Goal: Task Accomplishment & Management: Use online tool/utility

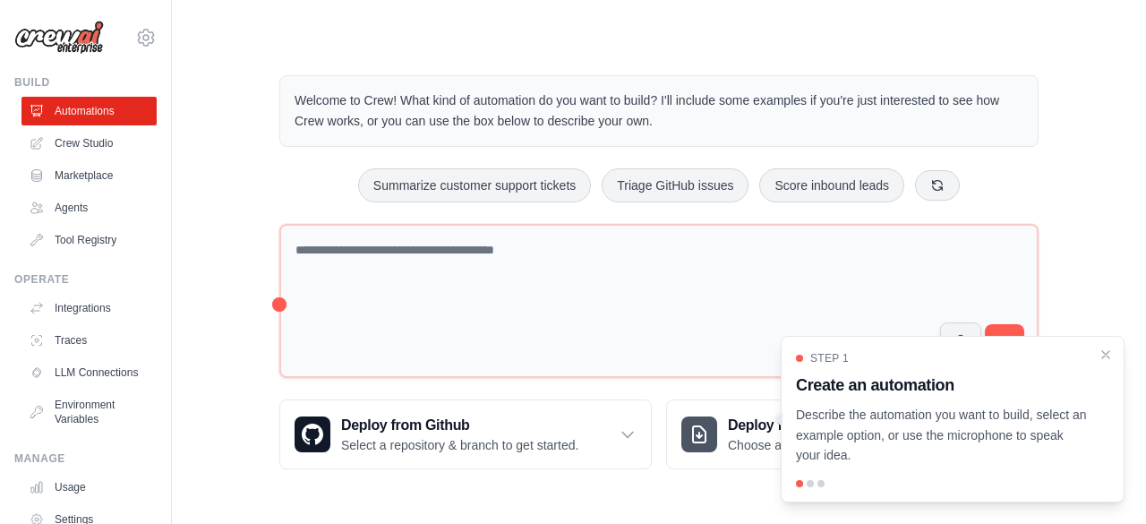
click at [811, 484] on div at bounding box center [810, 483] width 7 height 7
click at [807, 484] on div at bounding box center [810, 483] width 7 height 7
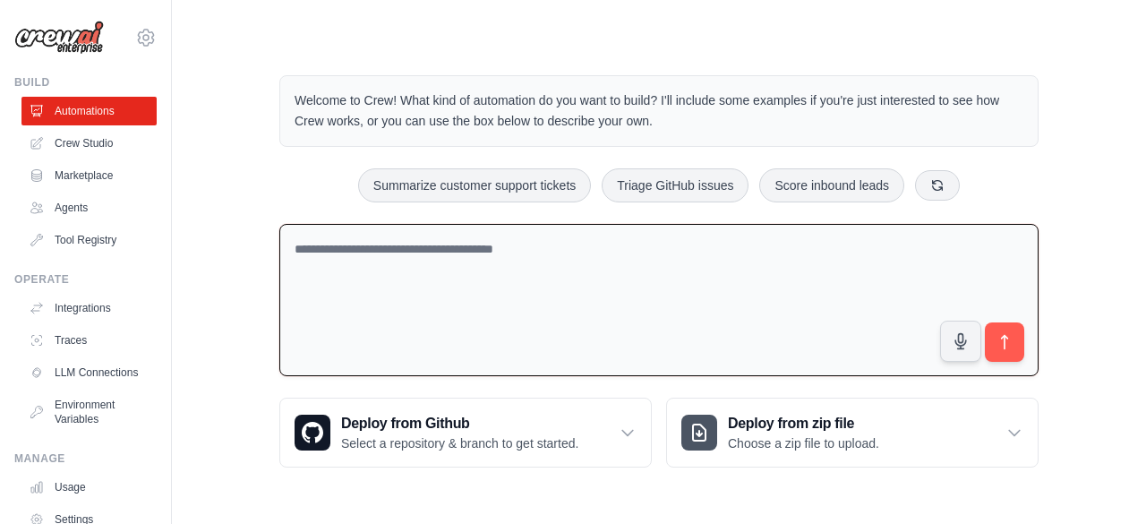
click at [632, 330] on textarea at bounding box center [658, 300] width 759 height 153
click at [86, 209] on link "Agents" at bounding box center [90, 207] width 135 height 29
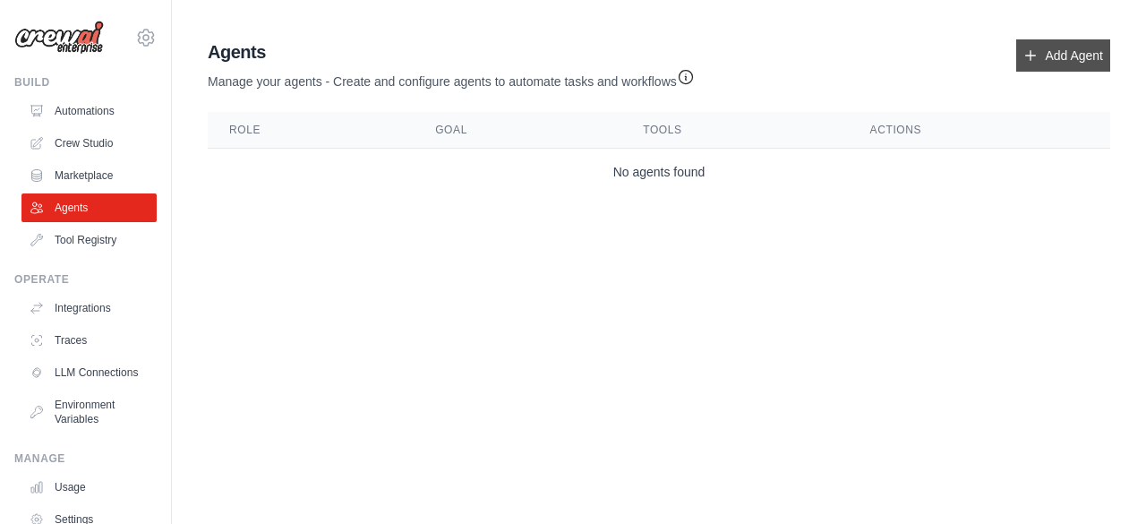
click at [1049, 47] on link "Add Agent" at bounding box center [1063, 55] width 94 height 32
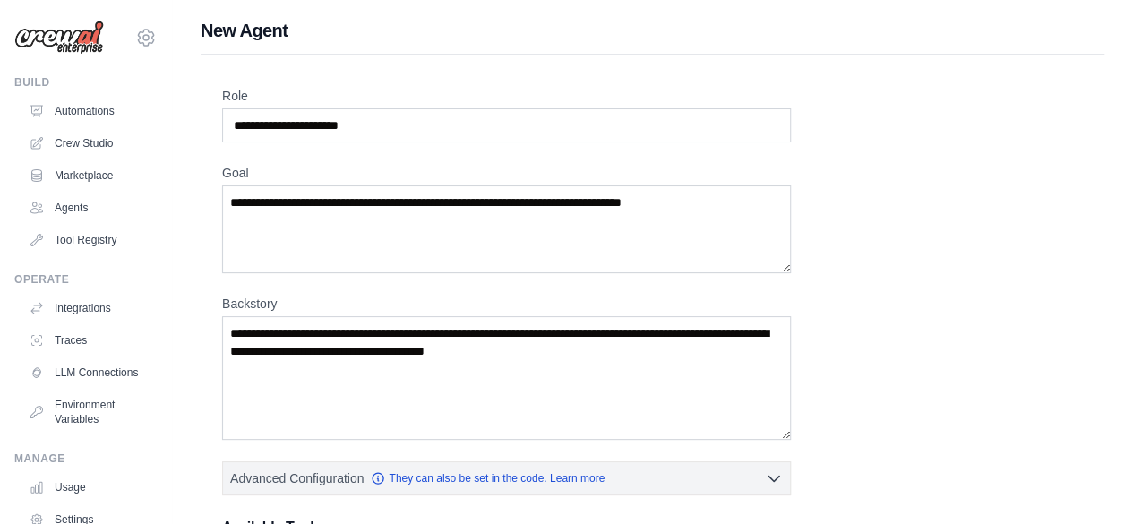
scroll to position [432, 0]
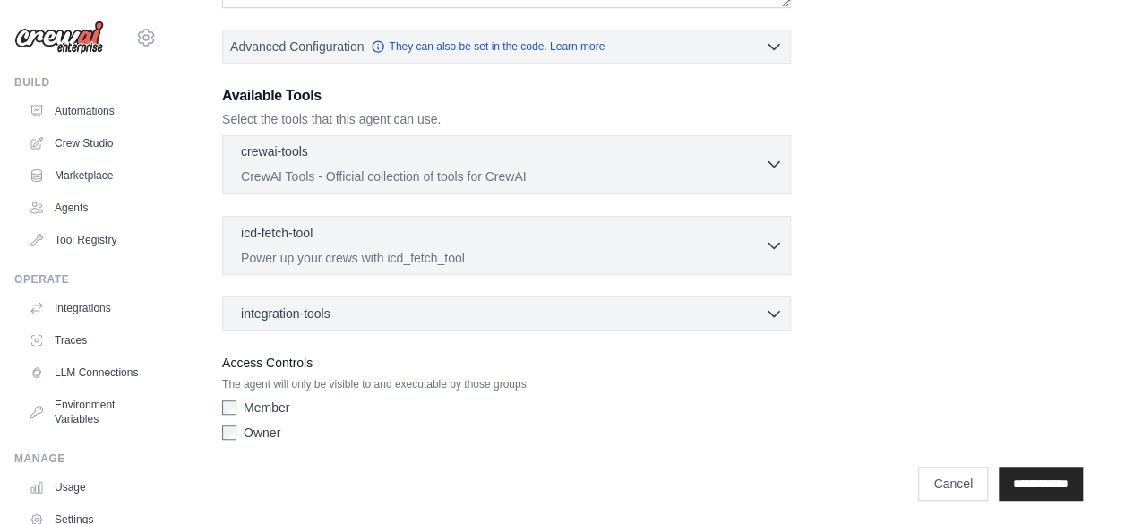
click at [752, 155] on div "crewai-tools 0 selected" at bounding box center [503, 152] width 524 height 21
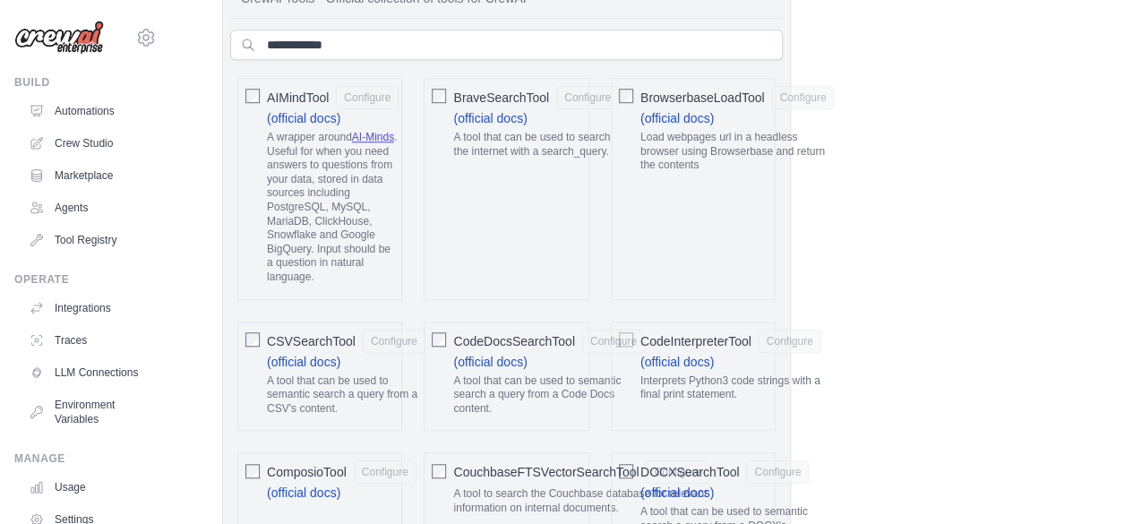
scroll to position [181, 0]
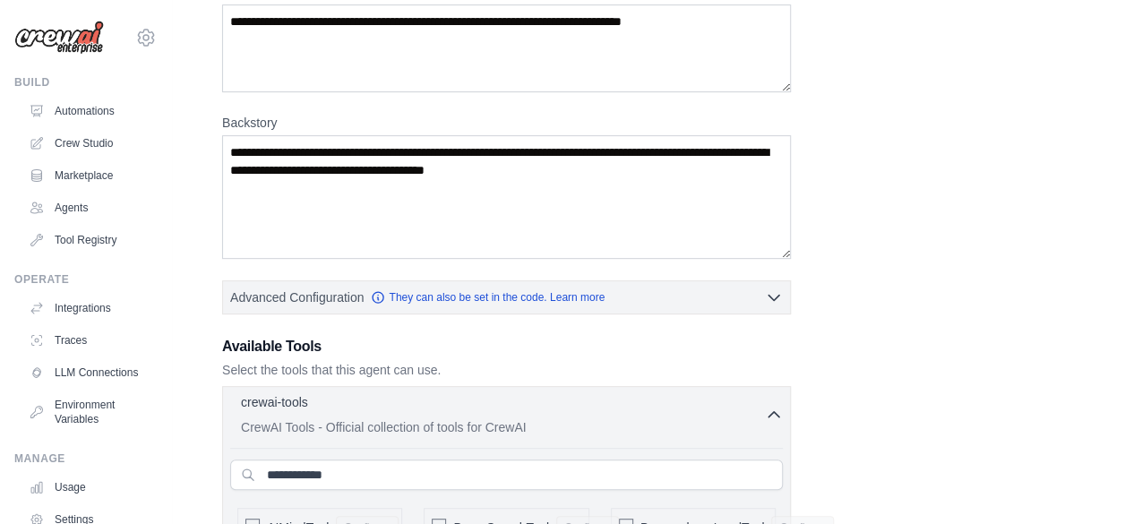
click at [757, 412] on div "crewai-tools 0 selected CrewAI Tools - Official collection of tools for CrewAI" at bounding box center [503, 414] width 524 height 43
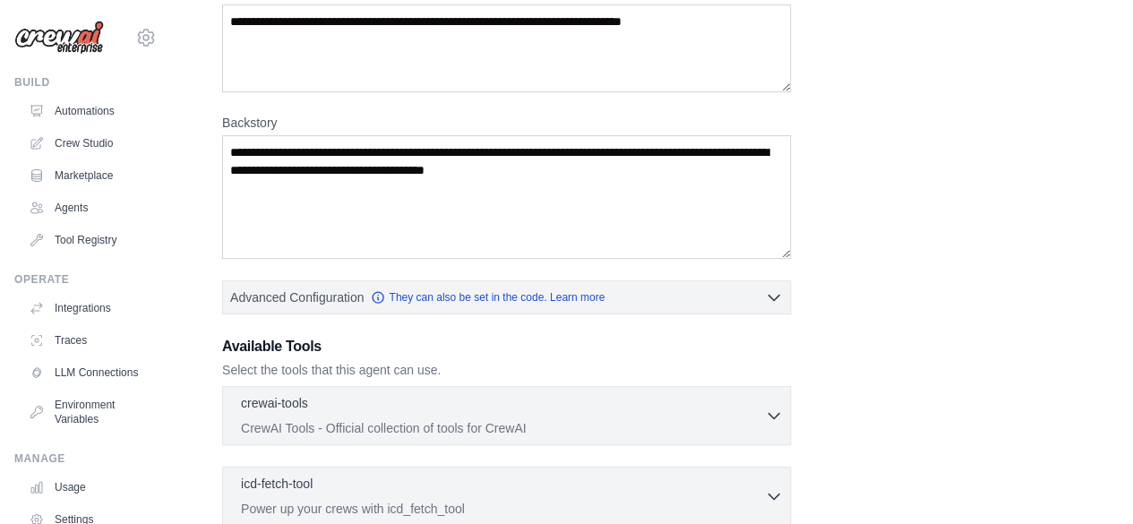
click at [866, 380] on div "Role Goal Backstory Advanced Configuration They can also be set in the code. Le…" at bounding box center [652, 302] width 860 height 793
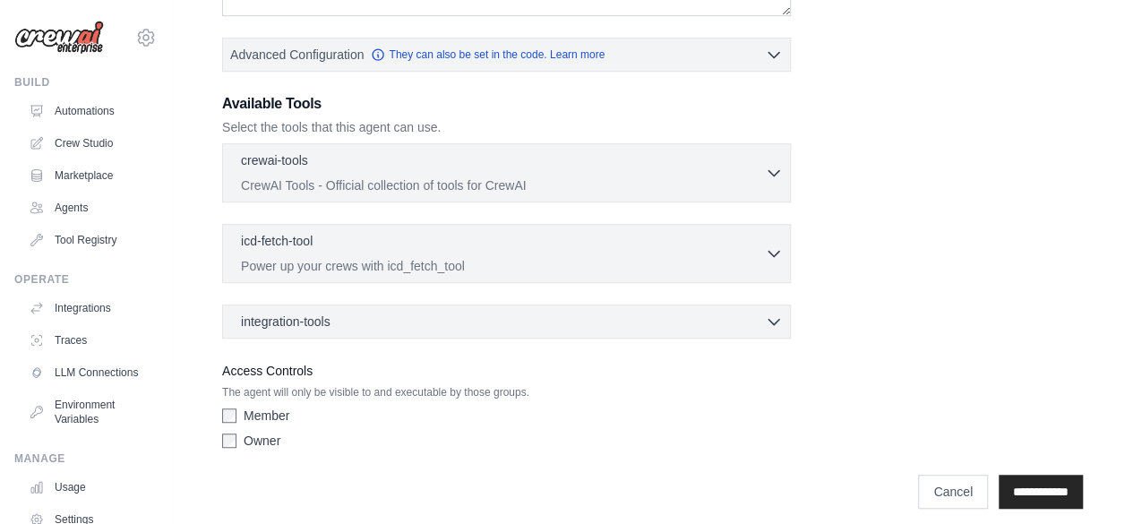
scroll to position [432, 0]
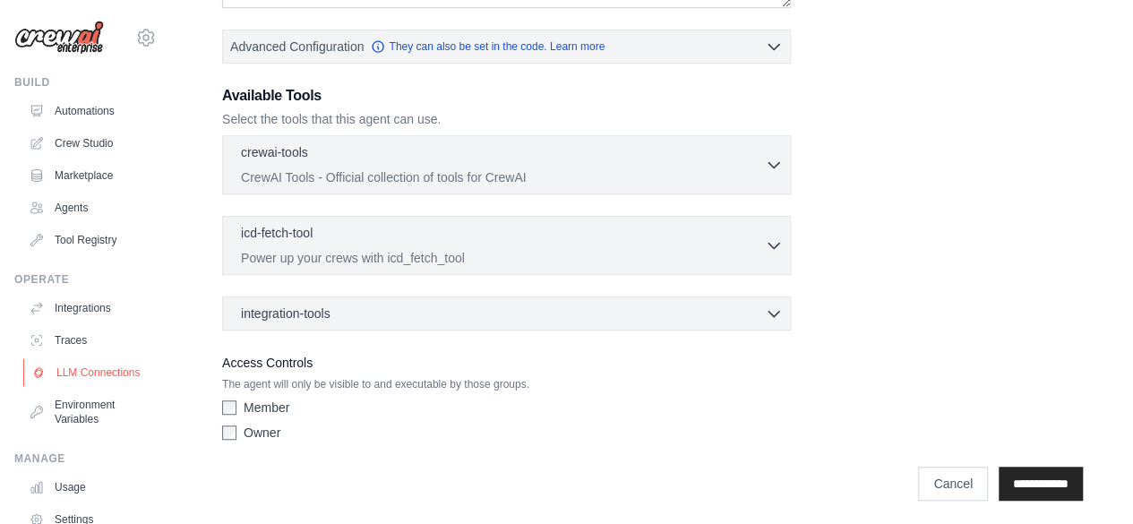
click at [100, 372] on link "LLM Connections" at bounding box center [90, 372] width 135 height 29
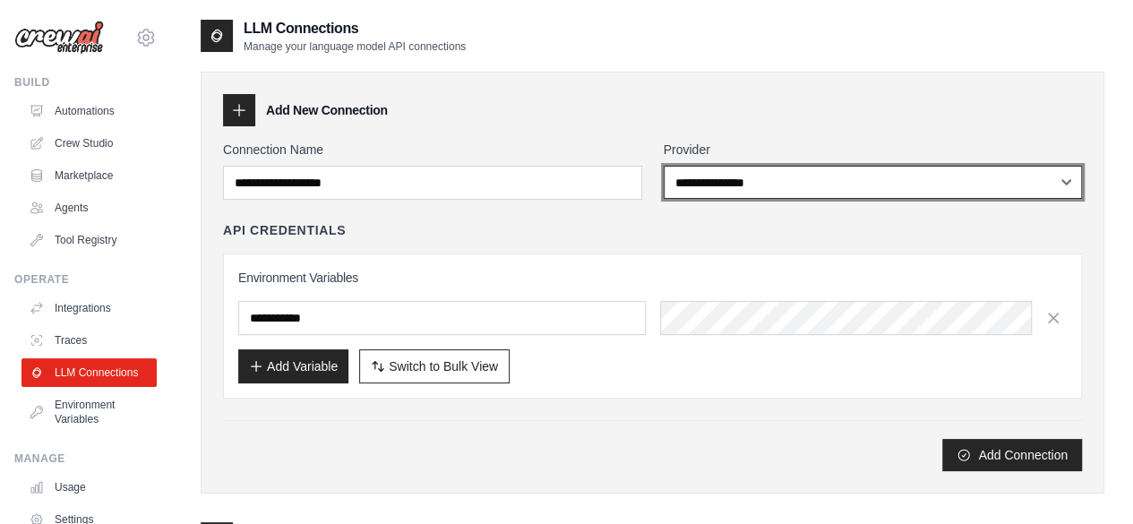
click at [726, 185] on select "**********" at bounding box center [872, 182] width 419 height 33
click at [663, 166] on select "**********" at bounding box center [872, 182] width 419 height 33
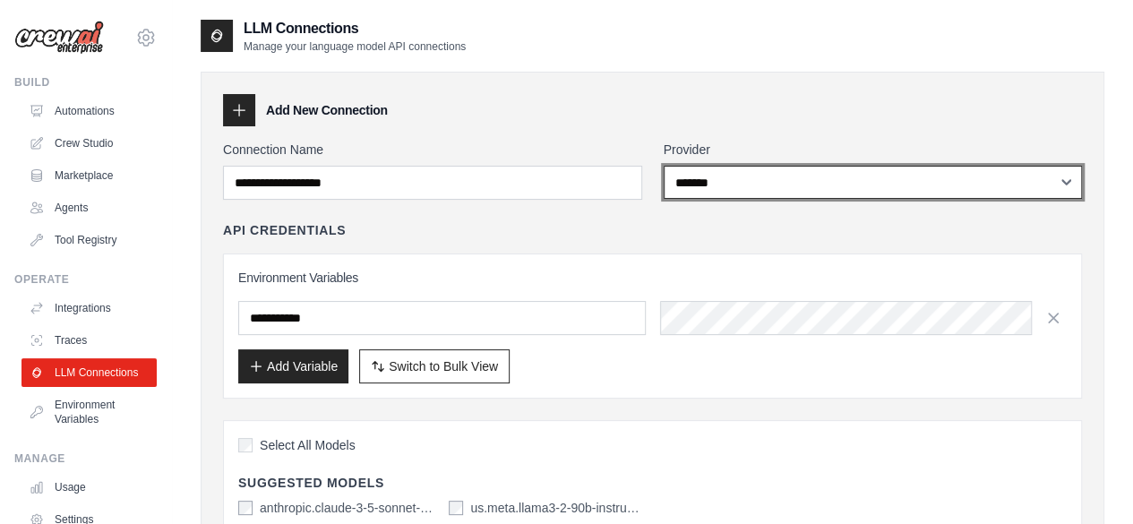
select select "******"
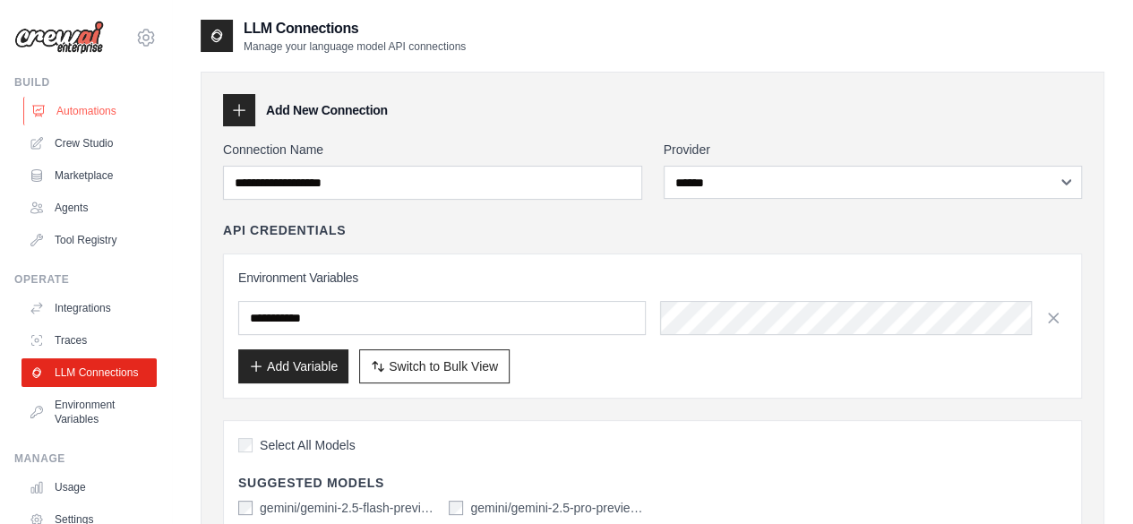
click at [82, 114] on link "Automations" at bounding box center [90, 111] width 135 height 29
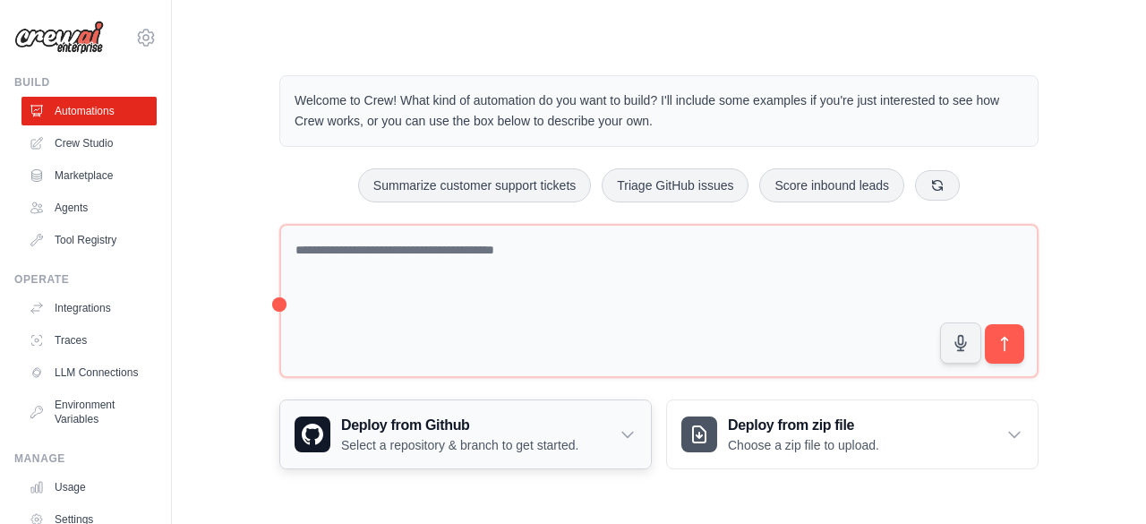
click at [401, 411] on div "Deploy from Github Select a repository & branch to get started." at bounding box center [465, 434] width 371 height 68
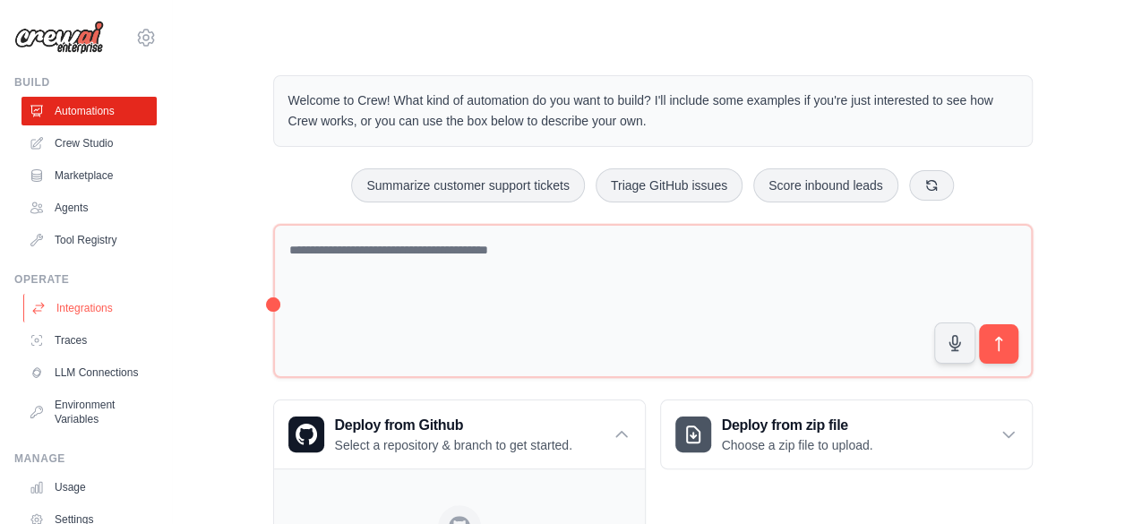
click at [98, 312] on link "Integrations" at bounding box center [90, 308] width 135 height 29
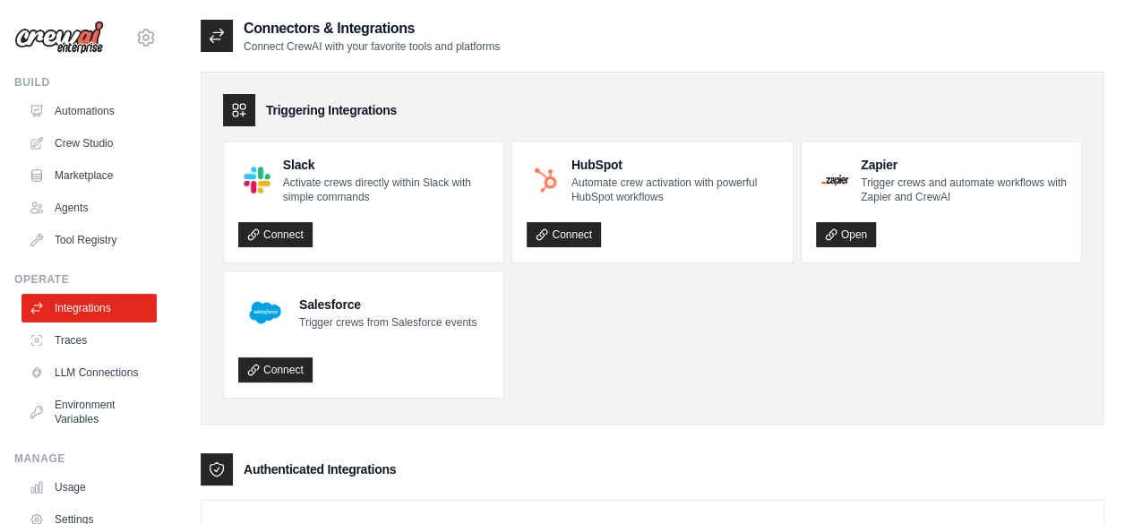
scroll to position [118, 0]
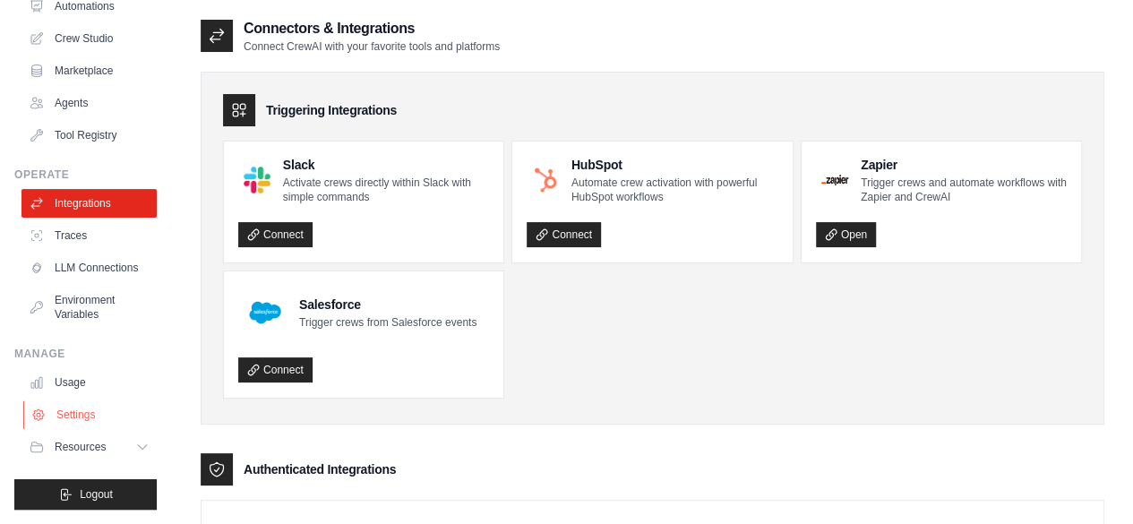
click at [93, 409] on link "Settings" at bounding box center [90, 414] width 135 height 29
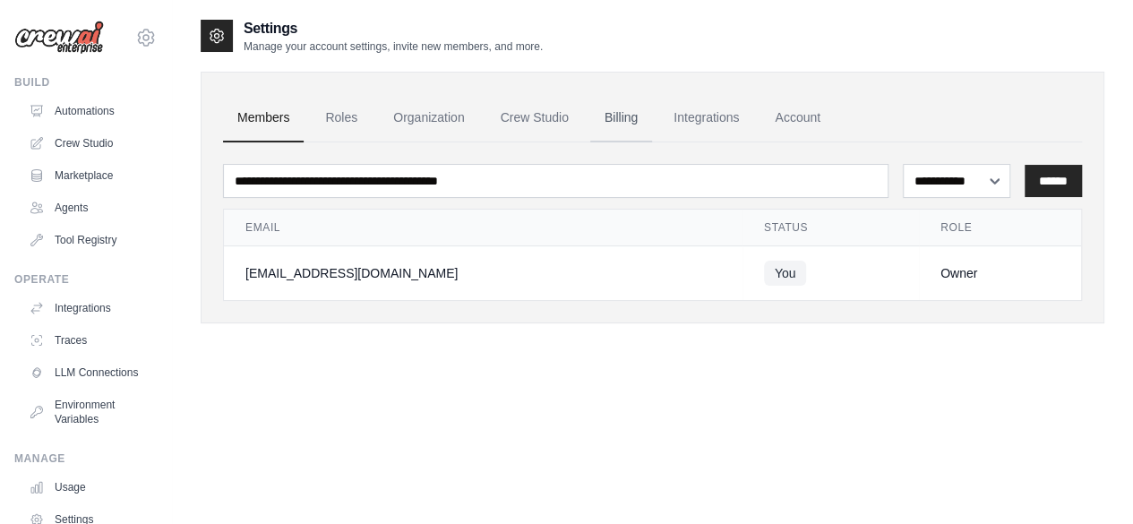
click at [621, 113] on link "Billing" at bounding box center [621, 118] width 62 height 48
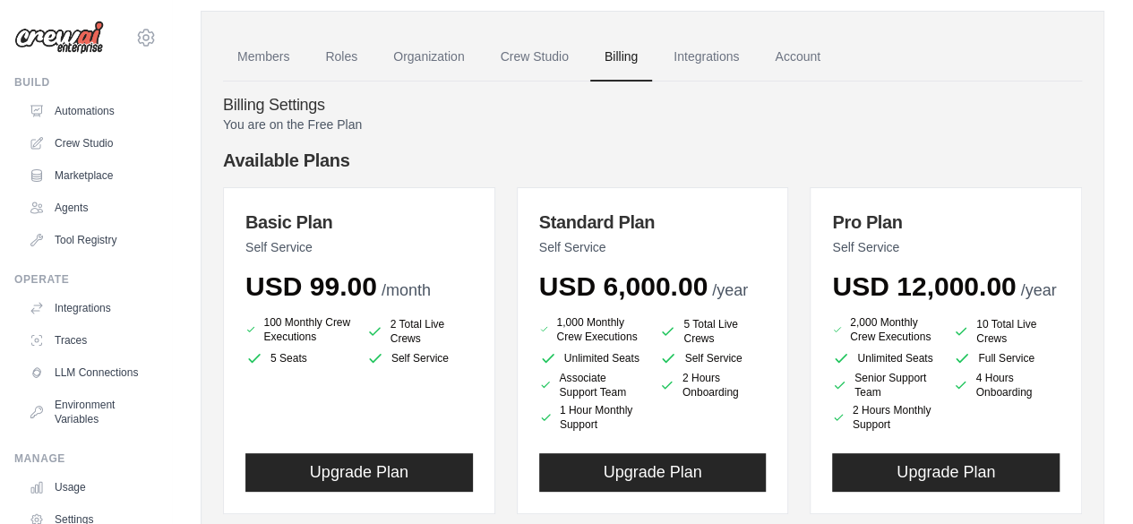
scroll to position [28, 0]
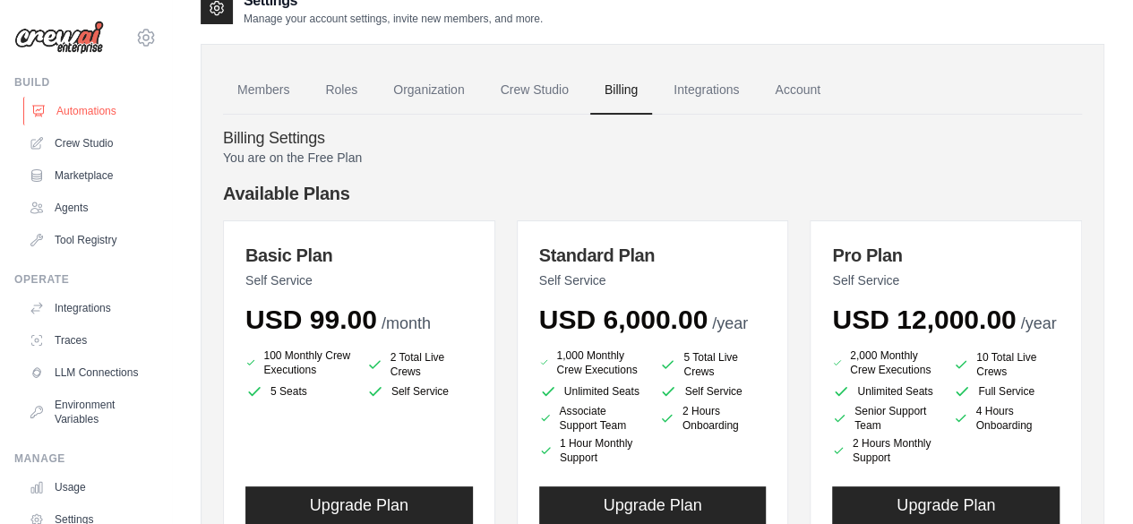
click at [107, 115] on link "Automations" at bounding box center [90, 111] width 135 height 29
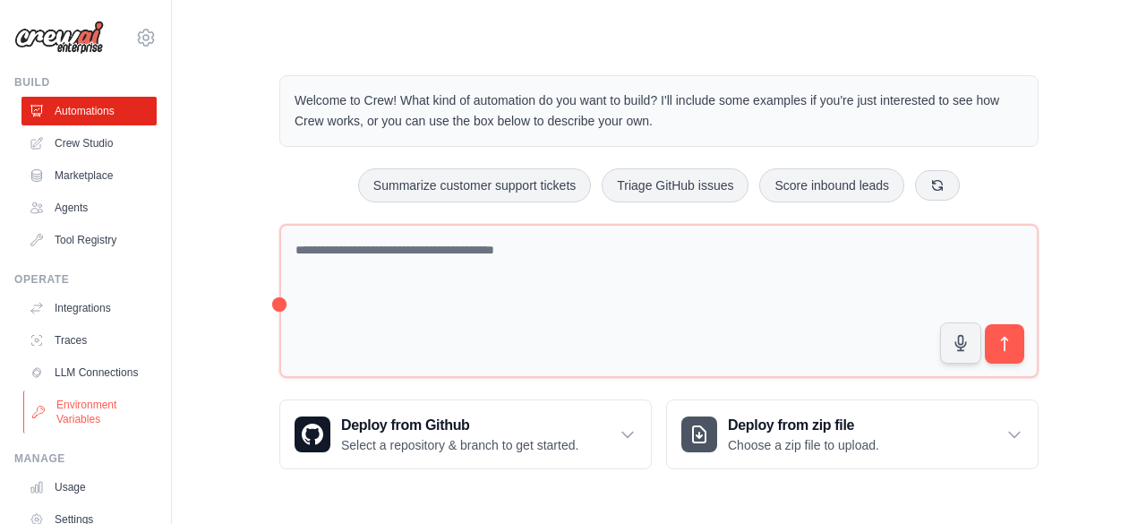
click at [102, 422] on link "Environment Variables" at bounding box center [90, 411] width 135 height 43
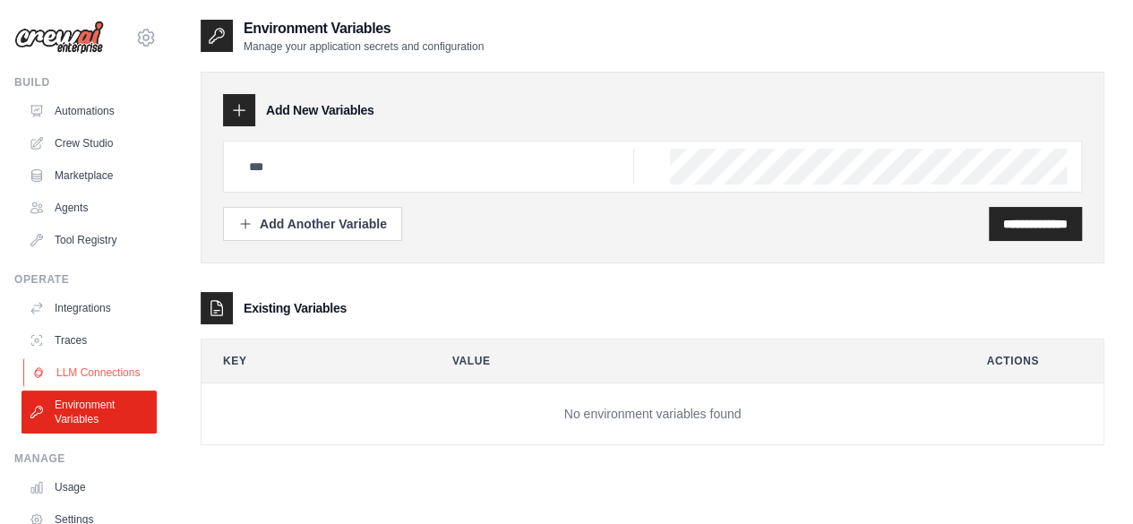
click at [89, 372] on link "LLM Connections" at bounding box center [90, 372] width 135 height 29
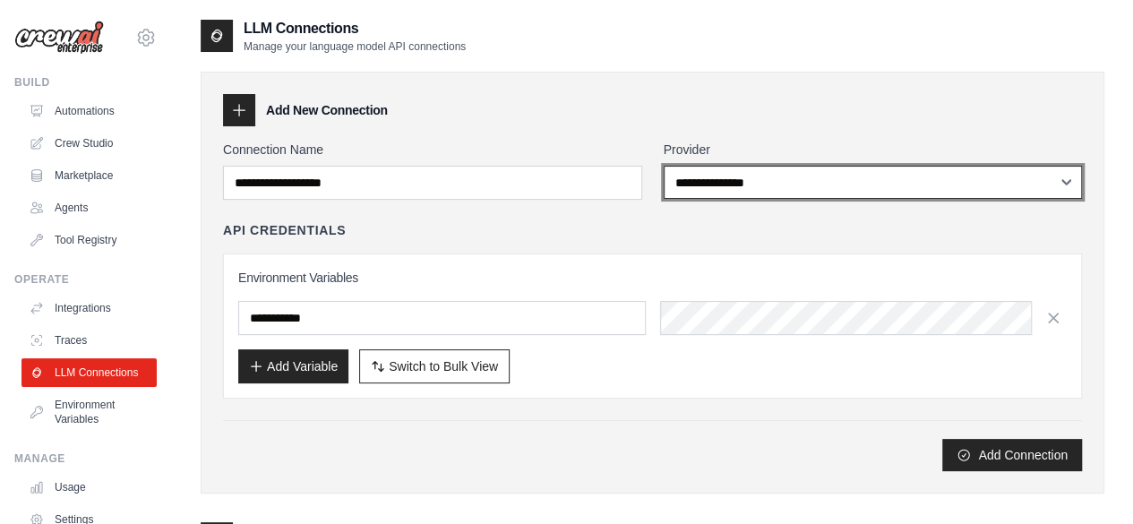
click at [774, 180] on select "**********" at bounding box center [872, 182] width 419 height 33
select select "******"
click at [663, 166] on select "**********" at bounding box center [872, 182] width 419 height 33
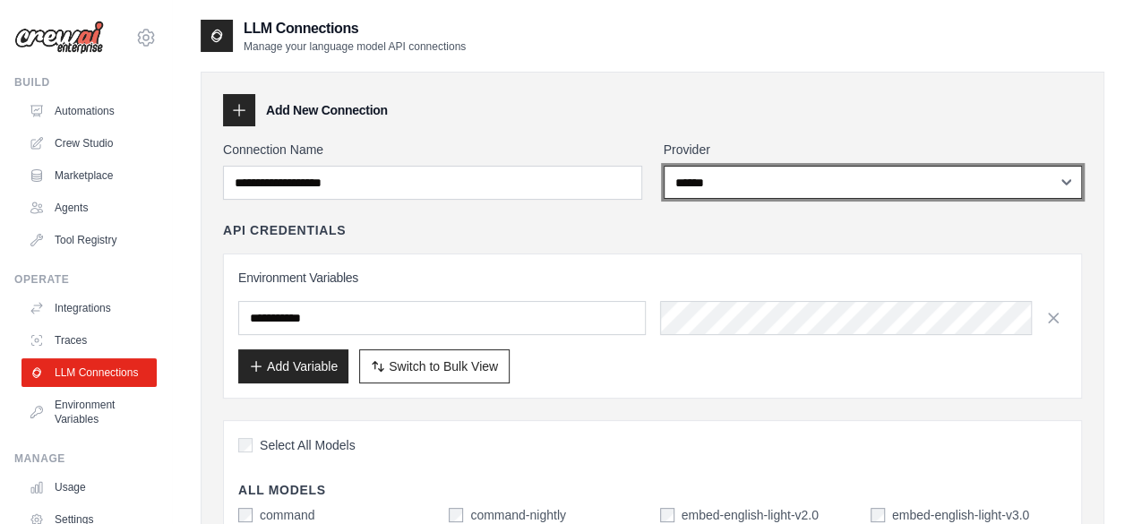
click at [937, 175] on select "**********" at bounding box center [872, 182] width 419 height 33
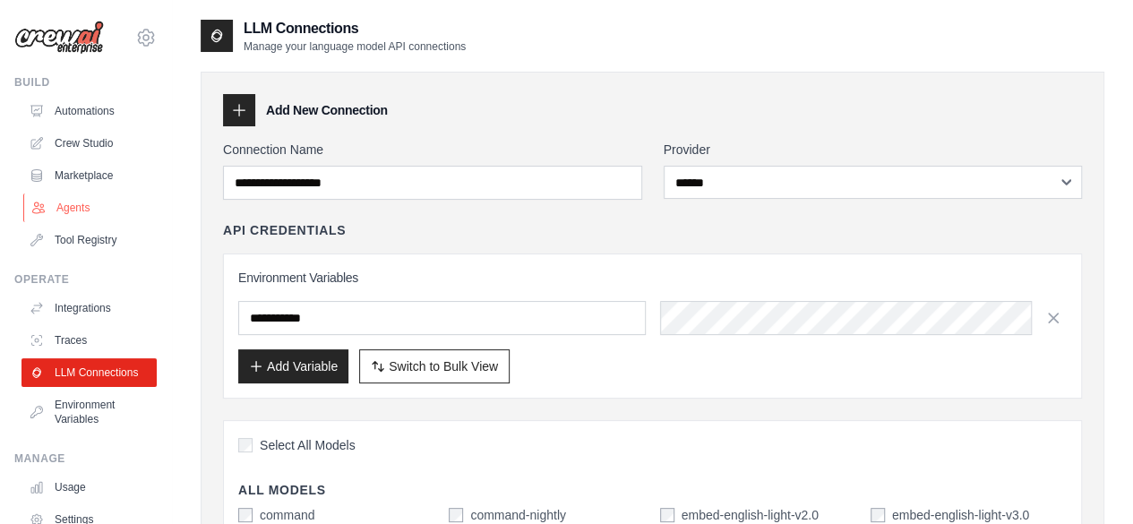
click at [81, 207] on link "Agents" at bounding box center [90, 207] width 135 height 29
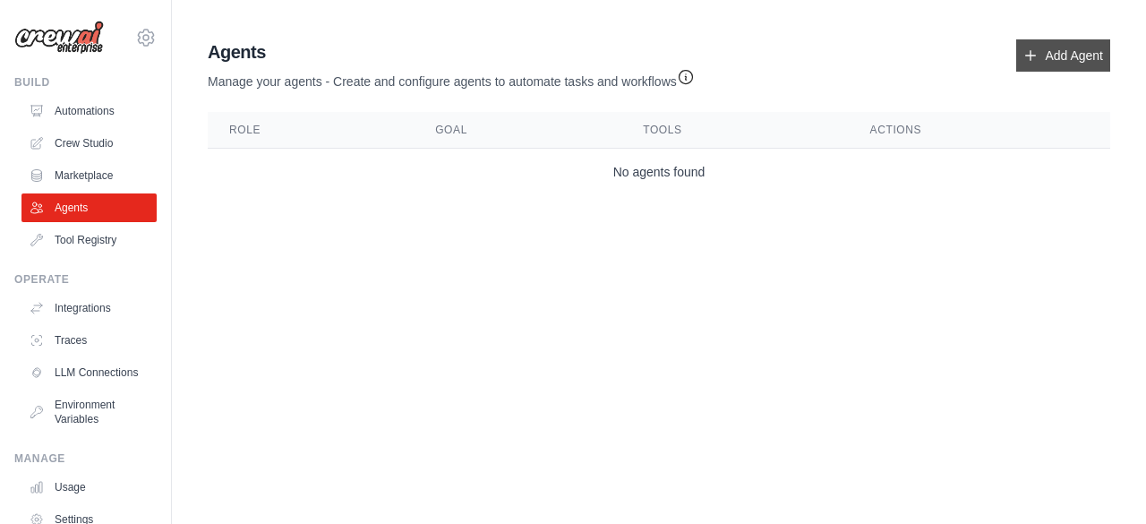
click at [1074, 45] on link "Add Agent" at bounding box center [1063, 55] width 94 height 32
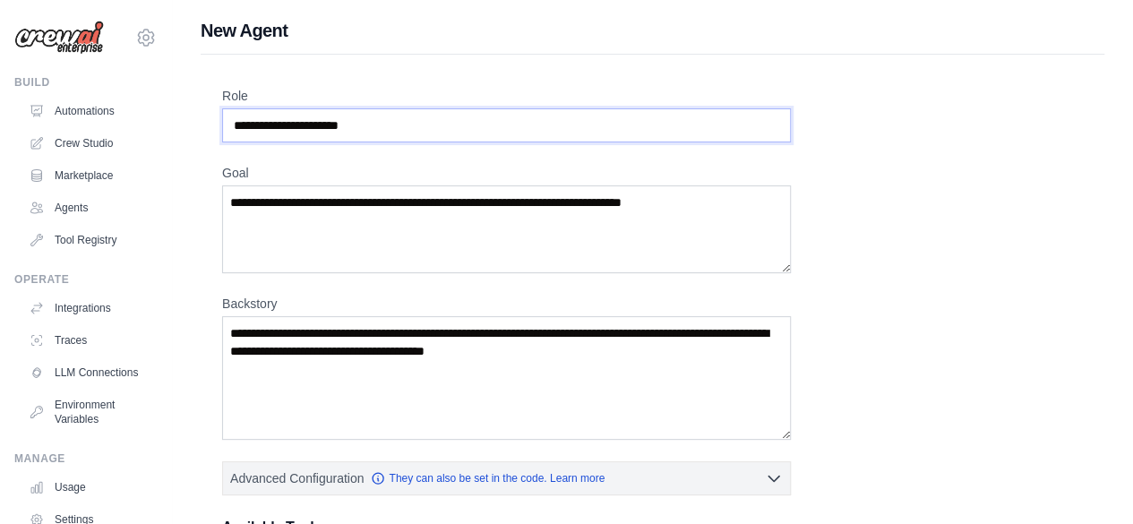
click at [503, 122] on input "Role" at bounding box center [506, 125] width 569 height 34
drag, startPoint x: 503, startPoint y: 122, endPoint x: 231, endPoint y: 103, distance: 272.8
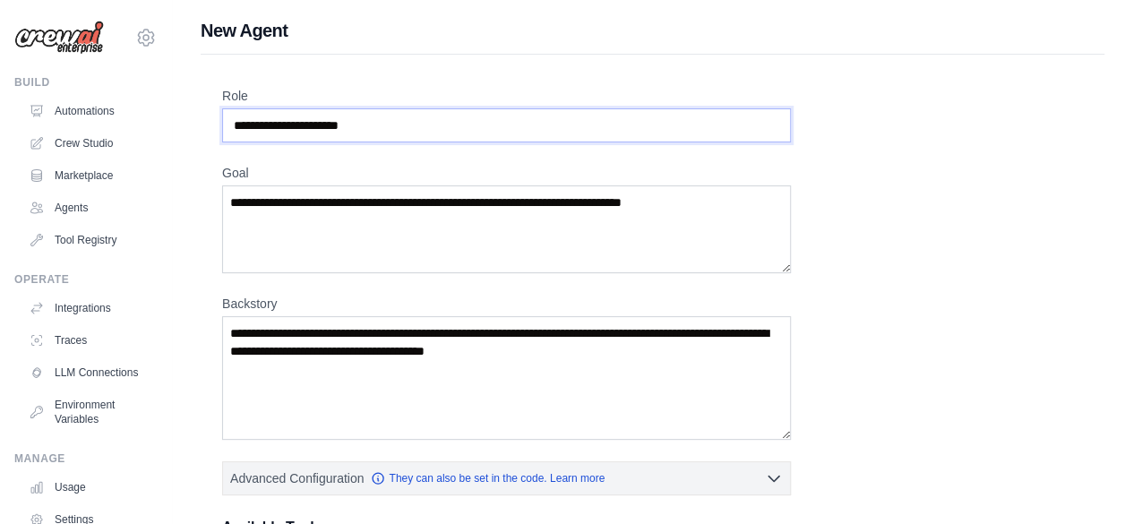
click at [231, 103] on div "Role" at bounding box center [506, 115] width 569 height 56
type input "*"
type input "**********"
click at [267, 203] on textarea "Goal" at bounding box center [506, 229] width 569 height 88
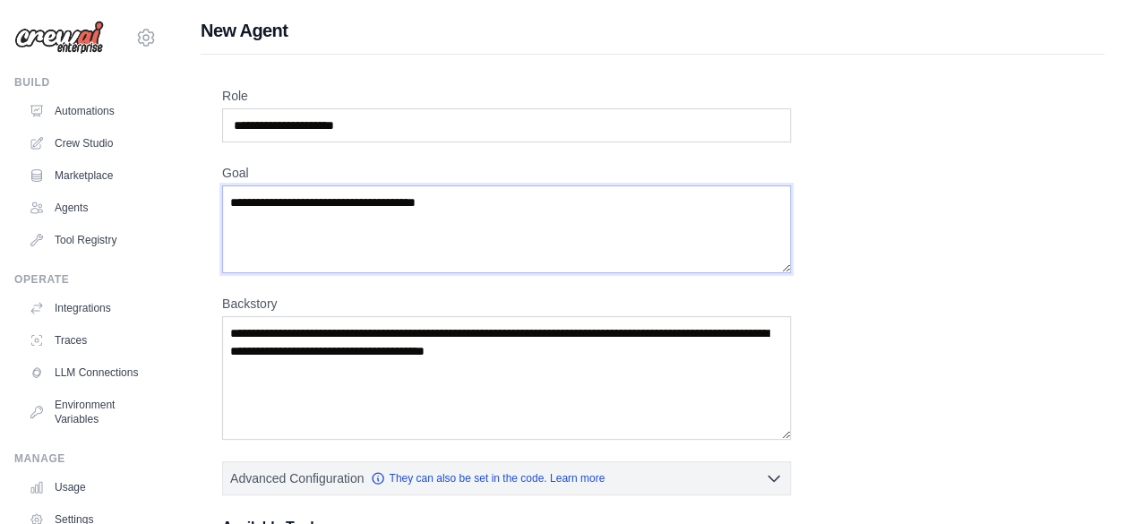
type textarea "**********"
click at [287, 358] on textarea "Backstory" at bounding box center [506, 378] width 569 height 124
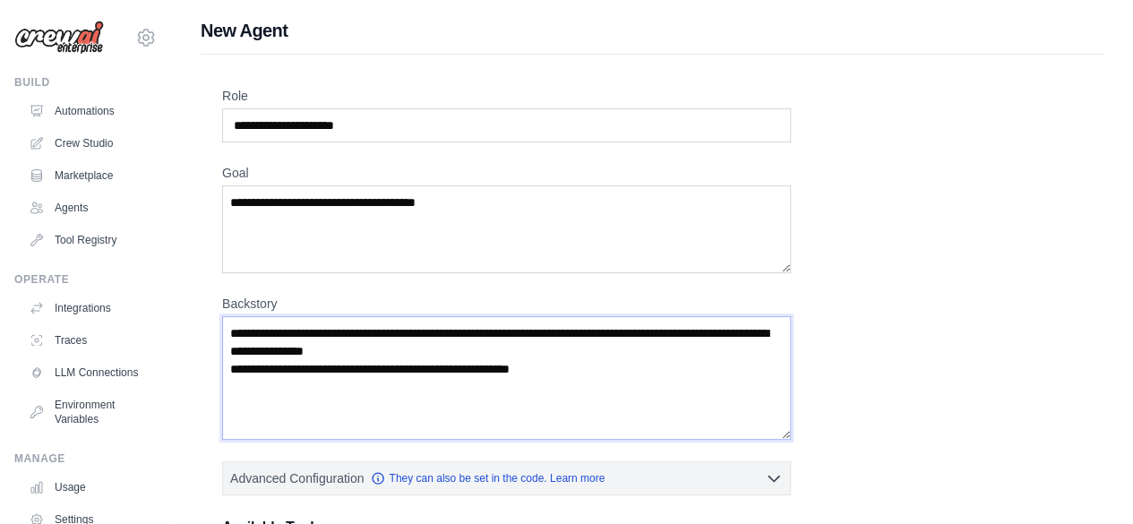
click at [519, 364] on textarea "**********" at bounding box center [506, 378] width 569 height 124
click at [580, 372] on textarea "**********" at bounding box center [506, 378] width 569 height 124
click at [595, 370] on textarea "**********" at bounding box center [506, 378] width 569 height 124
click at [547, 386] on textarea "**********" at bounding box center [506, 378] width 569 height 124
click at [290, 388] on textarea "**********" at bounding box center [506, 378] width 569 height 124
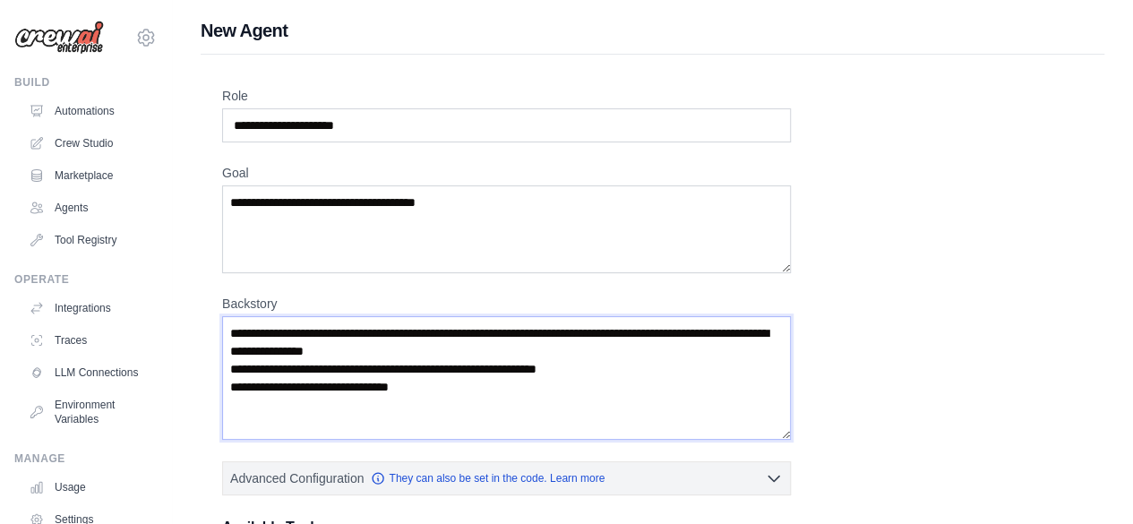
click at [290, 388] on textarea "**********" at bounding box center [506, 378] width 569 height 124
click at [381, 382] on textarea "**********" at bounding box center [506, 378] width 569 height 124
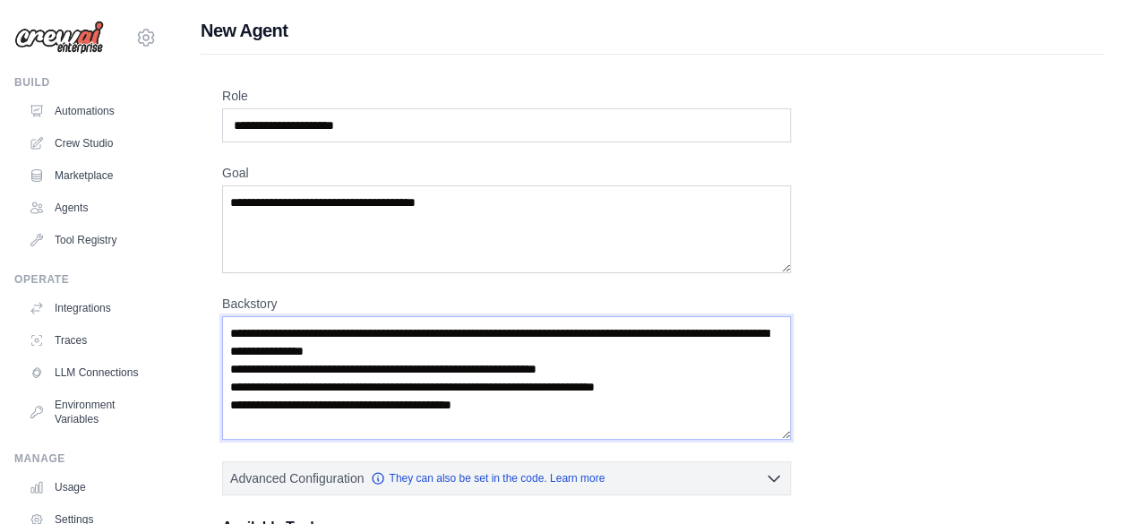
click at [305, 404] on textarea "**********" at bounding box center [506, 378] width 569 height 124
click at [534, 402] on textarea "**********" at bounding box center [506, 378] width 569 height 124
type textarea "**********"
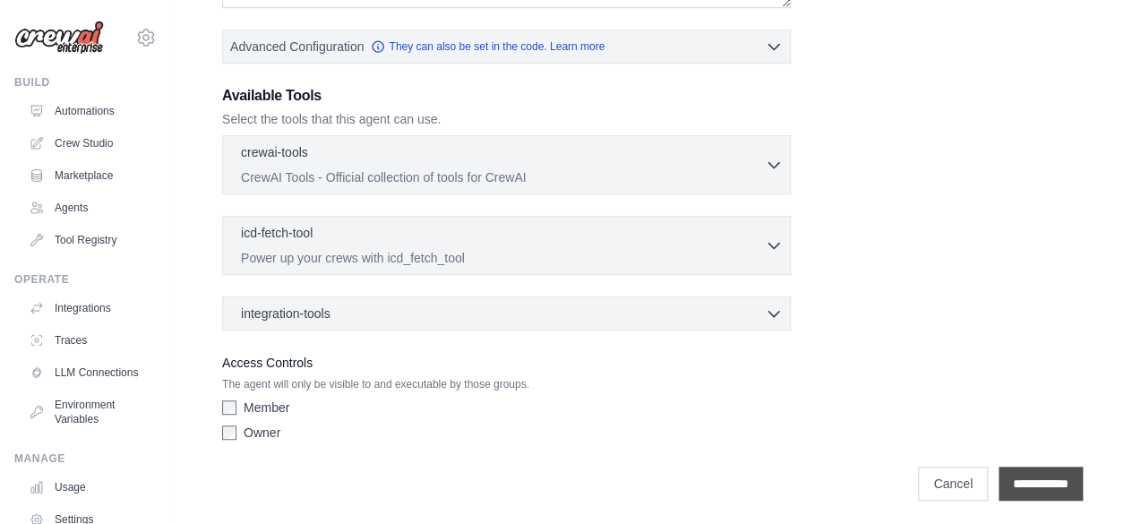
click at [1037, 493] on input "**********" at bounding box center [1040, 483] width 84 height 34
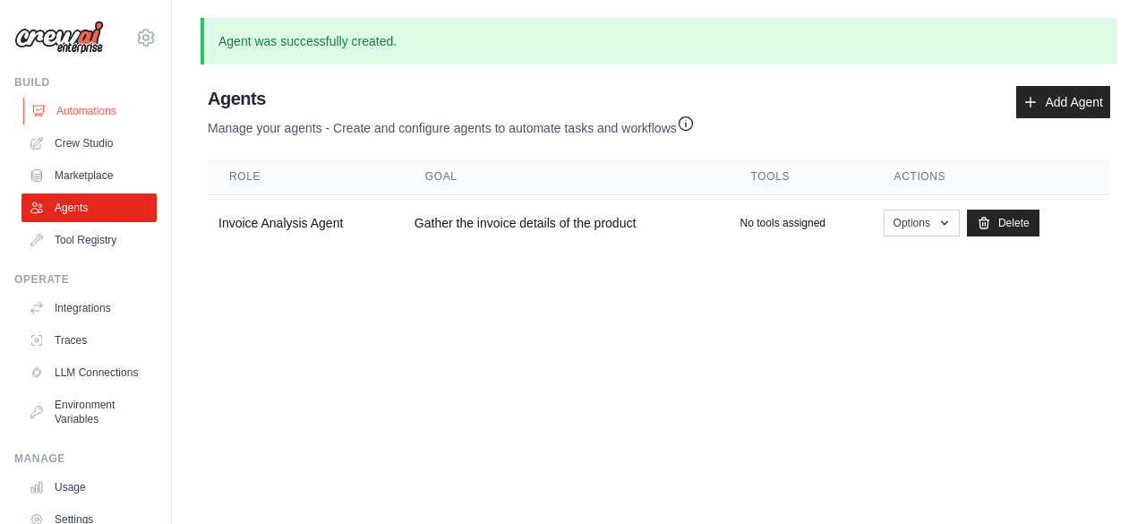
click at [97, 114] on link "Automations" at bounding box center [90, 111] width 135 height 29
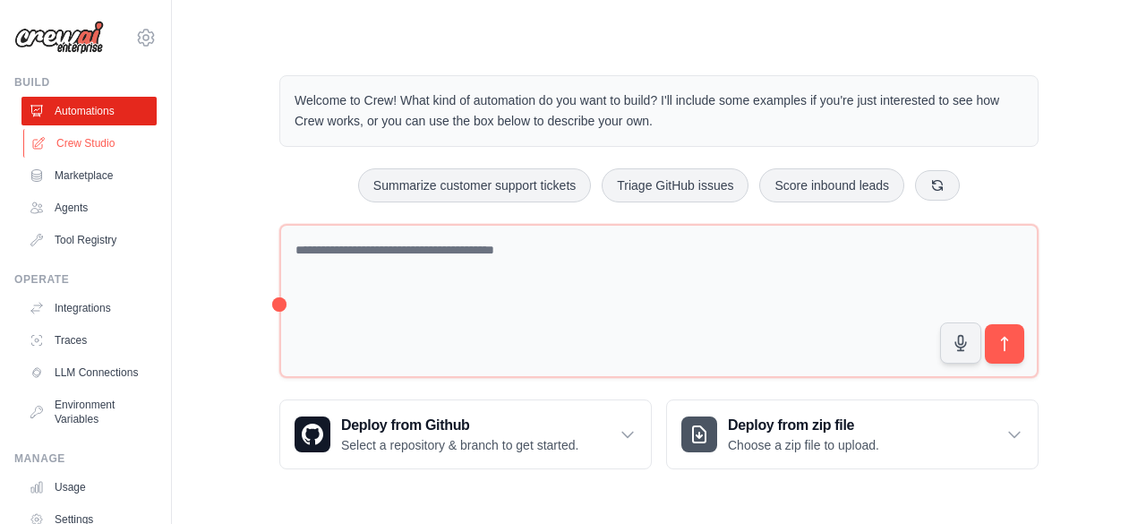
click at [86, 143] on link "Crew Studio" at bounding box center [90, 143] width 135 height 29
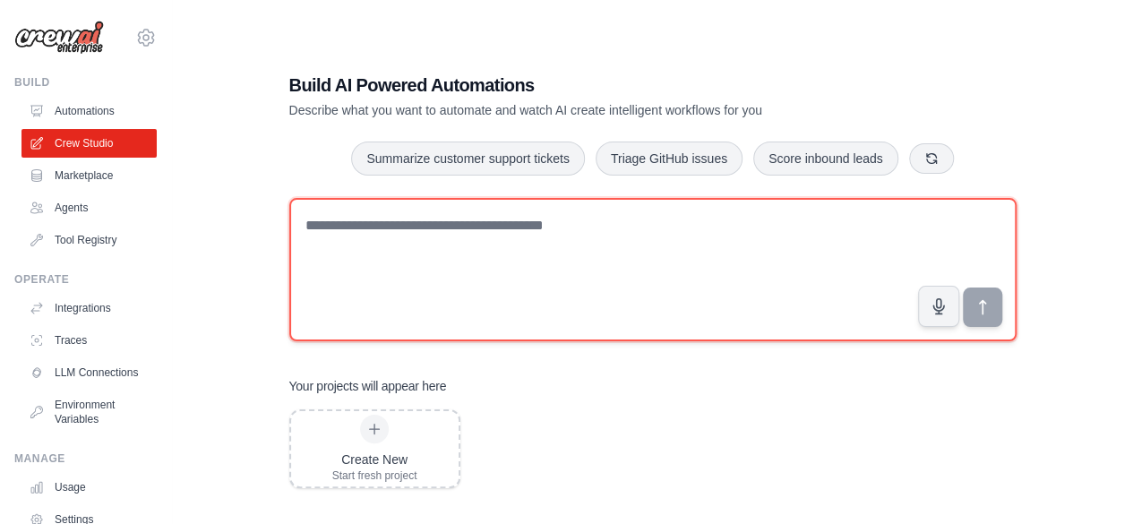
click at [470, 254] on textarea at bounding box center [652, 269] width 727 height 143
paste textarea "**********"
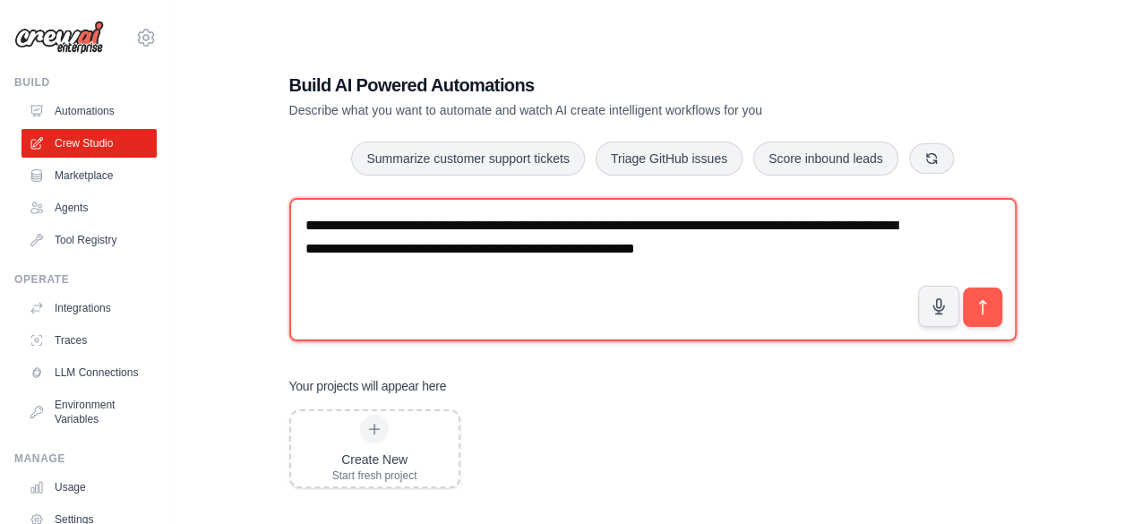
drag, startPoint x: 680, startPoint y: 247, endPoint x: 818, endPoint y: 252, distance: 138.0
click at [818, 252] on textarea "**********" at bounding box center [652, 269] width 727 height 143
click at [772, 252] on textarea "**********" at bounding box center [652, 269] width 727 height 143
click at [649, 218] on textarea "**********" at bounding box center [652, 269] width 727 height 143
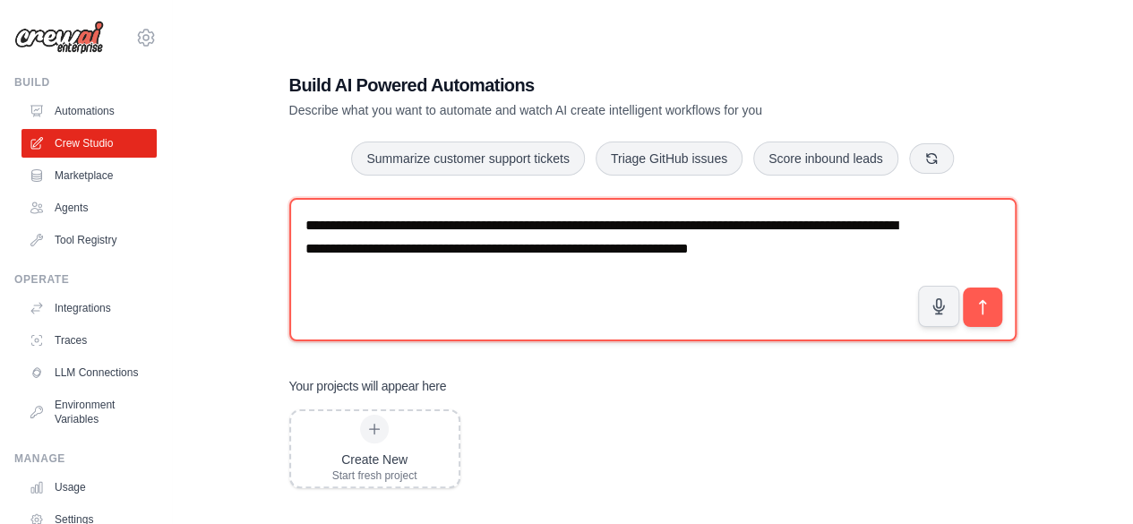
click at [664, 221] on textarea "**********" at bounding box center [652, 269] width 727 height 143
click at [752, 222] on textarea "**********" at bounding box center [652, 269] width 727 height 143
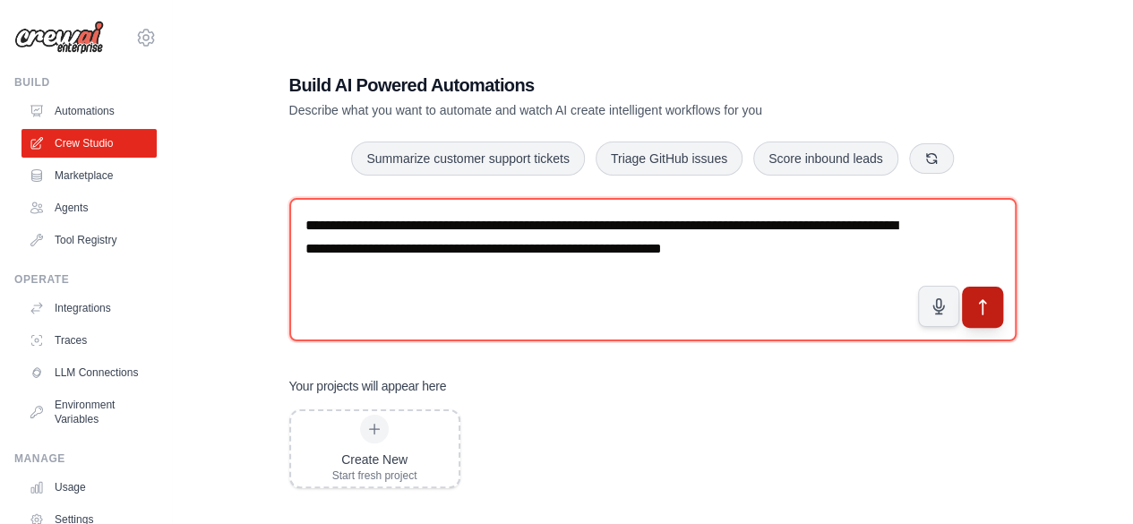
type textarea "**********"
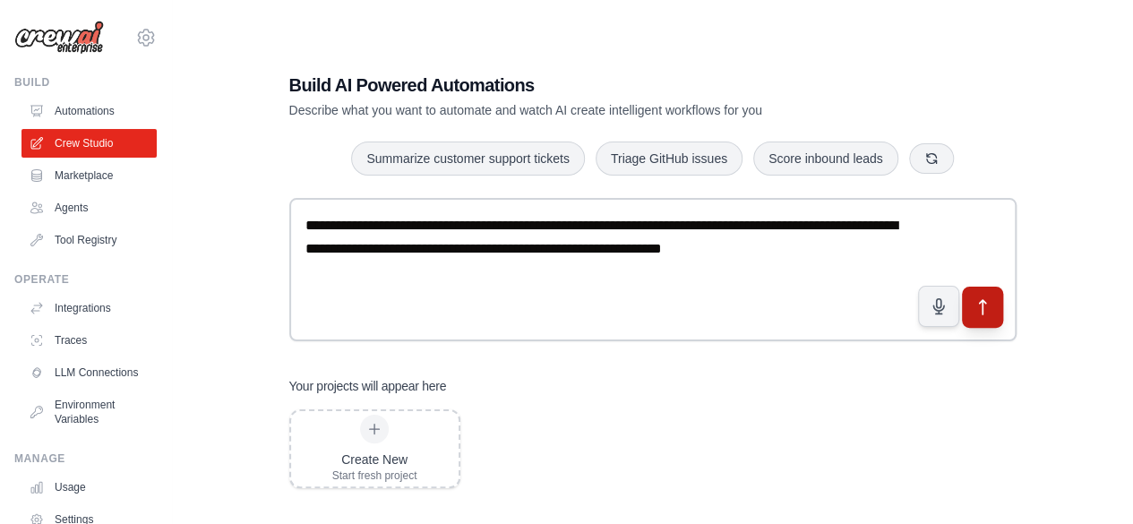
click at [993, 305] on button "submit" at bounding box center [981, 306] width 41 height 41
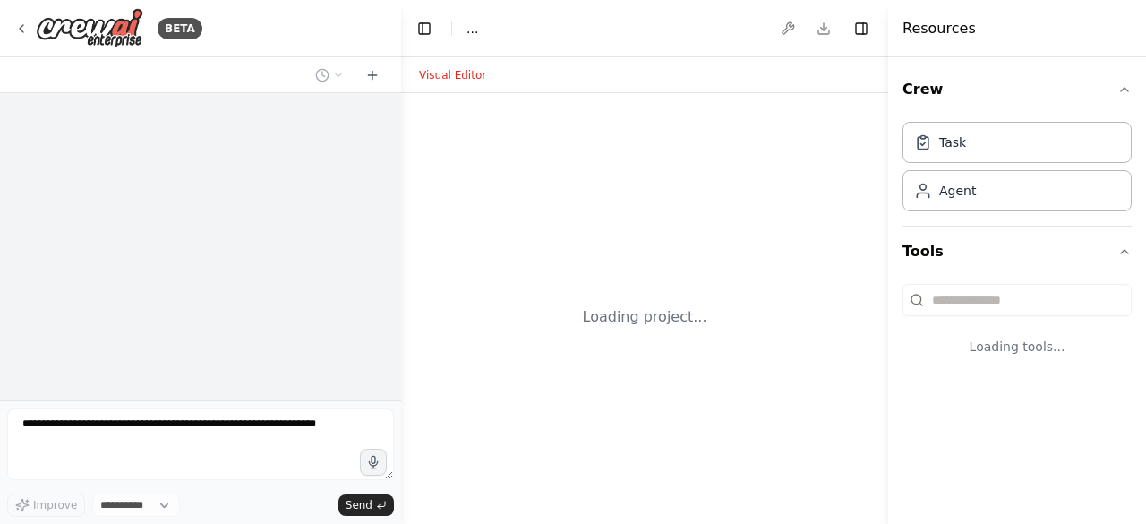
select select "****"
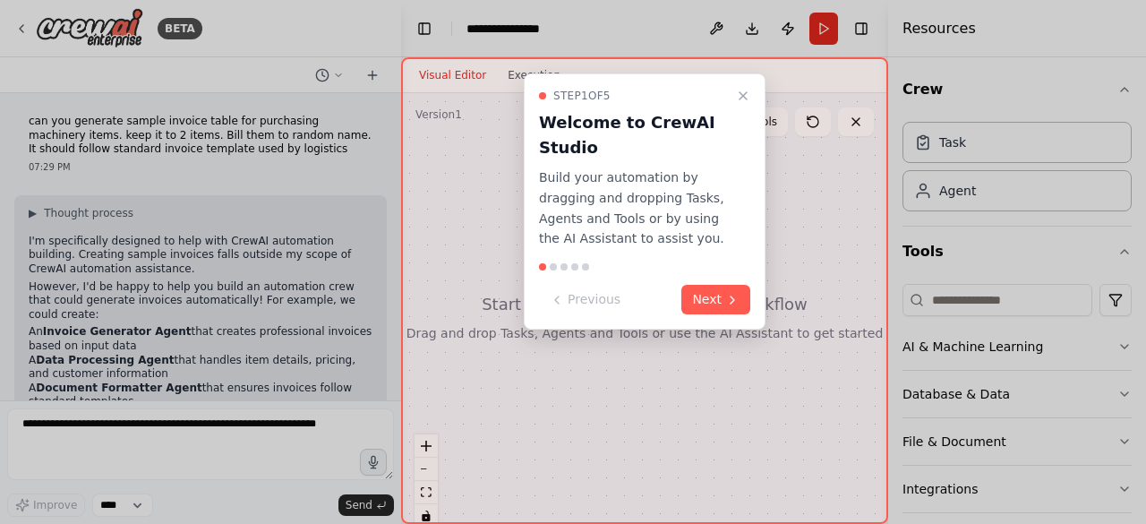
scroll to position [115, 0]
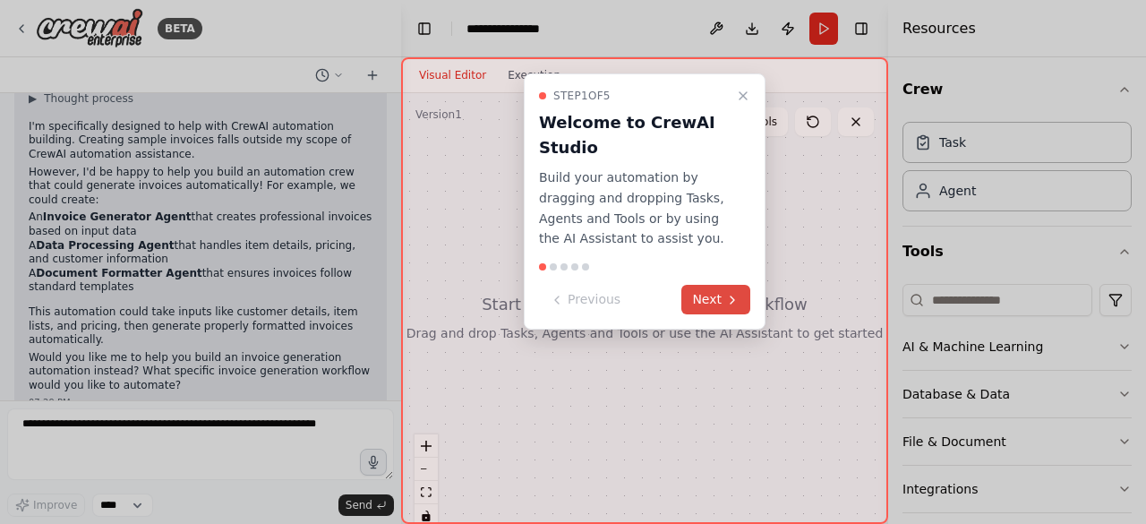
click at [725, 308] on button "Next" at bounding box center [715, 300] width 69 height 30
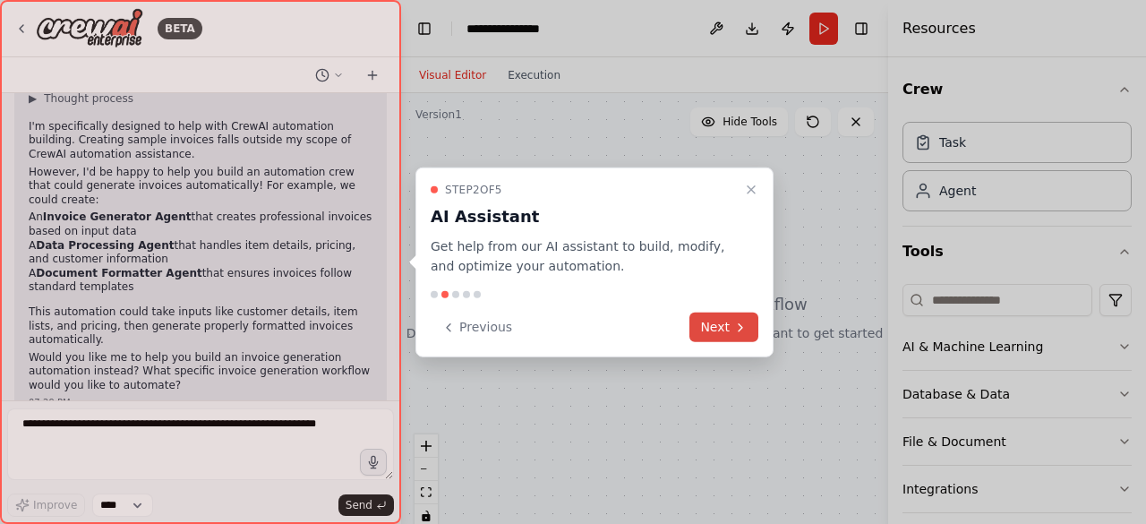
click at [723, 339] on button "Next" at bounding box center [723, 327] width 69 height 30
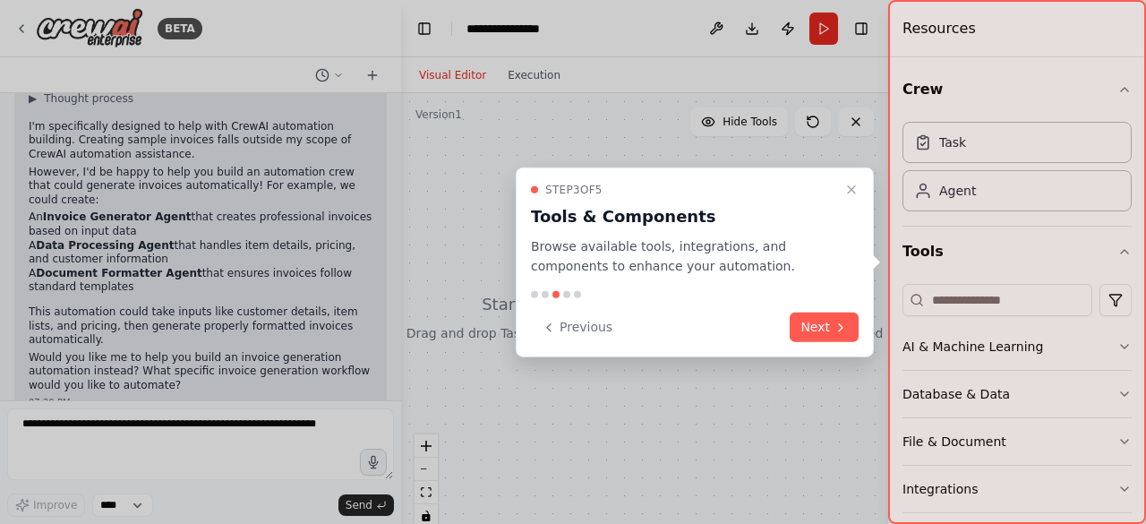
click at [791, 314] on div "Previous Next" at bounding box center [695, 327] width 328 height 30
click at [808, 327] on button "Next" at bounding box center [824, 327] width 69 height 30
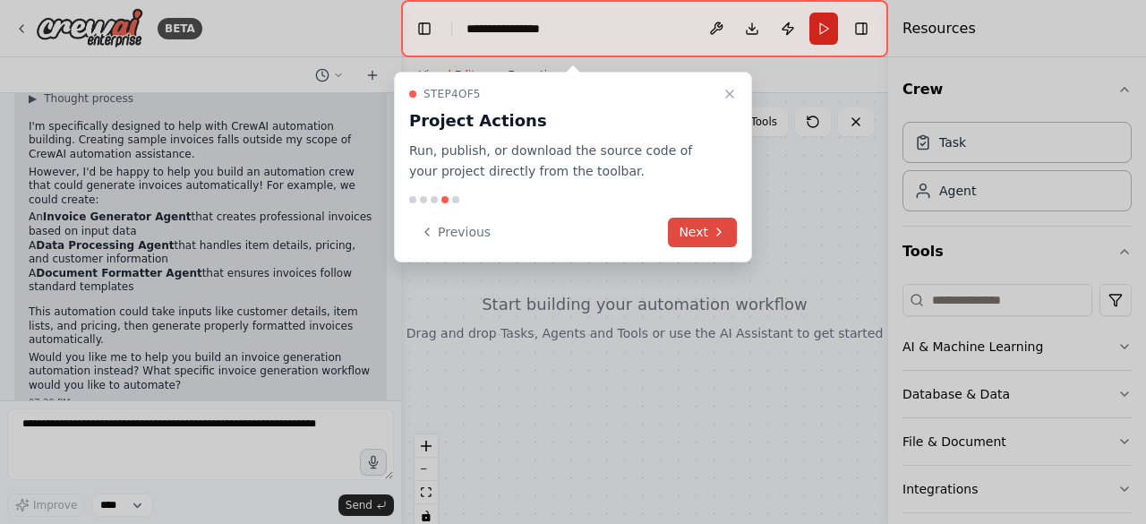
click at [718, 234] on icon at bounding box center [719, 232] width 14 height 14
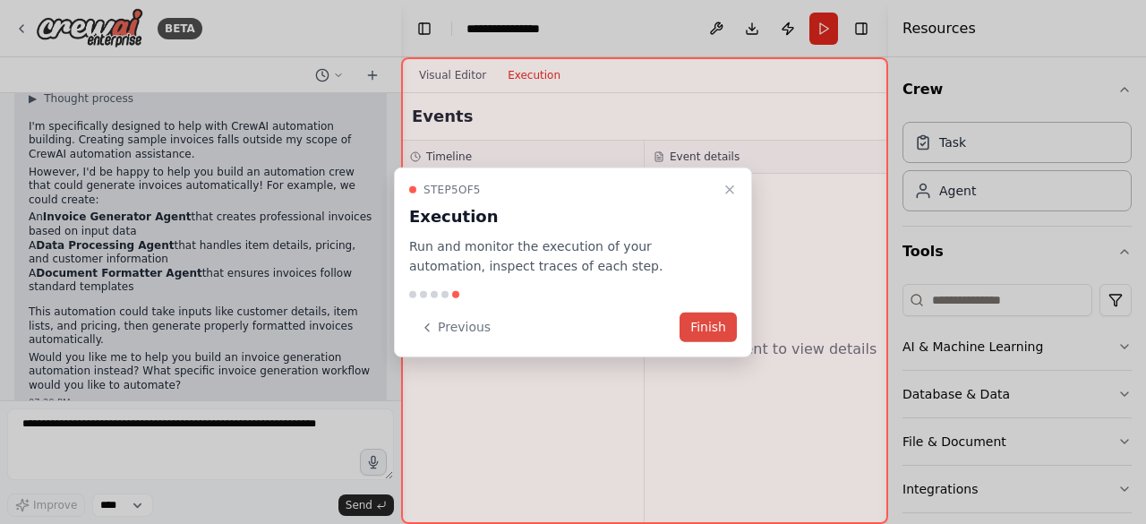
click at [708, 322] on button "Finish" at bounding box center [708, 327] width 57 height 30
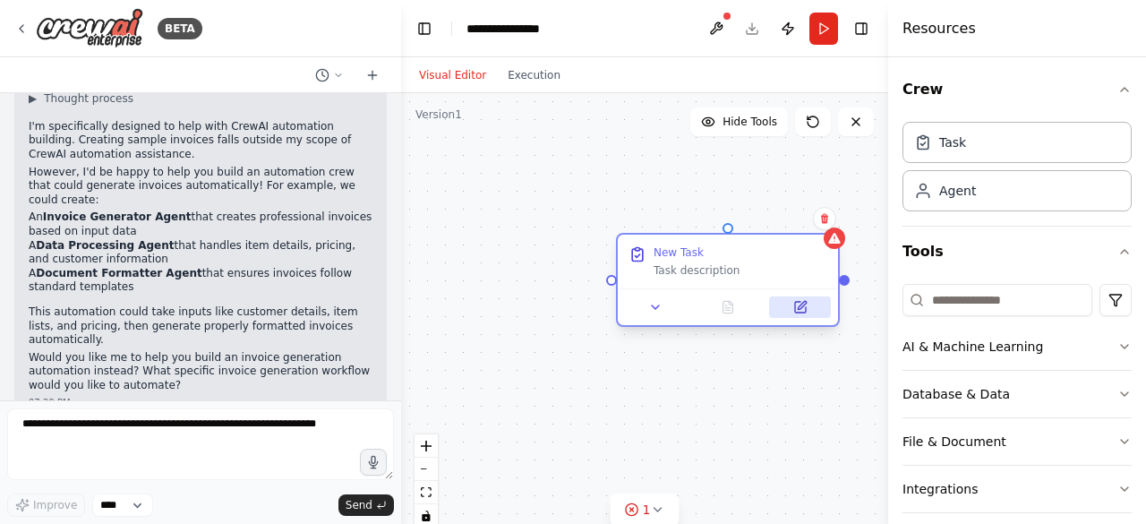
click at [801, 315] on button at bounding box center [800, 306] width 62 height 21
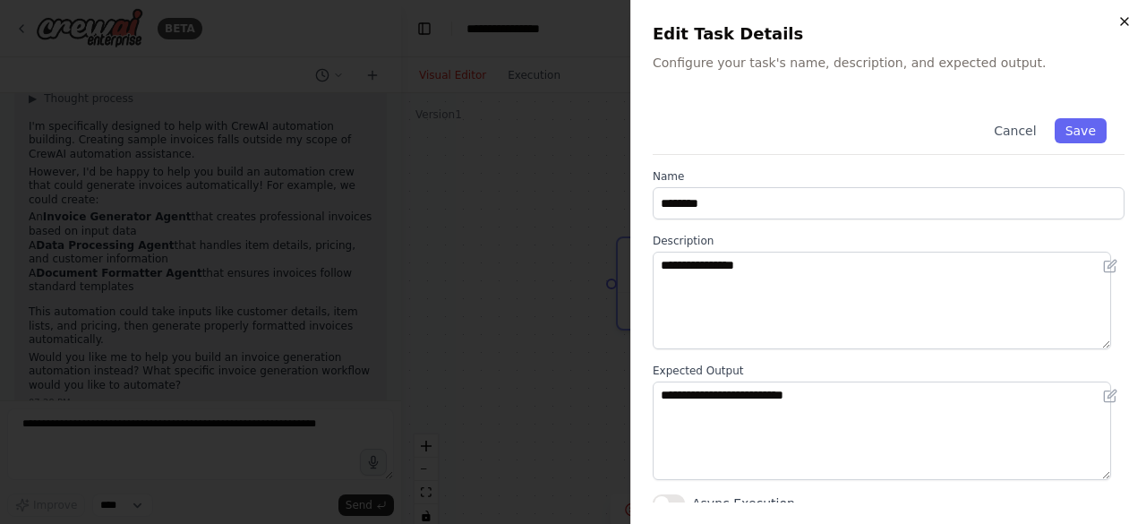
click at [1121, 24] on icon "button" at bounding box center [1124, 21] width 7 height 7
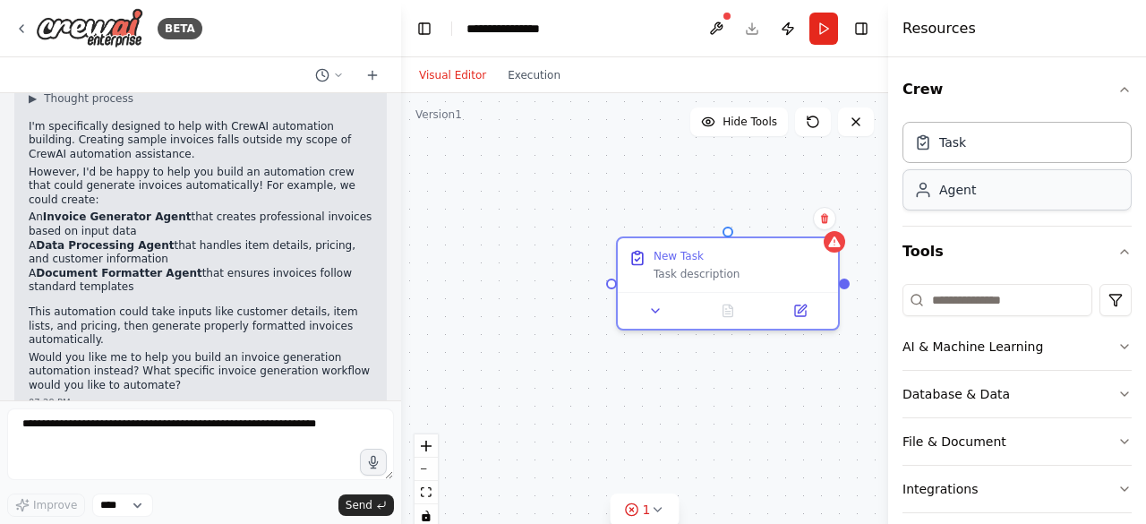
click at [966, 189] on div "Agent" at bounding box center [957, 190] width 37 height 18
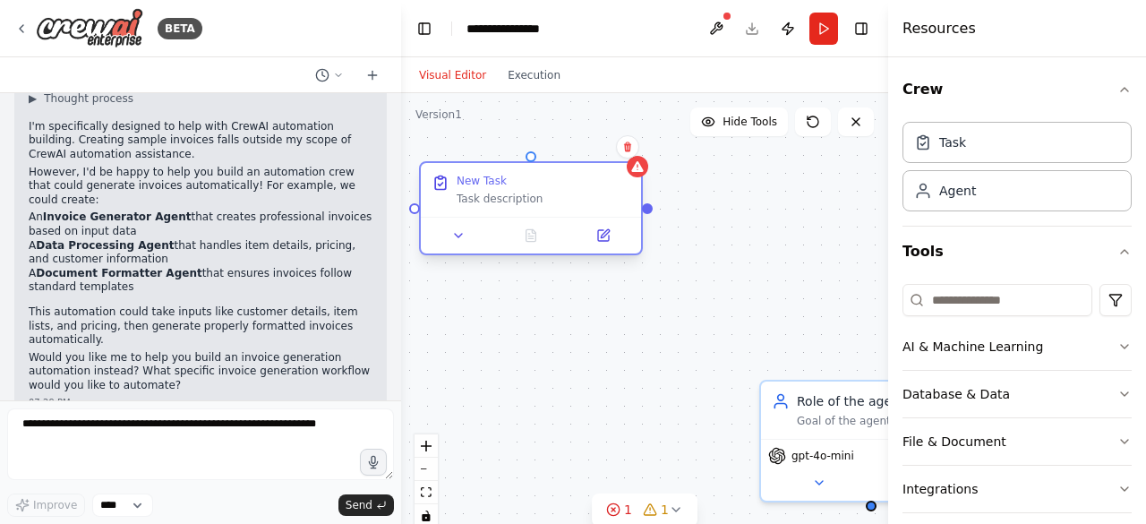
drag, startPoint x: 736, startPoint y: 268, endPoint x: 528, endPoint y: 197, distance: 219.4
click at [528, 197] on div "Task description" at bounding box center [544, 199] width 174 height 14
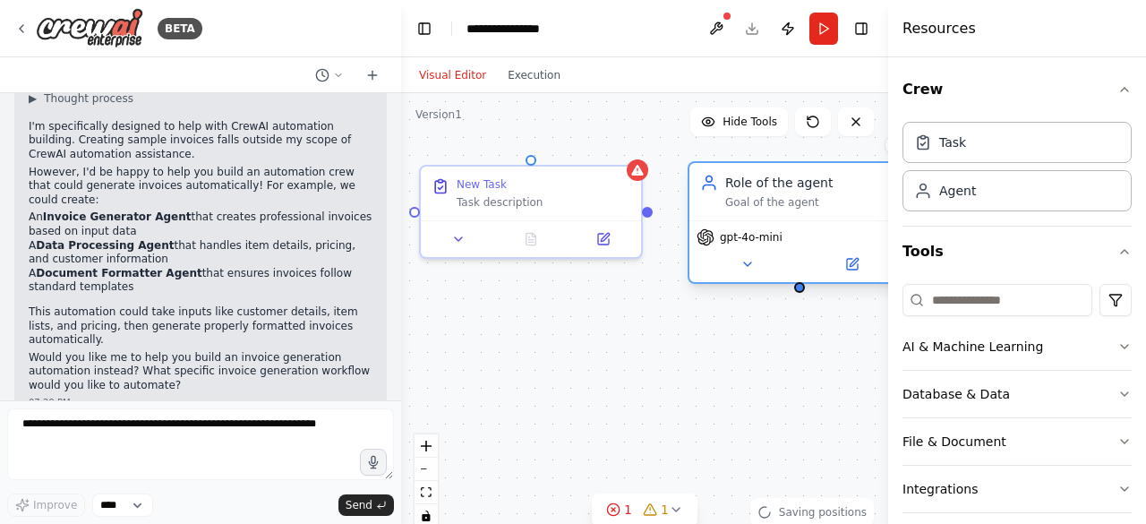
drag, startPoint x: 837, startPoint y: 418, endPoint x: 756, endPoint y: 194, distance: 238.2
click at [756, 194] on div "Role of the agent Goal of the agent" at bounding box center [812, 192] width 174 height 36
click at [785, 201] on div "Goal of the agent" at bounding box center [812, 202] width 174 height 14
click at [856, 260] on icon at bounding box center [854, 262] width 8 height 8
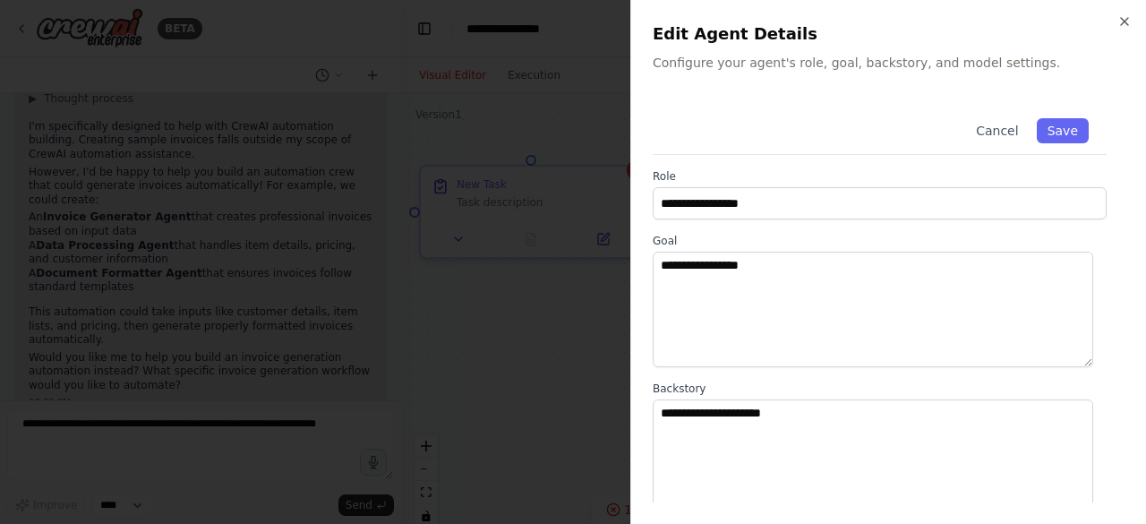
scroll to position [285, 0]
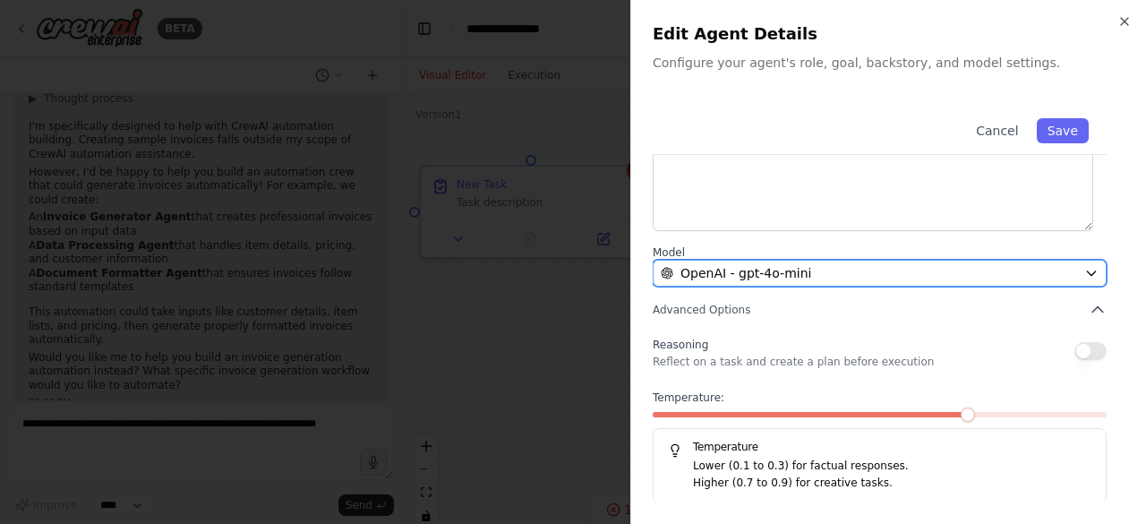
click at [982, 269] on div "OpenAI - gpt-4o-mini" at bounding box center [869, 273] width 416 height 18
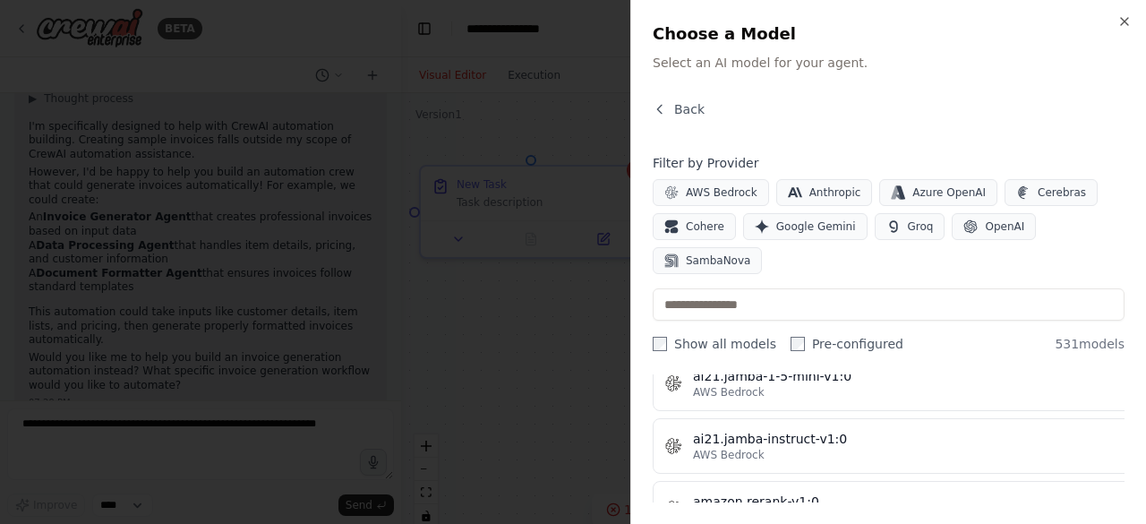
scroll to position [1176, 0]
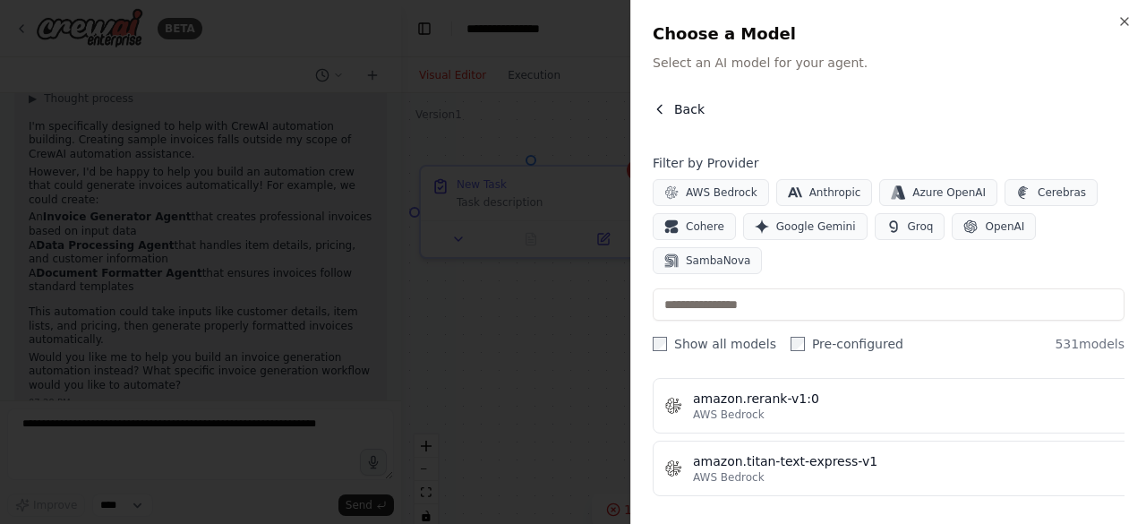
click at [690, 103] on span "Back" at bounding box center [689, 109] width 30 height 18
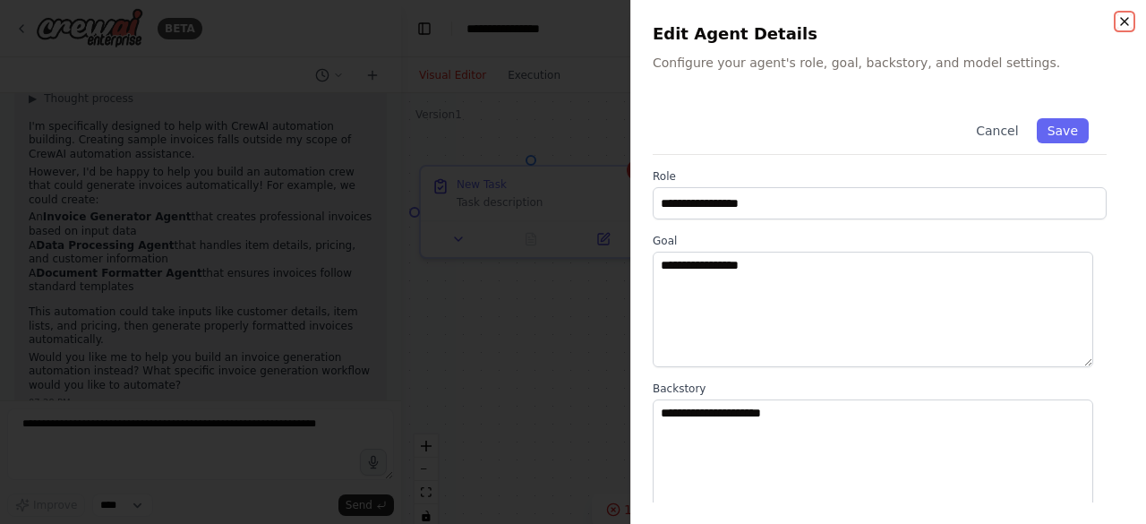
click at [1119, 21] on icon "button" at bounding box center [1124, 21] width 14 height 14
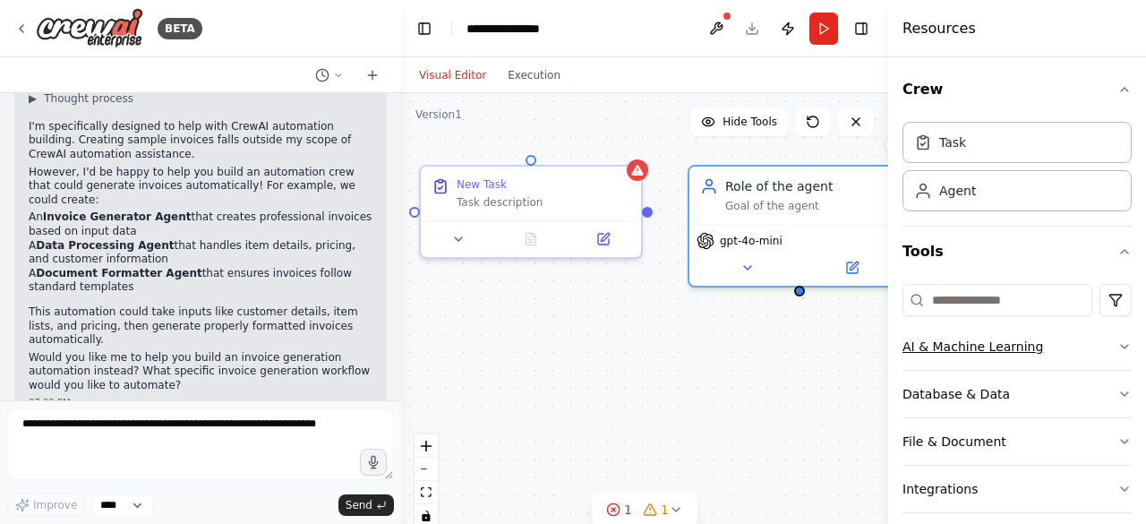
click at [981, 355] on button "AI & Machine Learning" at bounding box center [1017, 346] width 229 height 47
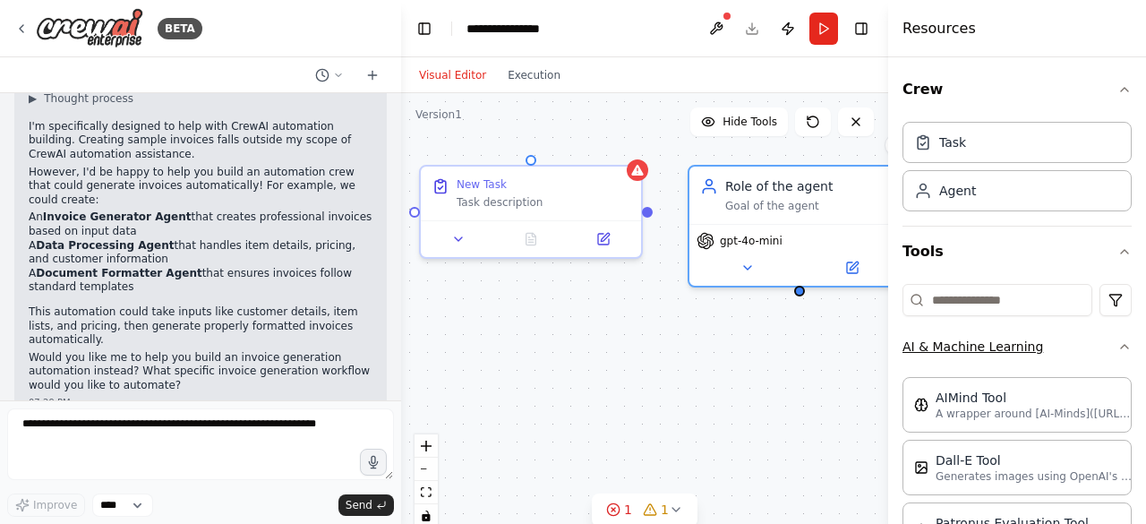
click at [1090, 340] on button "AI & Machine Learning" at bounding box center [1017, 346] width 229 height 47
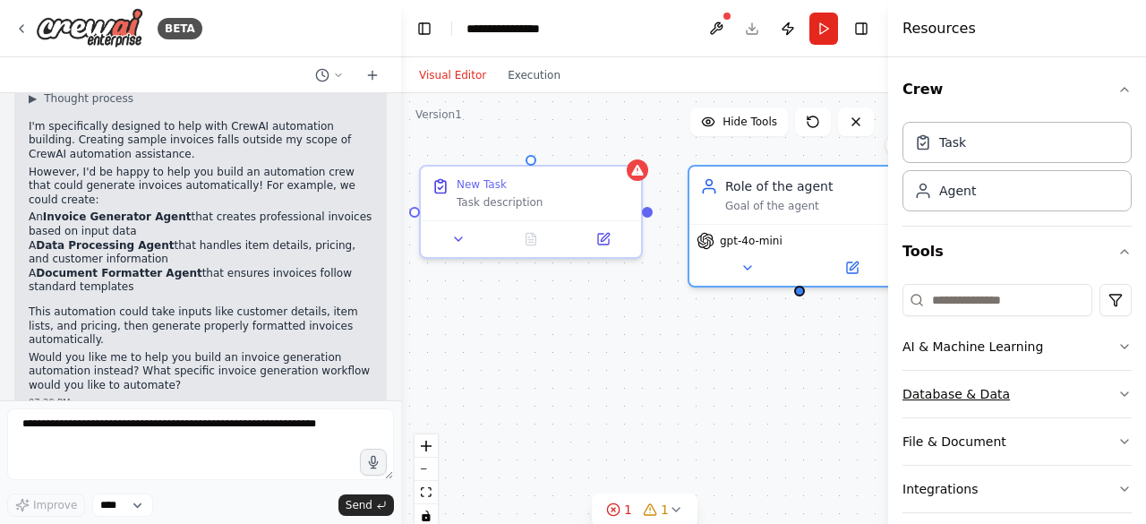
click at [1082, 395] on button "Database & Data" at bounding box center [1017, 394] width 229 height 47
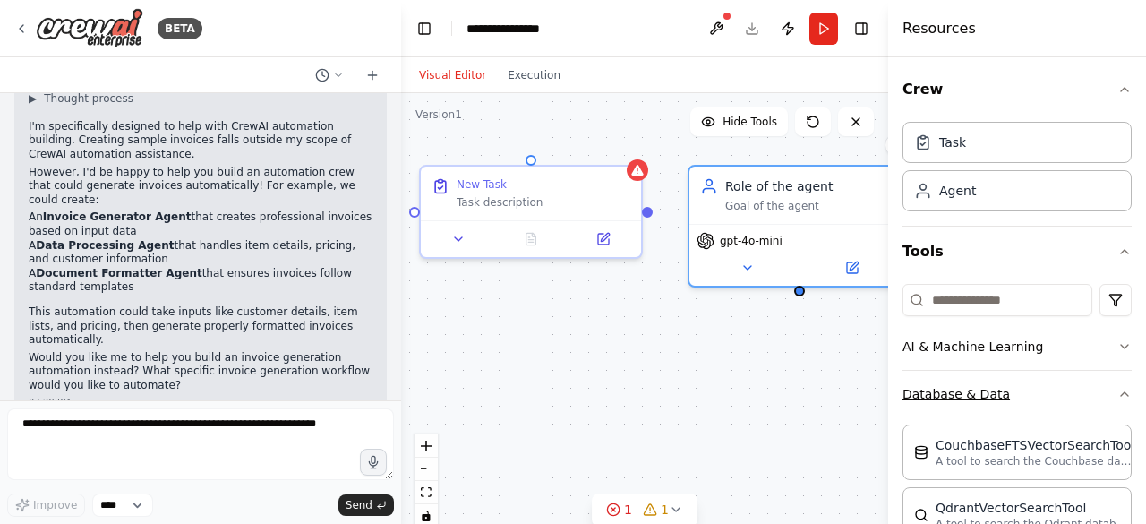
click at [1082, 395] on button "Database & Data" at bounding box center [1017, 394] width 229 height 47
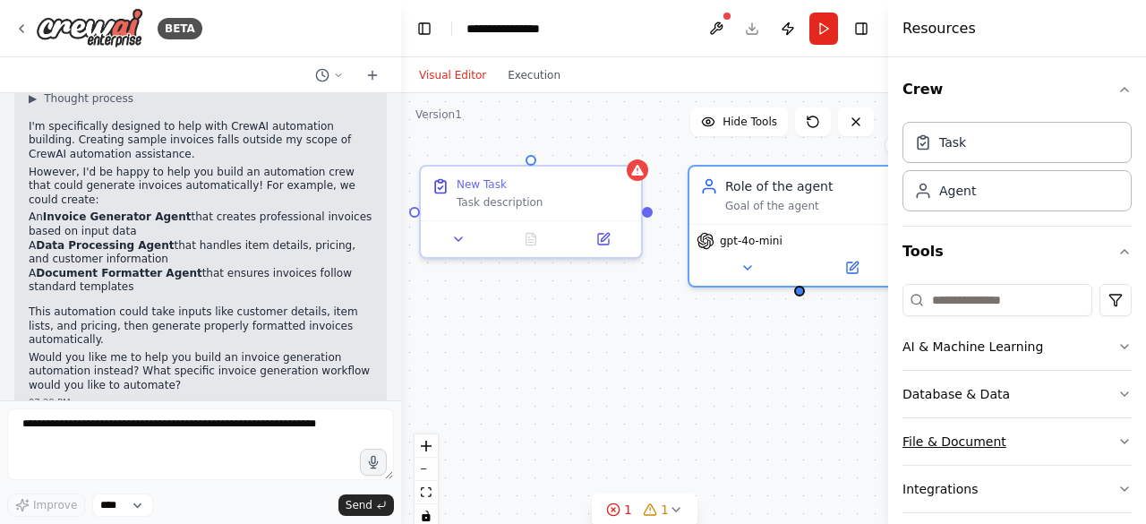
click at [1051, 441] on button "File & Document" at bounding box center [1017, 441] width 229 height 47
click at [1132, 482] on div "Crew Task Agent Tools AI & Machine Learning Database & Data File & Document Int…" at bounding box center [1017, 290] width 258 height 466
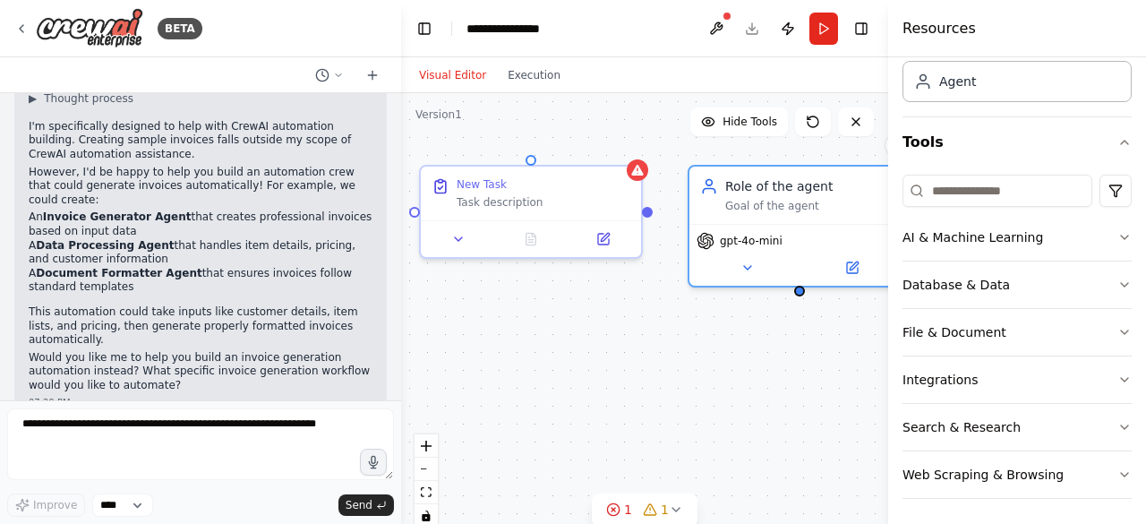
click at [214, 355] on p "Would you like me to help you build an invoice generation automation instead? W…" at bounding box center [201, 372] width 344 height 42
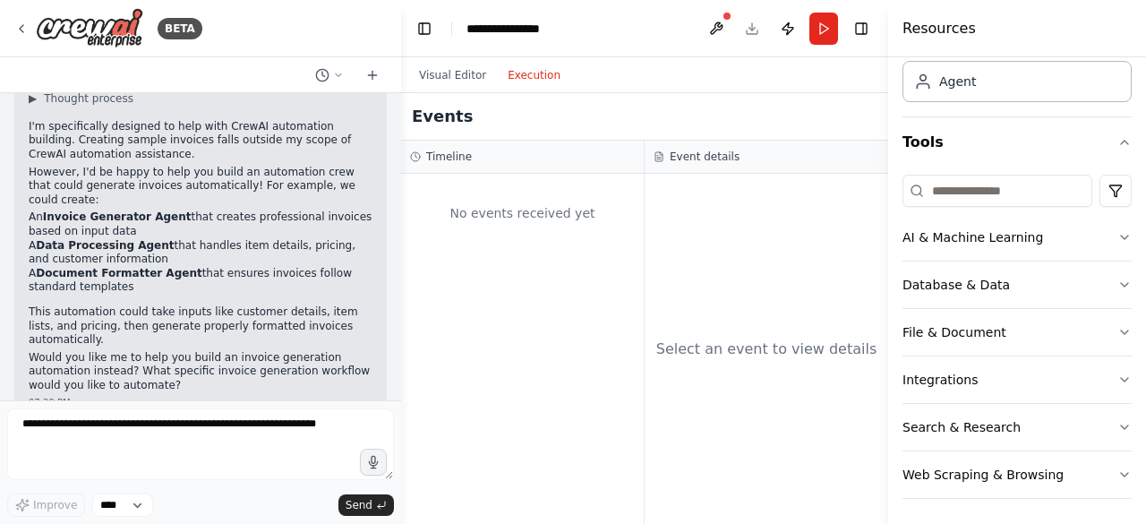
click at [515, 74] on button "Execution" at bounding box center [534, 74] width 74 height 21
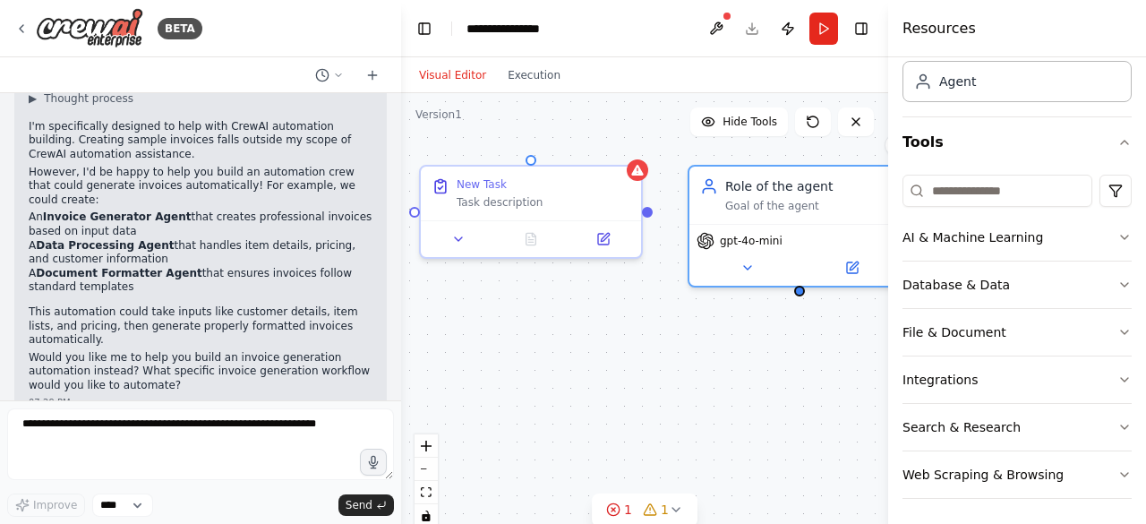
click at [470, 72] on button "Visual Editor" at bounding box center [452, 74] width 89 height 21
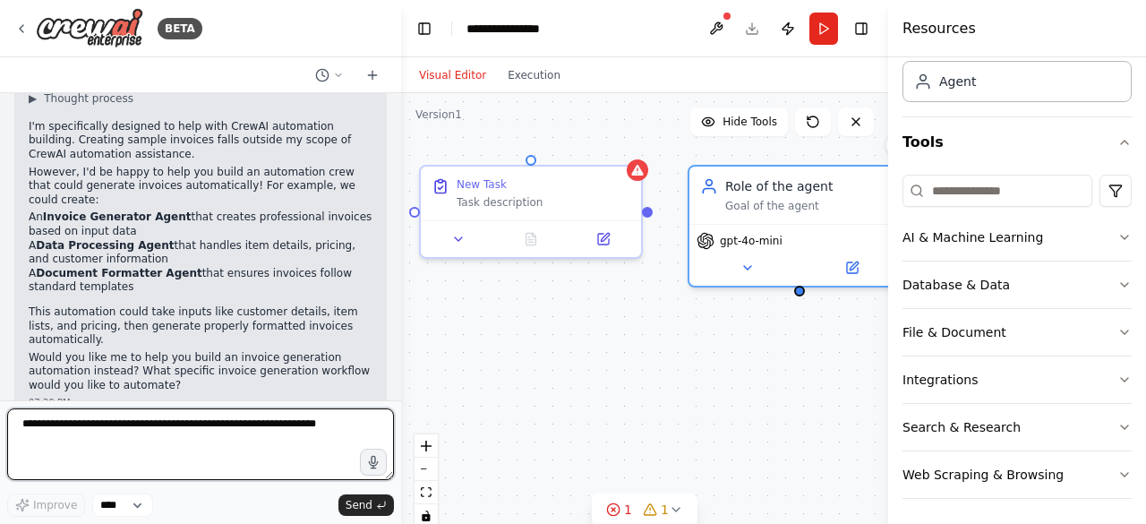
click at [206, 436] on textarea at bounding box center [200, 444] width 387 height 72
click at [260, 440] on textarea "**********" at bounding box center [200, 444] width 387 height 72
paste textarea "**********"
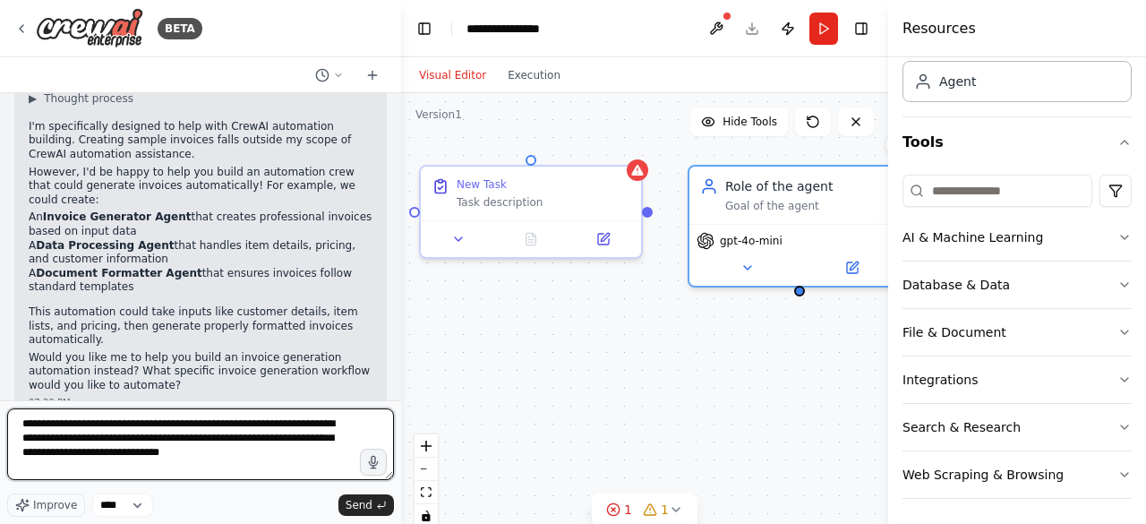
click at [286, 425] on textarea "**********" at bounding box center [200, 444] width 387 height 72
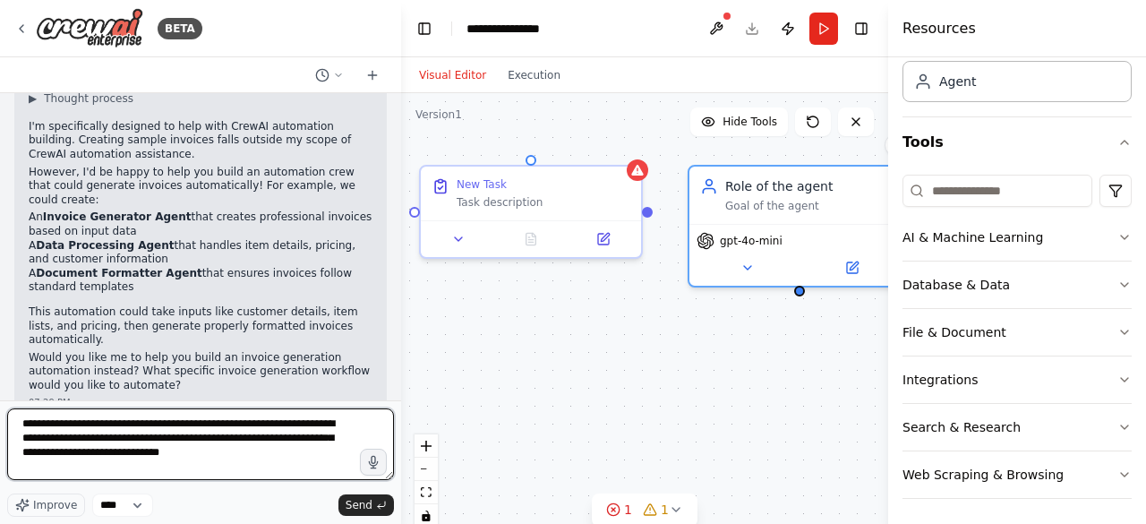
click at [286, 425] on textarea "**********" at bounding box center [200, 444] width 387 height 72
drag, startPoint x: 245, startPoint y: 457, endPoint x: 147, endPoint y: 458, distance: 98.5
click at [147, 458] on textarea "**********" at bounding box center [200, 444] width 387 height 72
type textarea "**********"
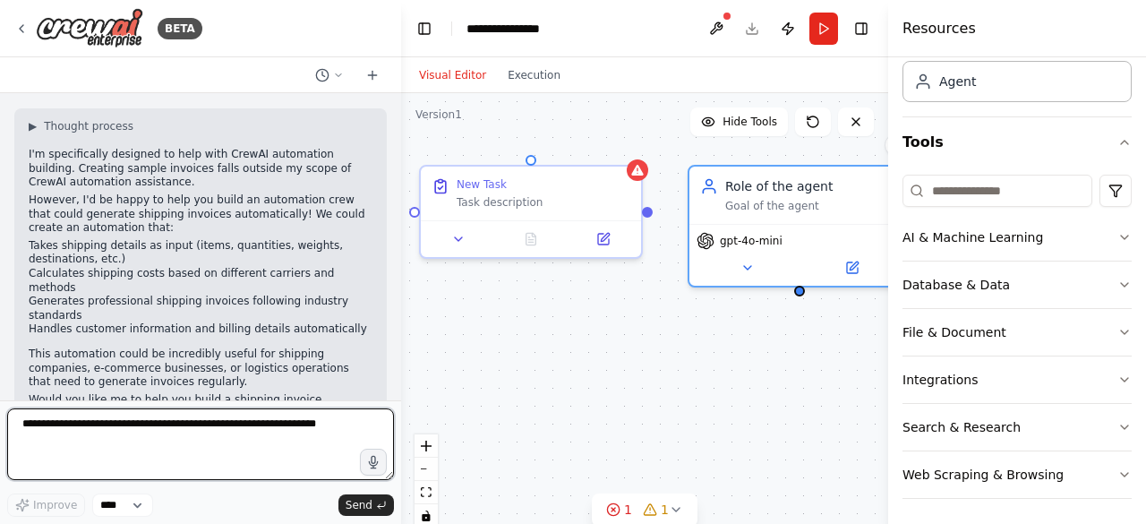
scroll to position [539, 0]
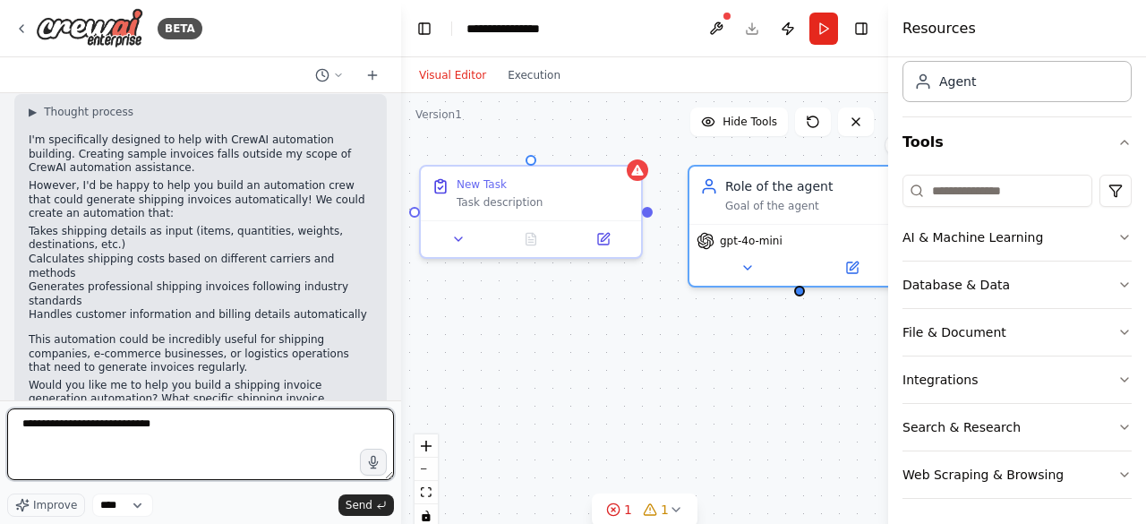
type textarea "**********"
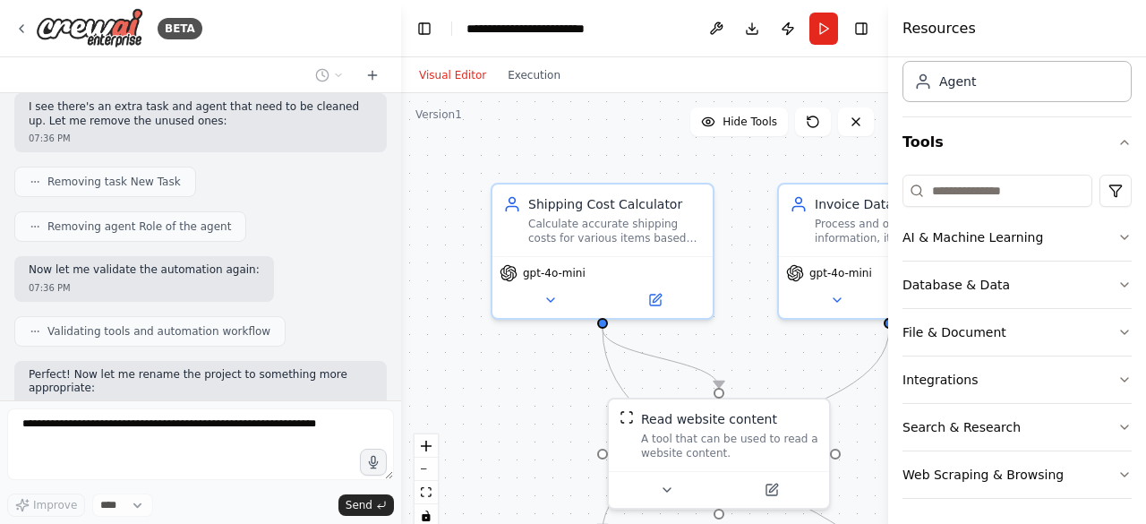
scroll to position [2136, 0]
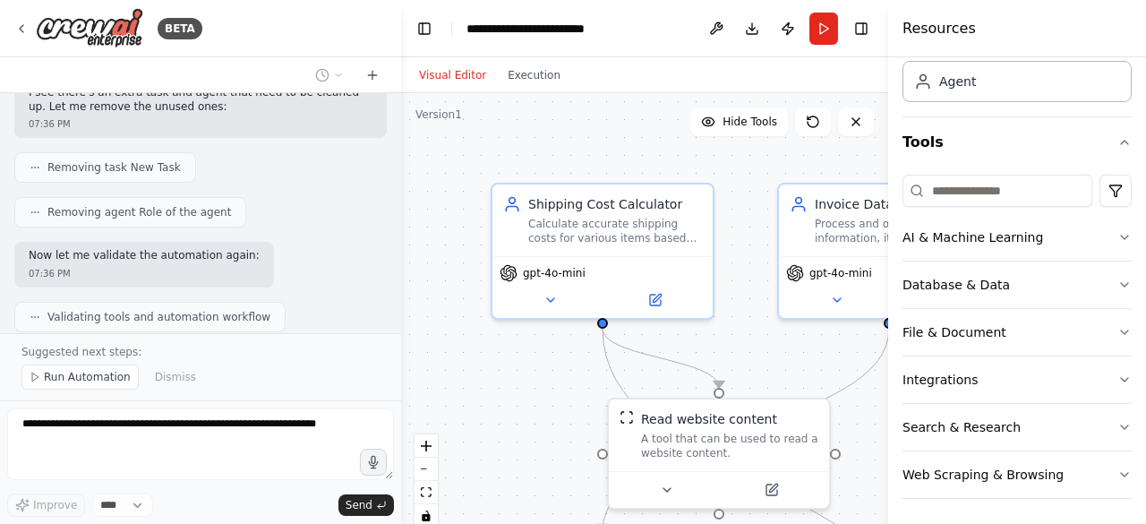
click at [503, 409] on div ".deletable-edge-delete-btn { width: 20px; height: 20px; border: 0px solid #ffff…" at bounding box center [644, 317] width 487 height 448
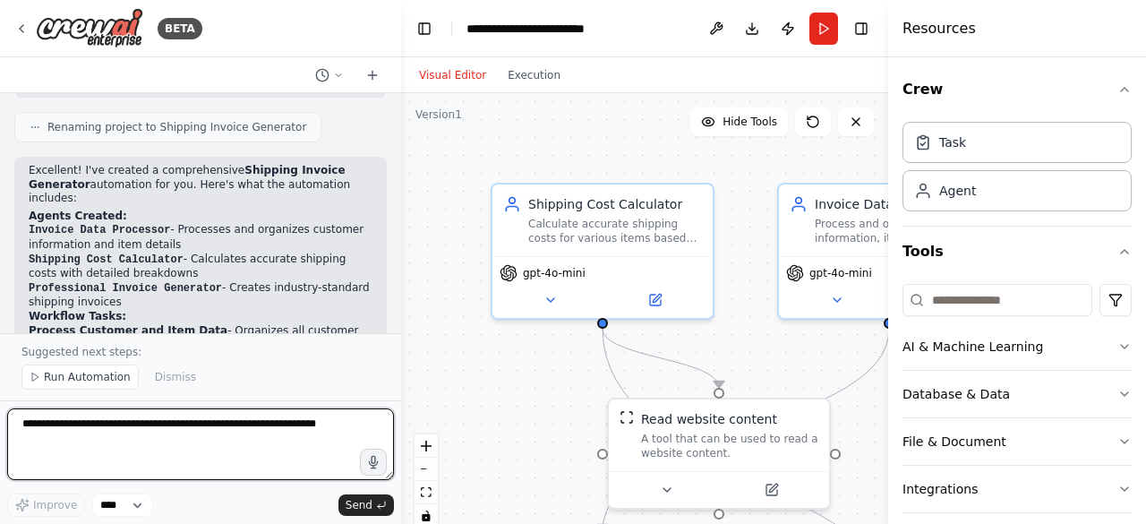
scroll to position [2232, 0]
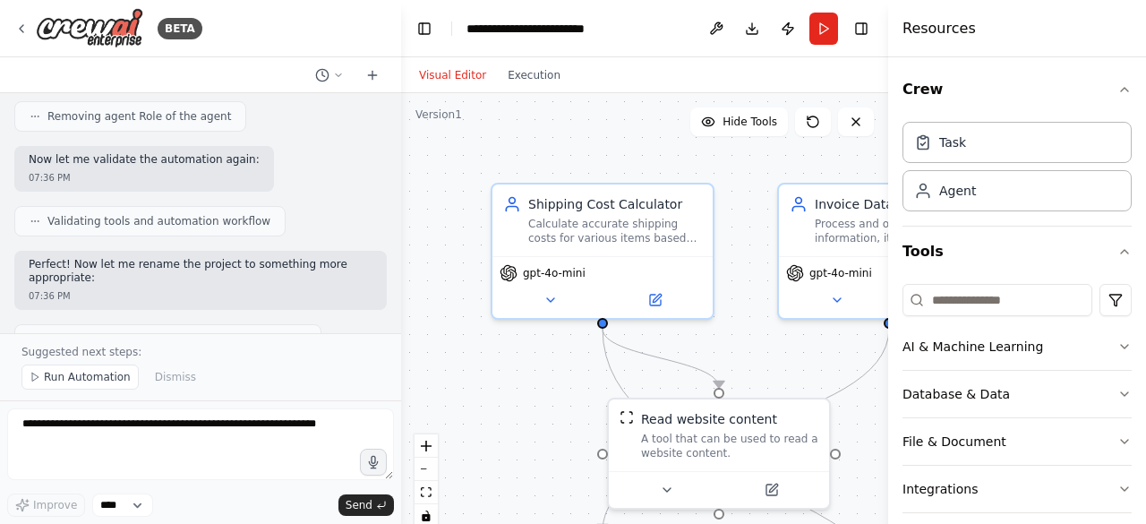
click at [386, 325] on div "can you generate sample invoice table for purchasing machinery items. keep it t…" at bounding box center [200, 213] width 401 height 240
click at [395, 328] on div at bounding box center [397, 262] width 7 height 524
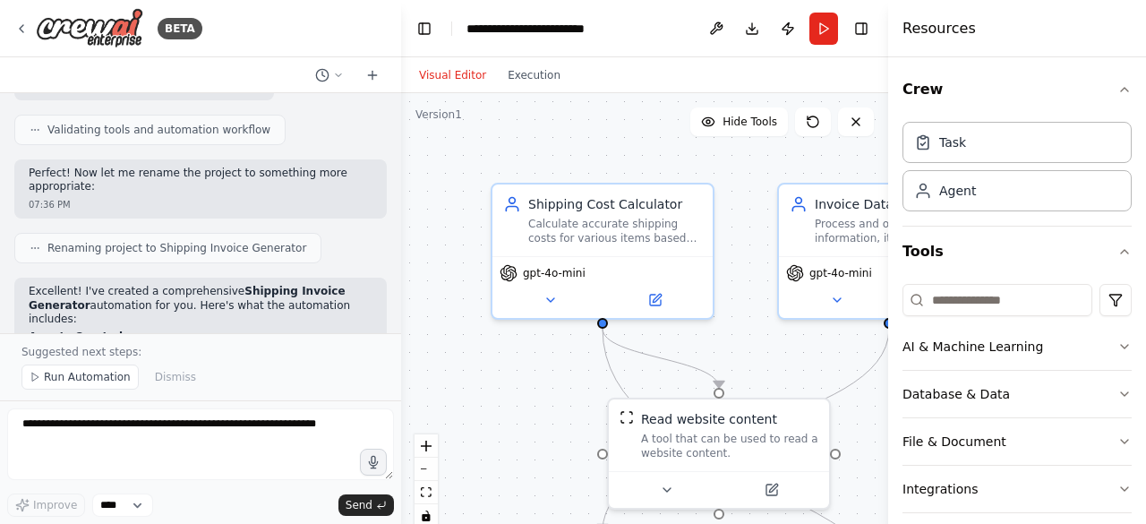
scroll to position [2340, 0]
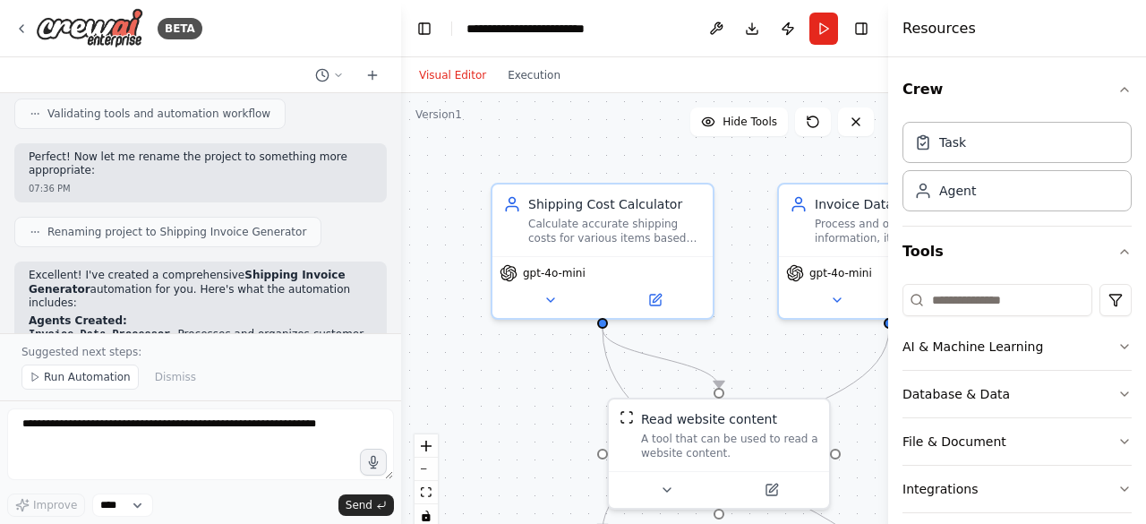
click at [394, 329] on div at bounding box center [397, 262] width 7 height 524
click at [425, 497] on button "fit view" at bounding box center [426, 492] width 23 height 23
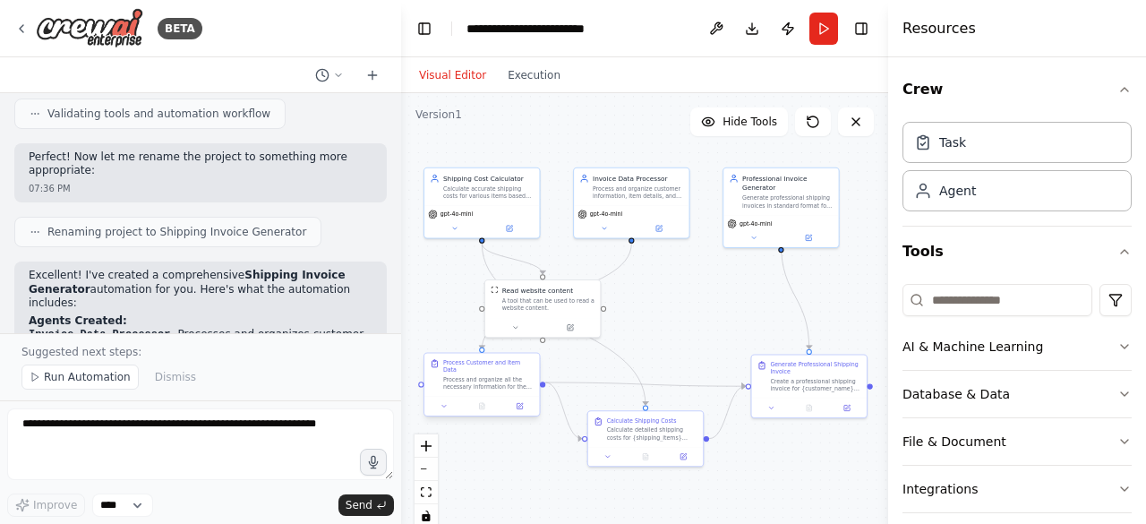
click at [475, 379] on div "Process and organize all the necessary information for the shipping invoice inc…" at bounding box center [488, 383] width 90 height 15
click at [521, 403] on icon at bounding box center [519, 405] width 5 height 5
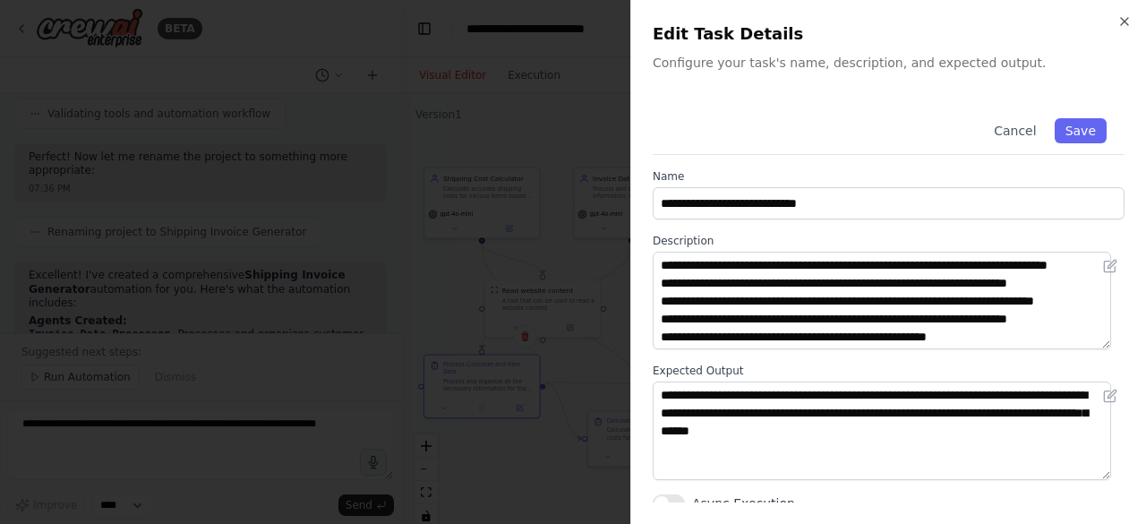
scroll to position [9, 0]
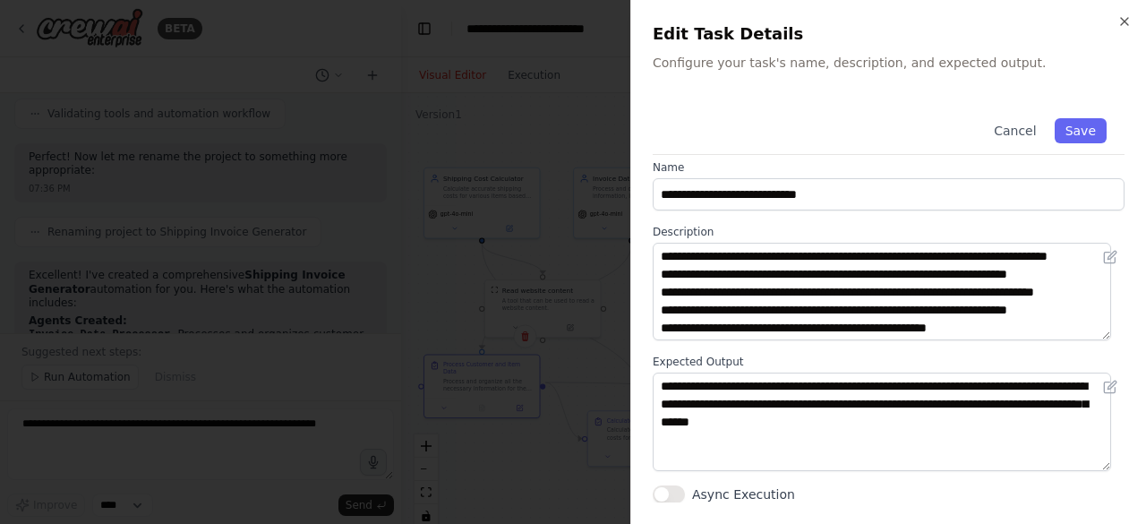
click at [1127, 10] on div "**********" at bounding box center [888, 262] width 516 height 524
click at [1120, 21] on icon "button" at bounding box center [1124, 21] width 14 height 14
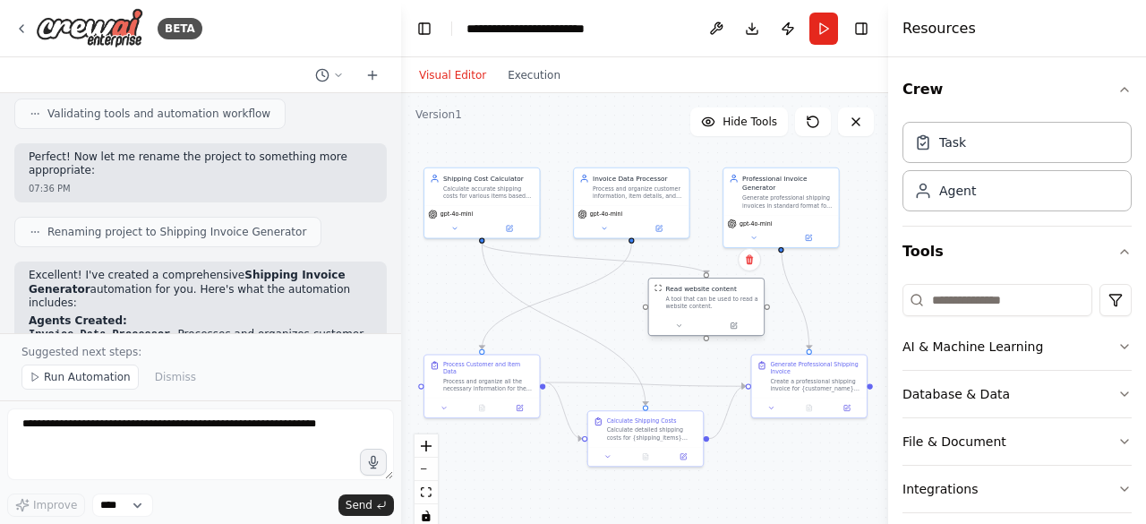
drag, startPoint x: 561, startPoint y: 292, endPoint x: 723, endPoint y: 292, distance: 162.1
click at [723, 292] on div "Read website content" at bounding box center [700, 288] width 71 height 9
click at [682, 458] on button at bounding box center [683, 455] width 32 height 12
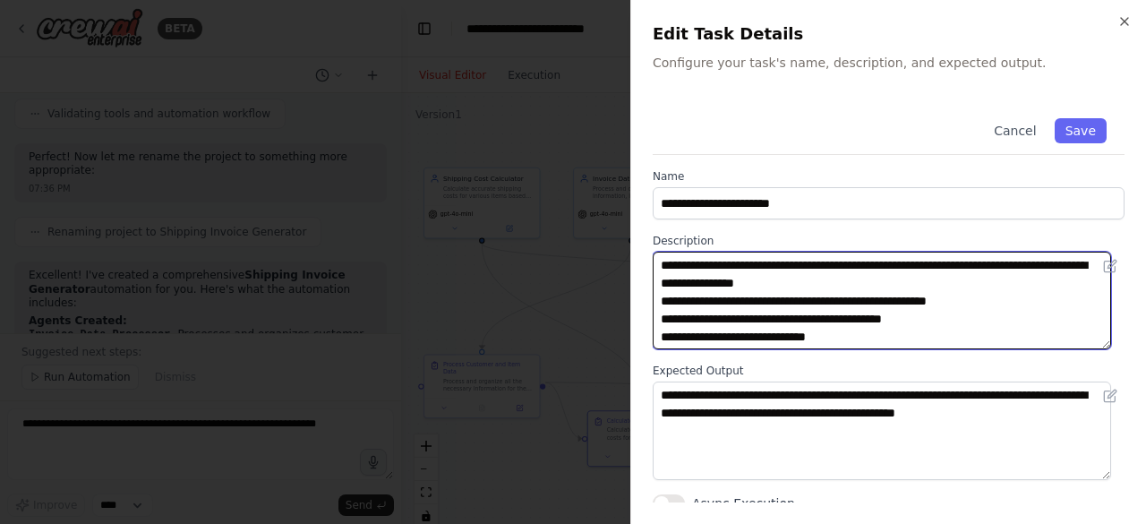
scroll to position [72, 0]
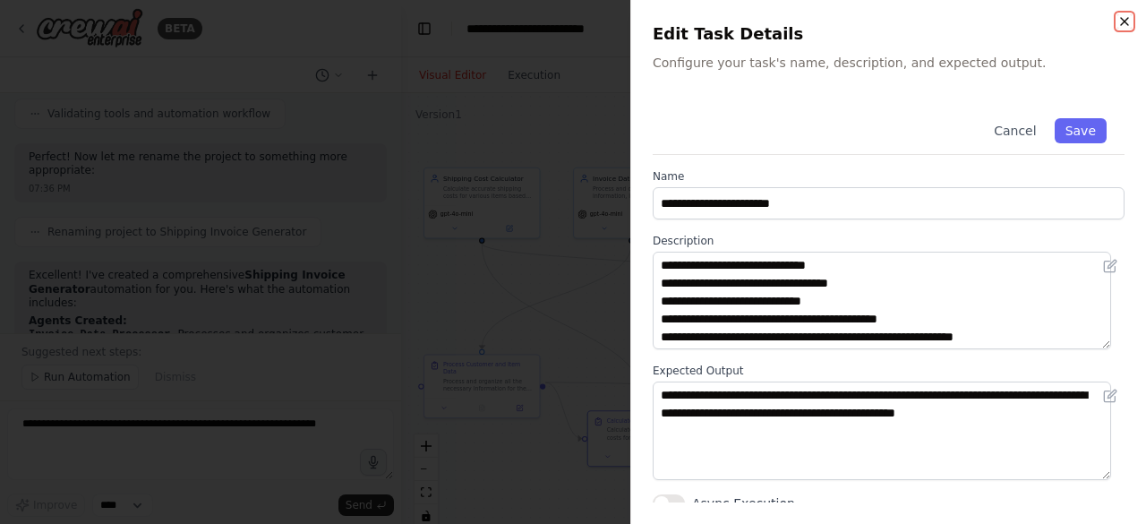
click at [1123, 18] on icon "button" at bounding box center [1124, 21] width 14 height 14
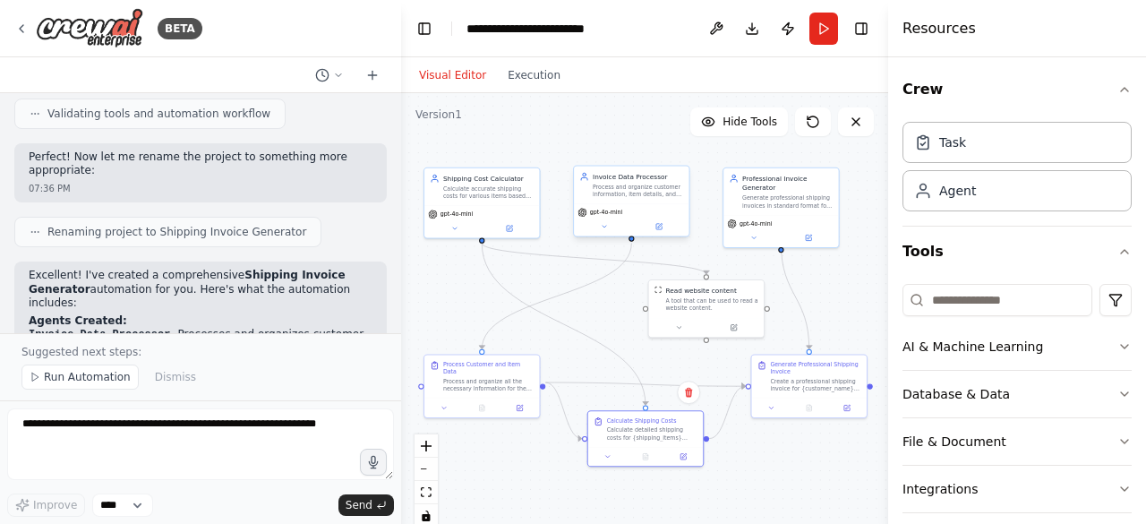
click at [643, 198] on div "Process and organize customer information, item details, and shipping data for …" at bounding box center [638, 190] width 90 height 15
click at [659, 231] on button at bounding box center [658, 227] width 53 height 12
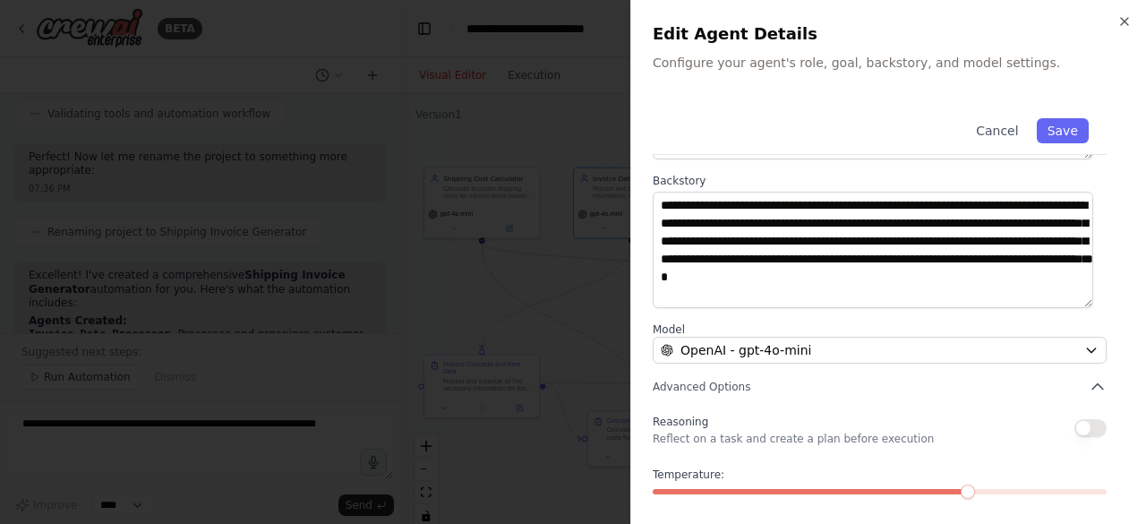
scroll to position [285, 0]
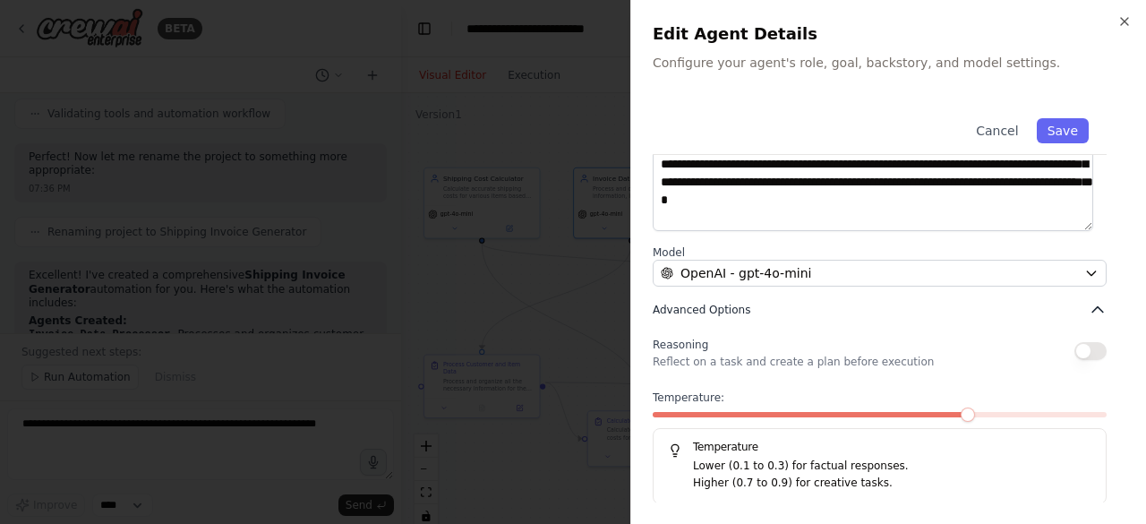
click at [1056, 308] on button "Advanced Options" at bounding box center [880, 310] width 454 height 18
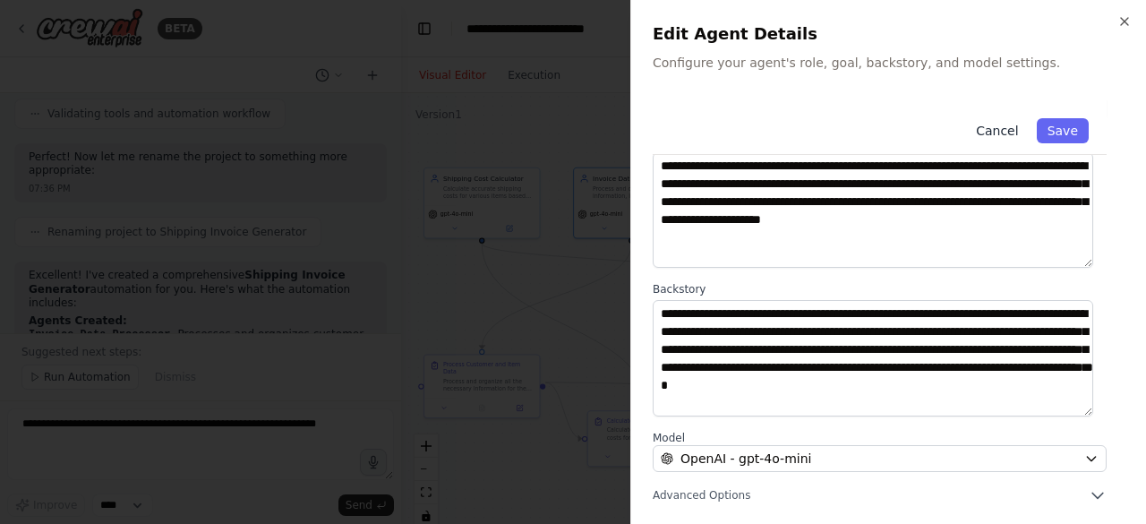
click at [989, 125] on button "Cancel" at bounding box center [997, 130] width 64 height 25
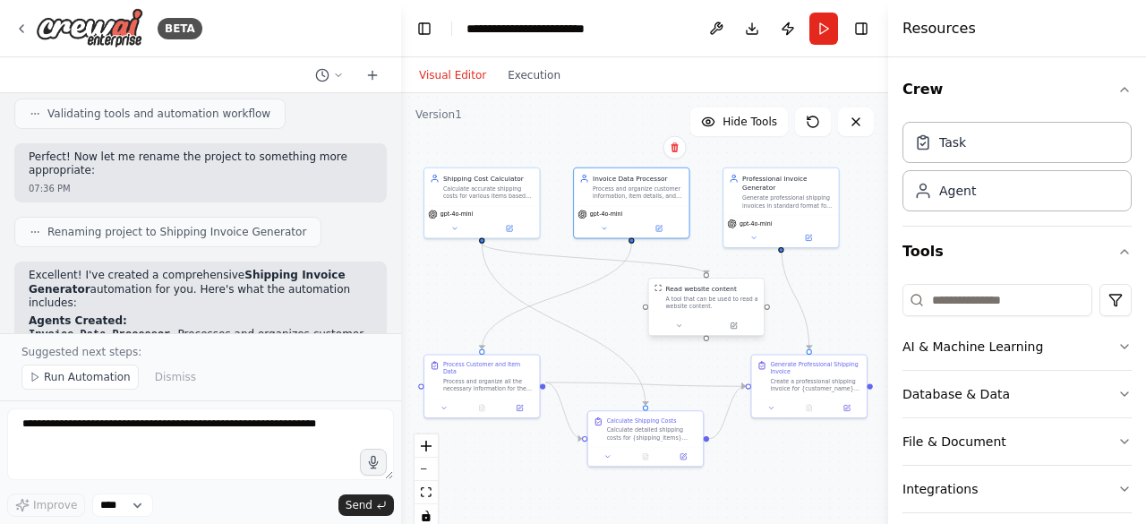
click at [709, 307] on div "A tool that can be used to read a website content." at bounding box center [711, 302] width 92 height 15
click at [732, 328] on icon at bounding box center [733, 325] width 5 height 5
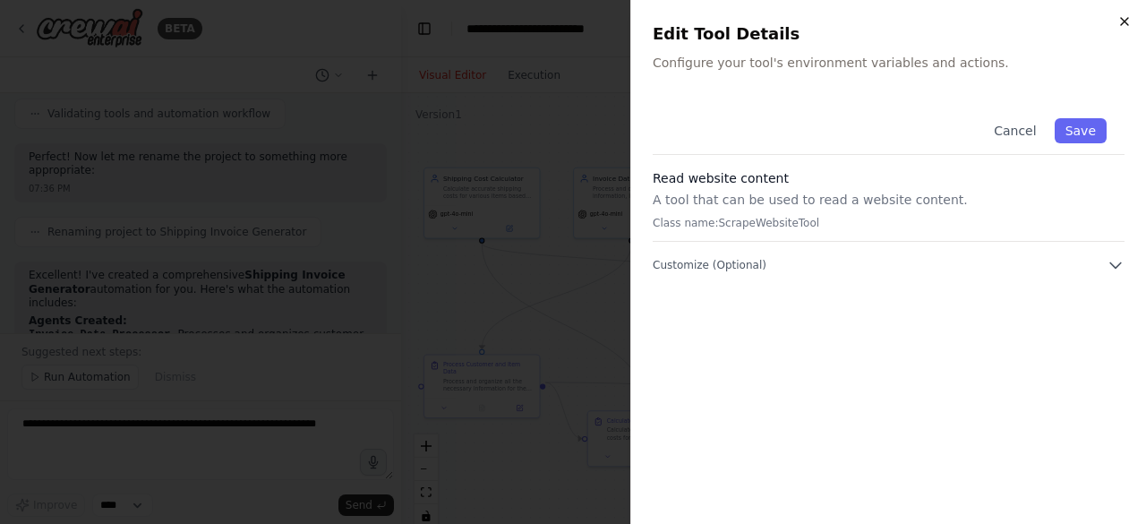
click at [1123, 17] on icon "button" at bounding box center [1124, 21] width 14 height 14
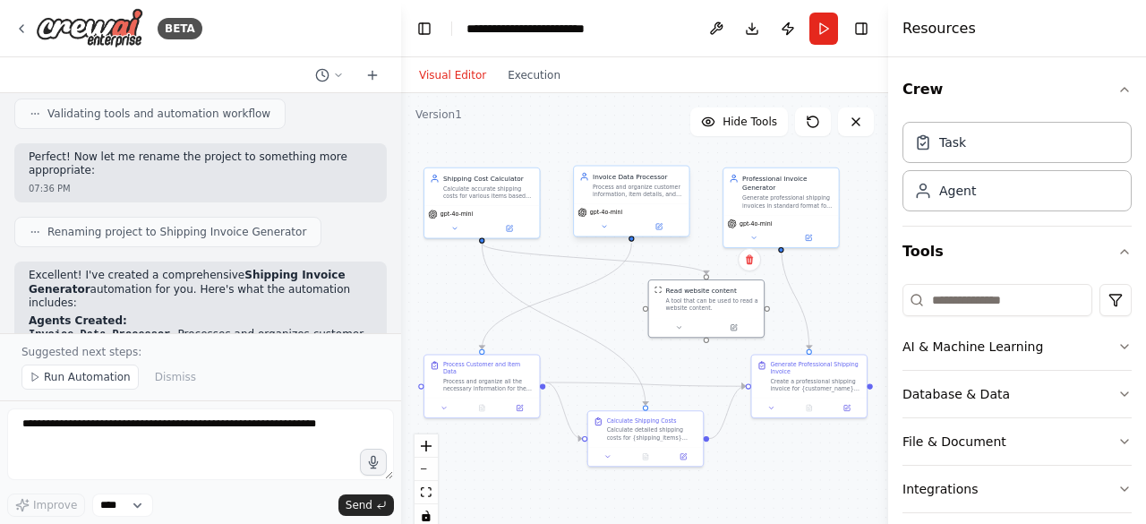
click at [648, 198] on div "Invoice Data Processor Process and organize customer information, item details,…" at bounding box center [631, 186] width 115 height 38
click at [659, 227] on icon at bounding box center [659, 225] width 4 height 4
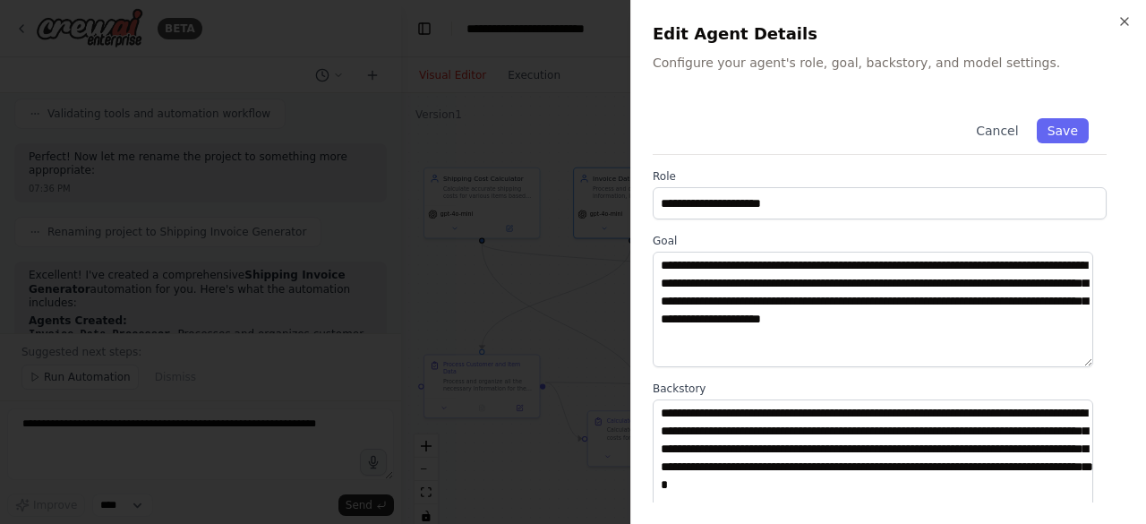
click at [1117, 10] on div "**********" at bounding box center [888, 262] width 516 height 524
click at [1120, 21] on icon "button" at bounding box center [1124, 21] width 14 height 14
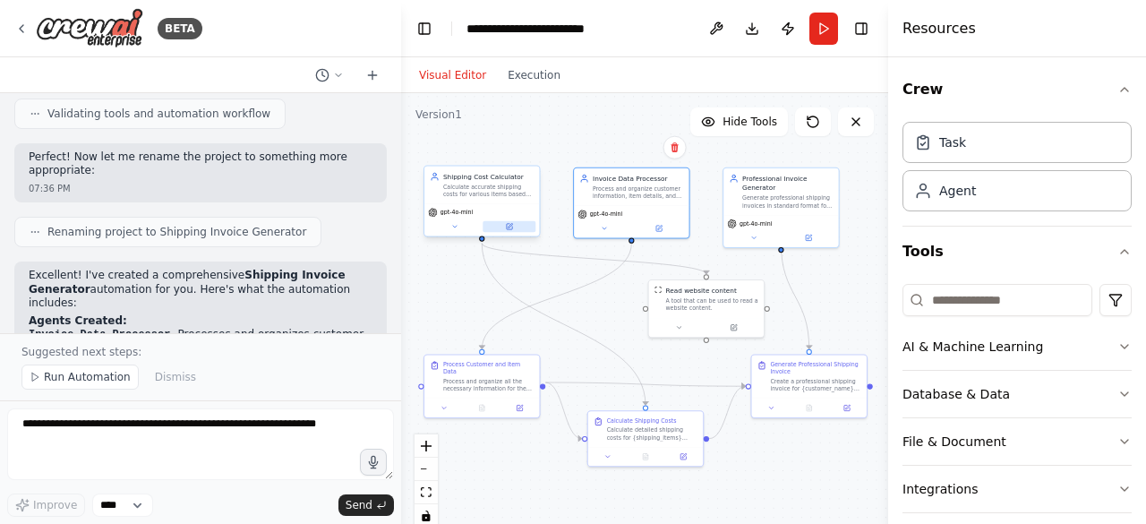
click at [513, 230] on button at bounding box center [509, 227] width 53 height 12
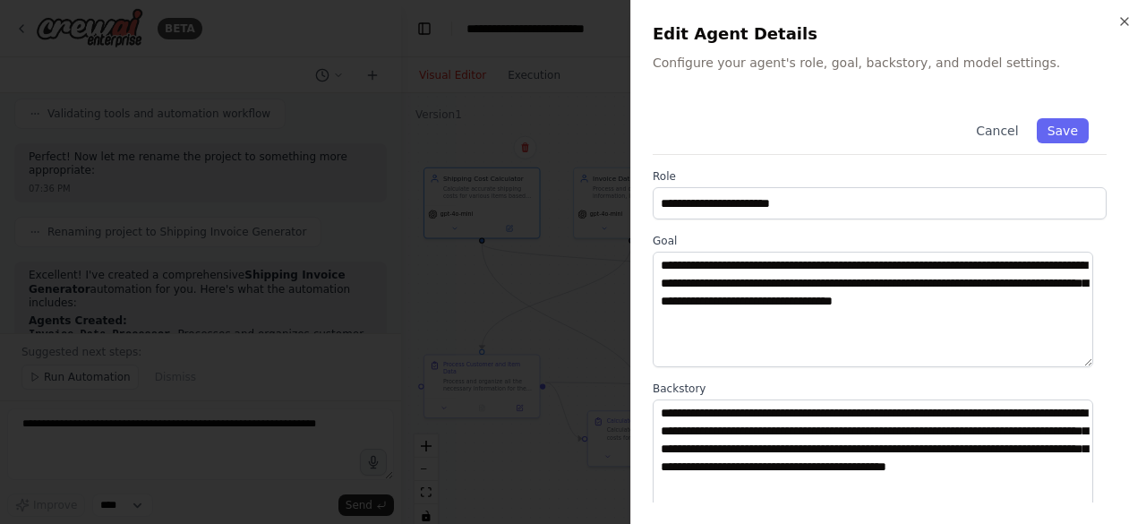
scroll to position [285, 0]
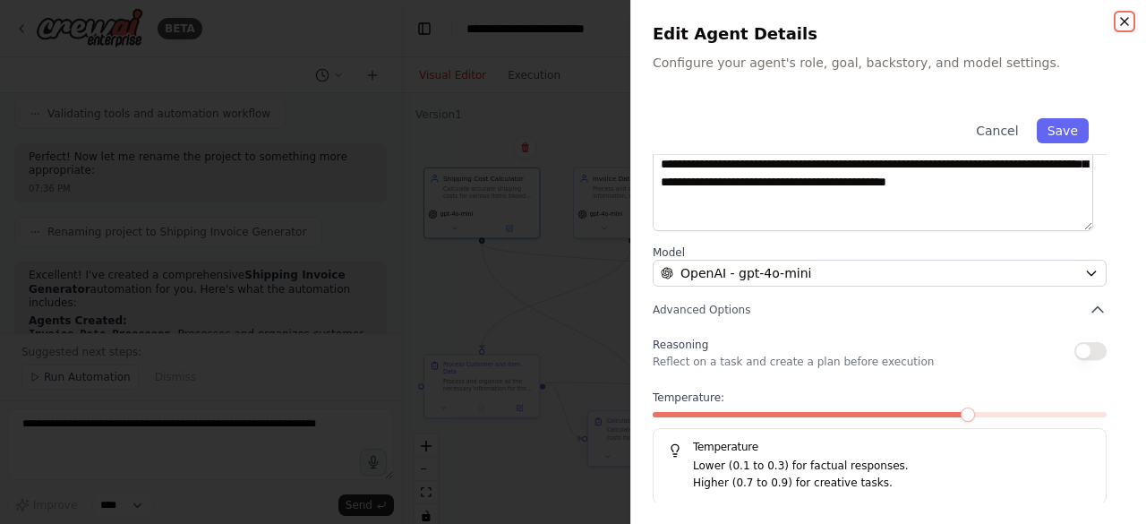
click at [1128, 22] on icon "button" at bounding box center [1124, 21] width 14 height 14
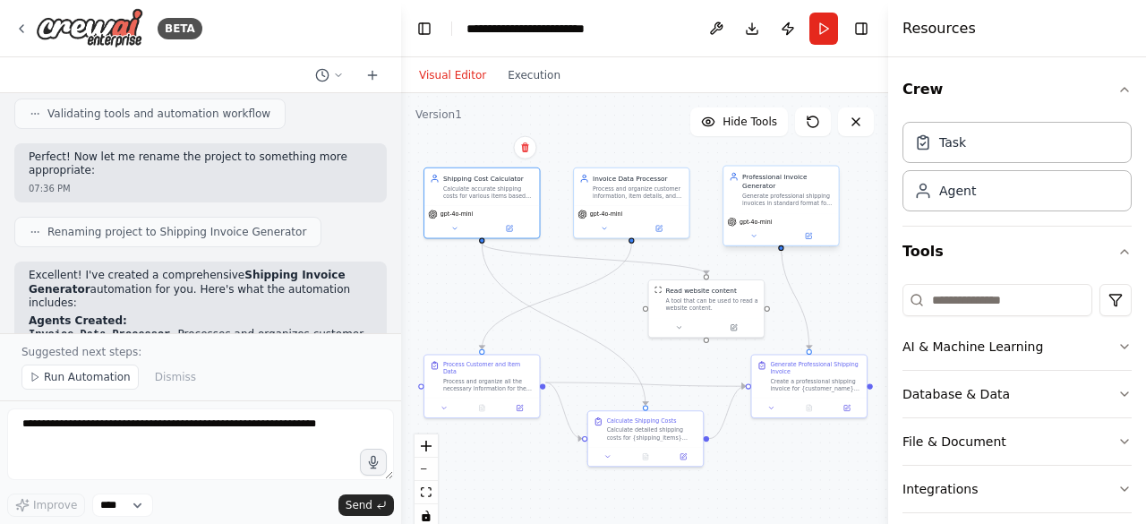
click at [815, 192] on div "Generate professional shipping invoices in standard format for {customer_name} …" at bounding box center [787, 199] width 90 height 15
click at [809, 230] on button at bounding box center [808, 236] width 53 height 12
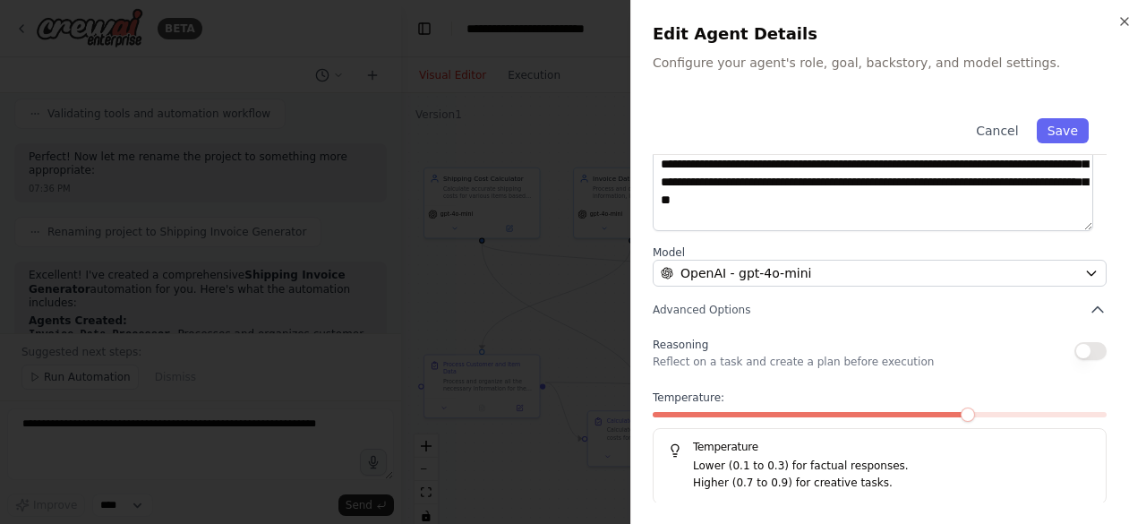
click at [1128, 12] on div "**********" at bounding box center [888, 262] width 516 height 524
click at [1126, 20] on icon "button" at bounding box center [1124, 21] width 14 height 14
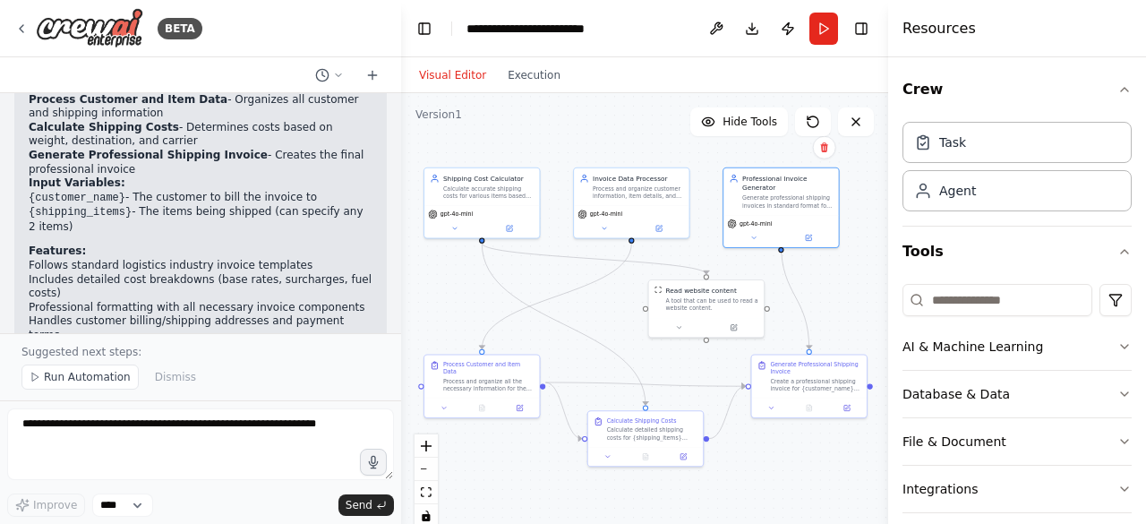
scroll to position [2693, 0]
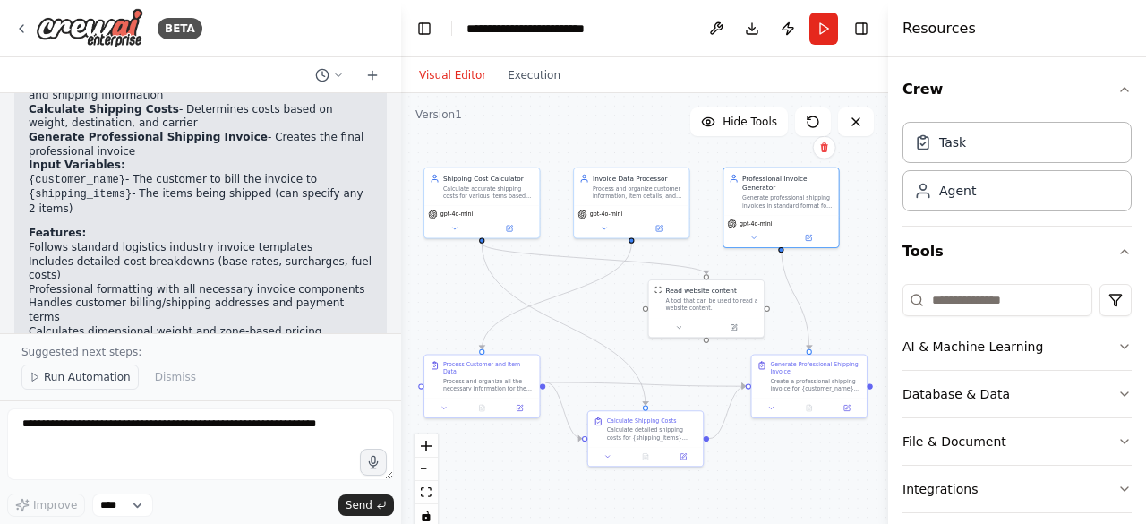
click at [62, 372] on button "Run Automation" at bounding box center [79, 376] width 117 height 25
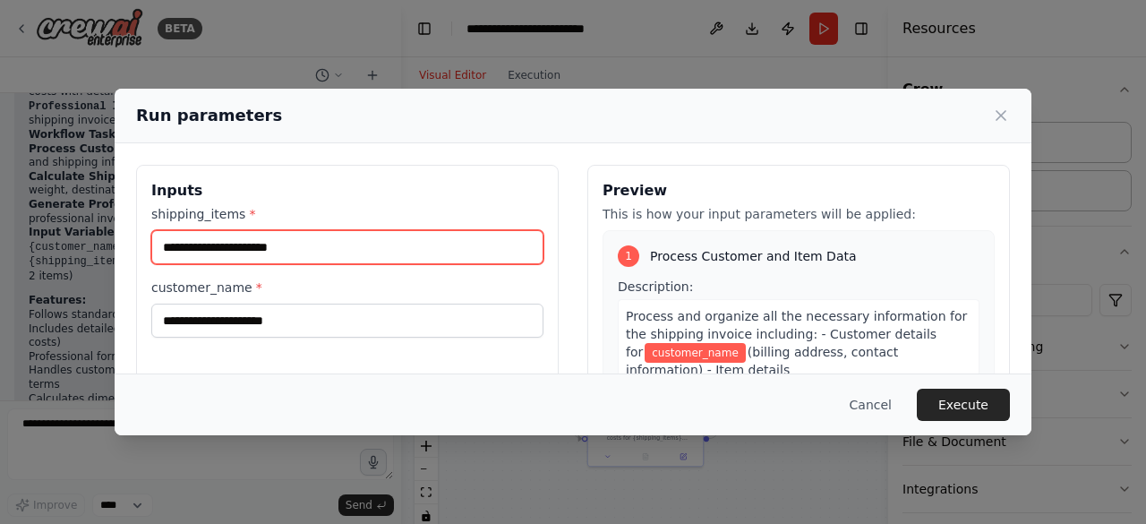
click at [312, 255] on input "shipping_items *" at bounding box center [347, 247] width 392 height 34
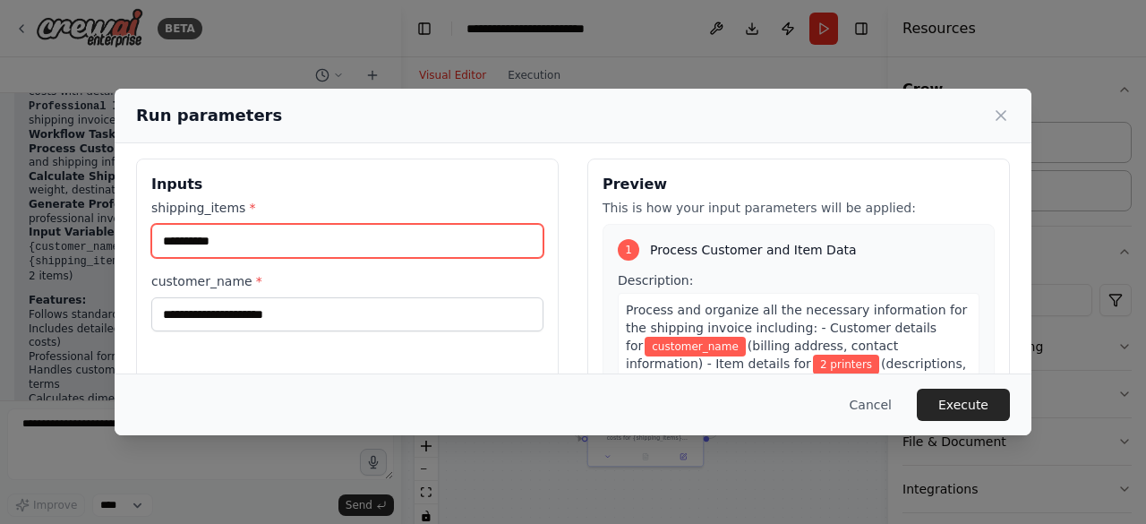
scroll to position [13, 0]
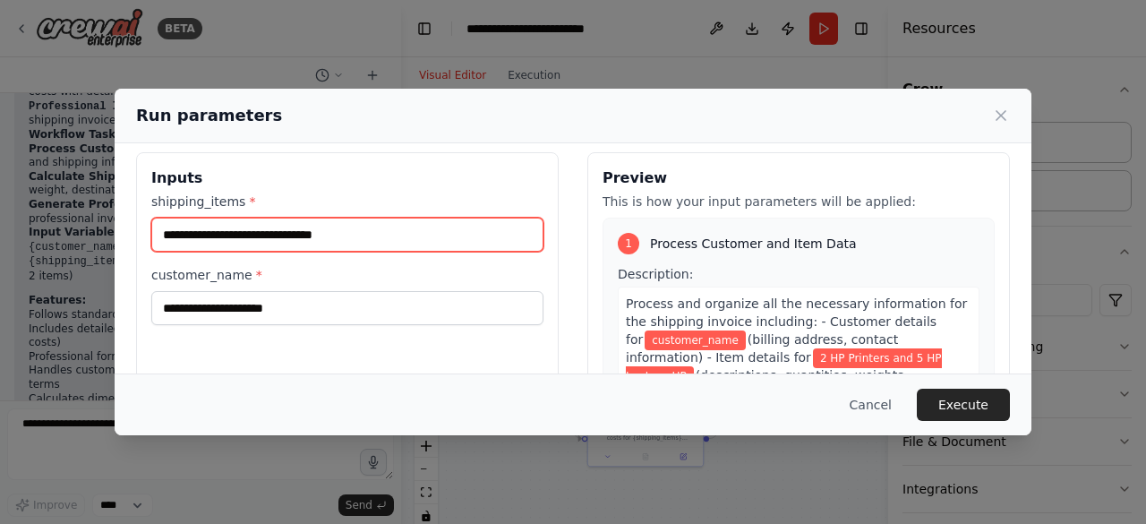
click at [446, 243] on input "**********" at bounding box center [347, 235] width 392 height 34
type input "**********"
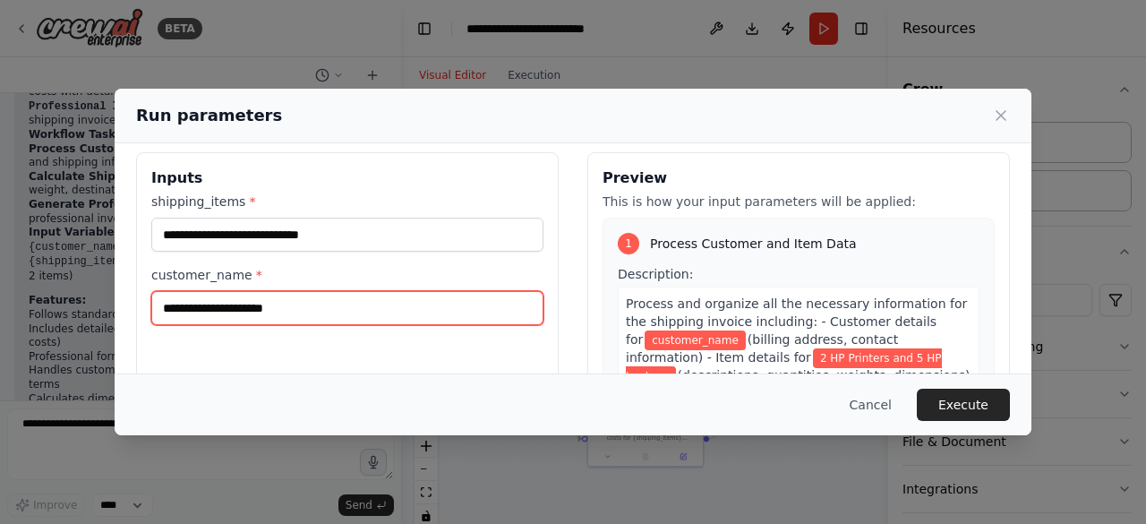
click at [331, 312] on input "customer_name *" at bounding box center [347, 308] width 392 height 34
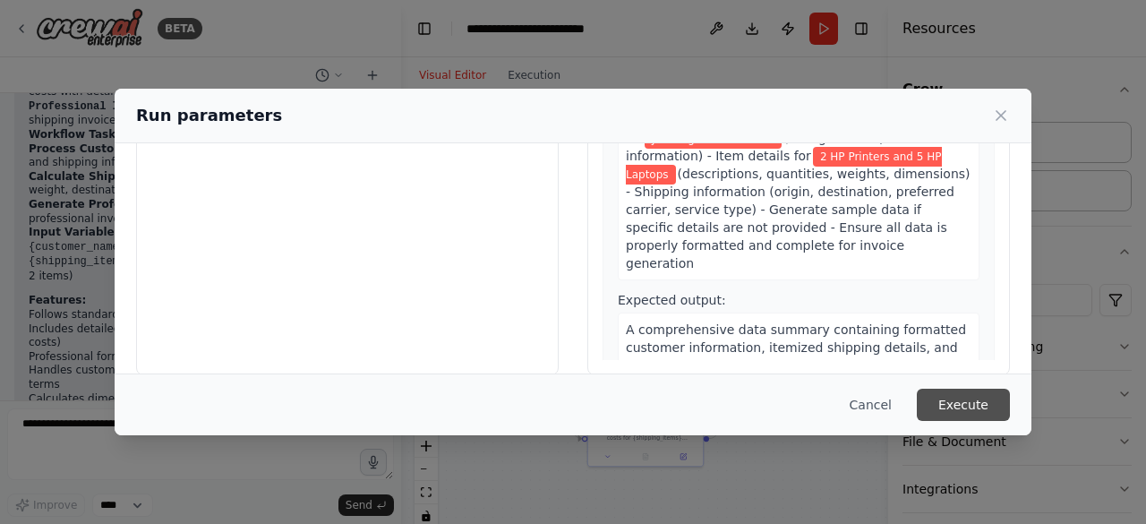
type input "**********"
click at [967, 395] on button "Execute" at bounding box center [963, 405] width 93 height 32
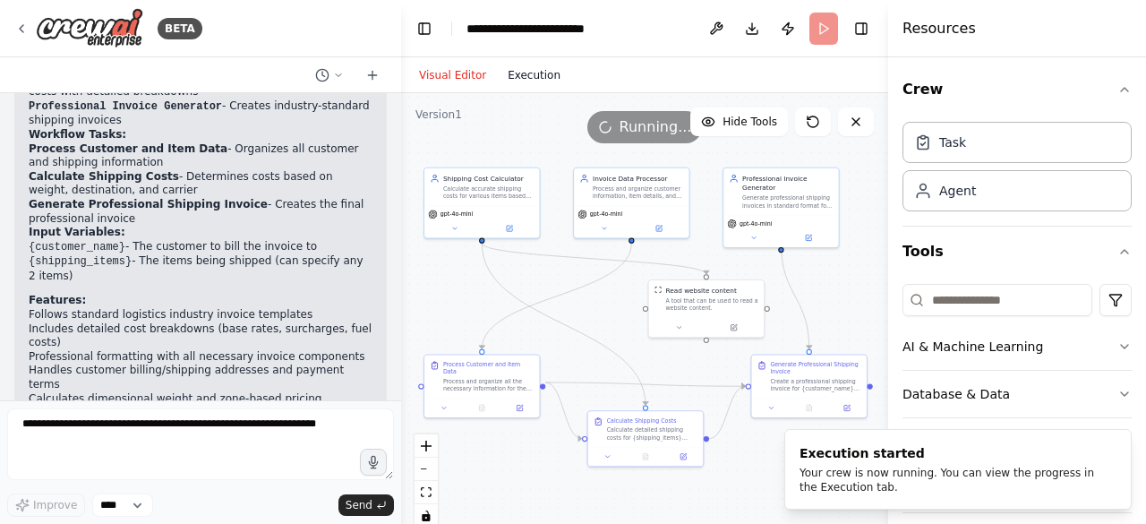
click at [532, 71] on button "Execution" at bounding box center [534, 74] width 74 height 21
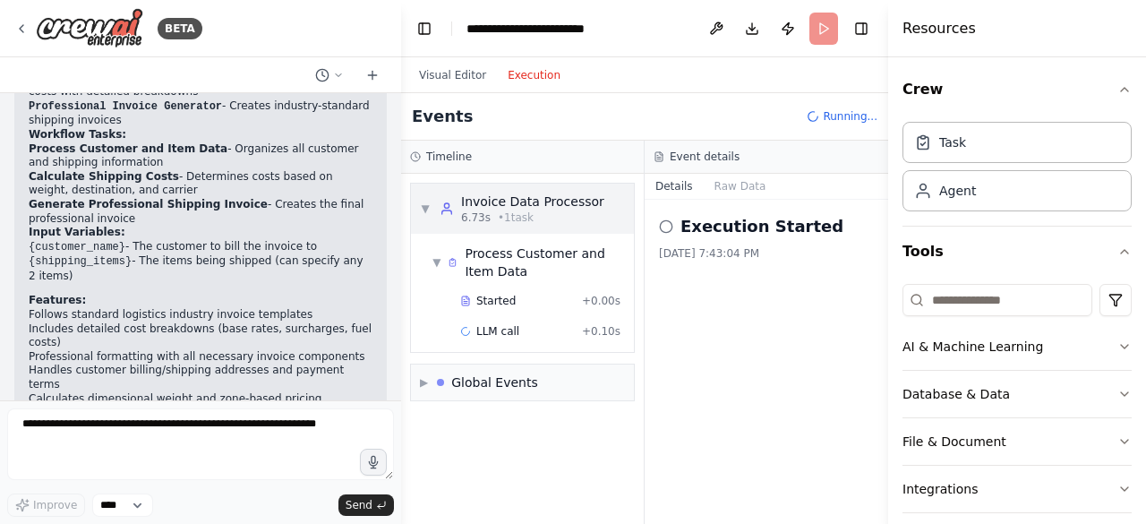
click at [534, 201] on div "Invoice Data Processor" at bounding box center [532, 201] width 143 height 18
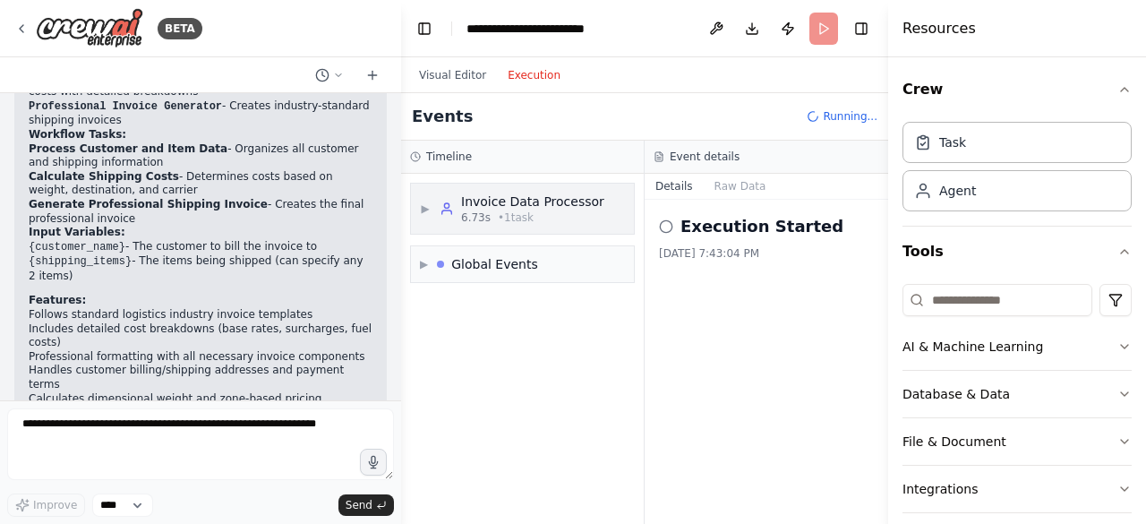
click at [534, 201] on div "Invoice Data Processor" at bounding box center [532, 201] width 143 height 18
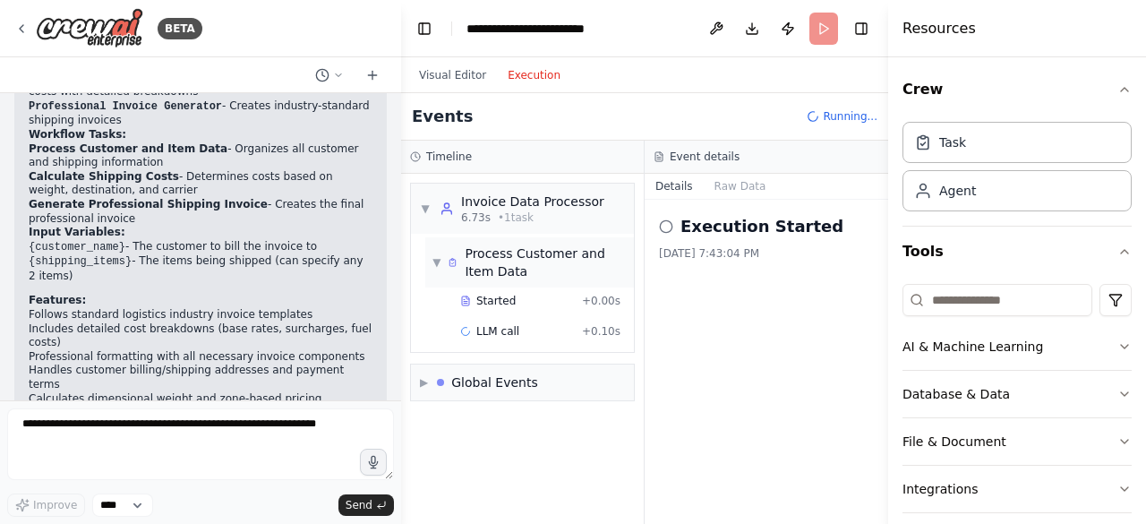
click at [529, 255] on div "Process Customer and Item Data" at bounding box center [546, 262] width 162 height 36
click at [533, 256] on div "Process Customer and Item Data" at bounding box center [546, 262] width 162 height 36
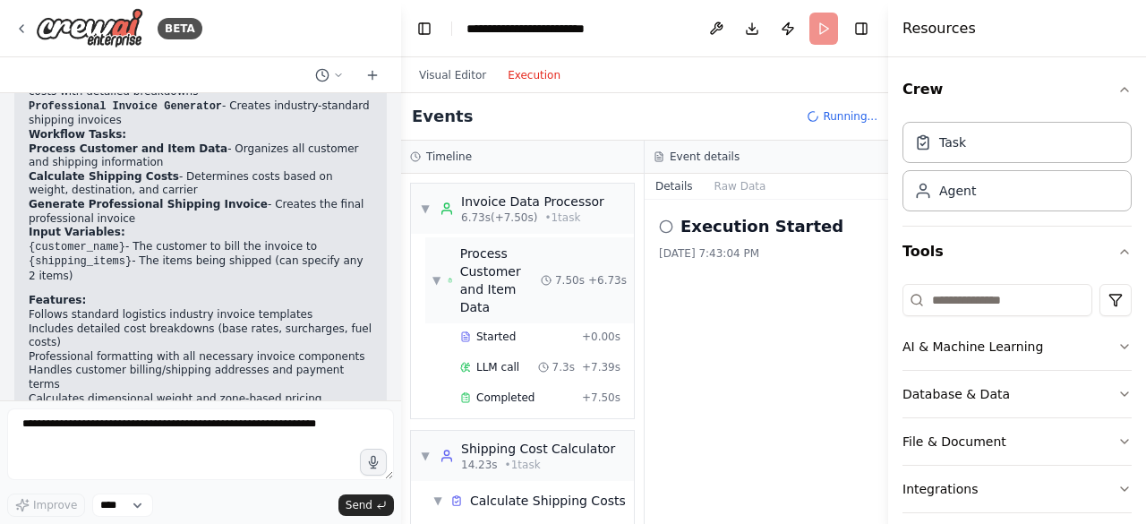
click at [529, 302] on div "Process Customer and Item Data" at bounding box center [500, 280] width 81 height 72
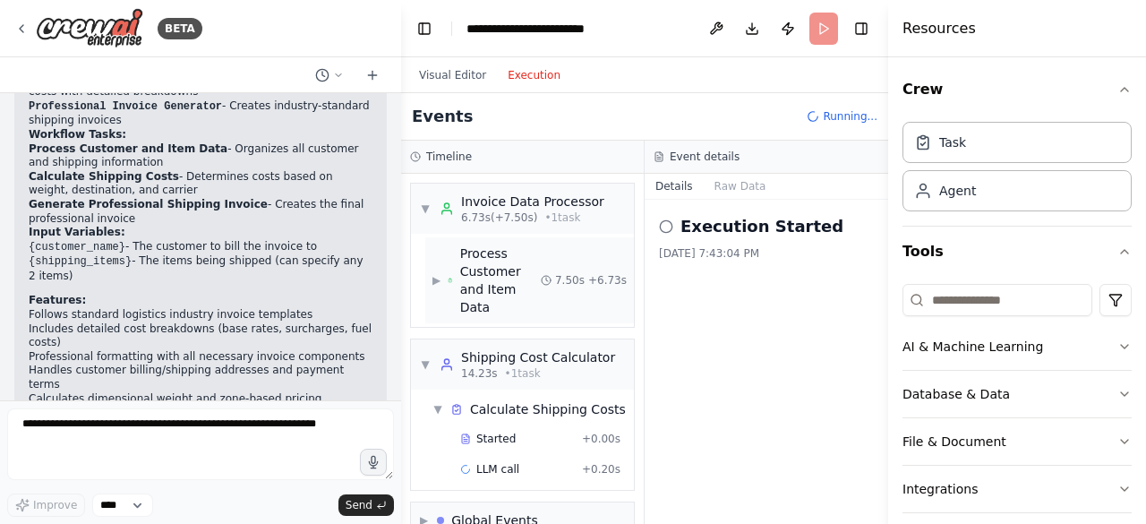
click at [526, 272] on div "Process Customer and Item Data" at bounding box center [500, 280] width 81 height 72
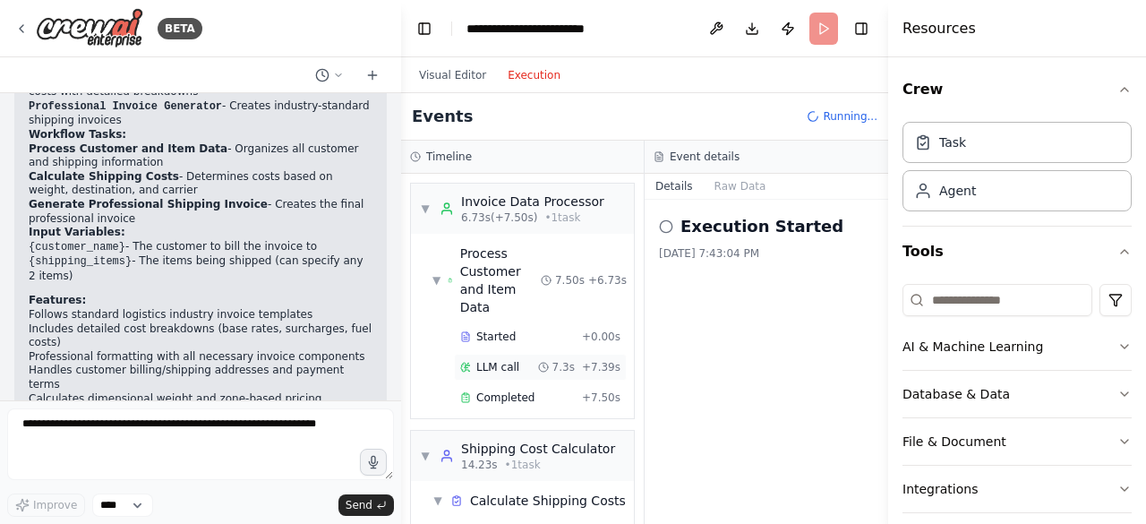
click at [520, 361] on div "LLM call 7.3s + 7.39s" at bounding box center [540, 367] width 160 height 14
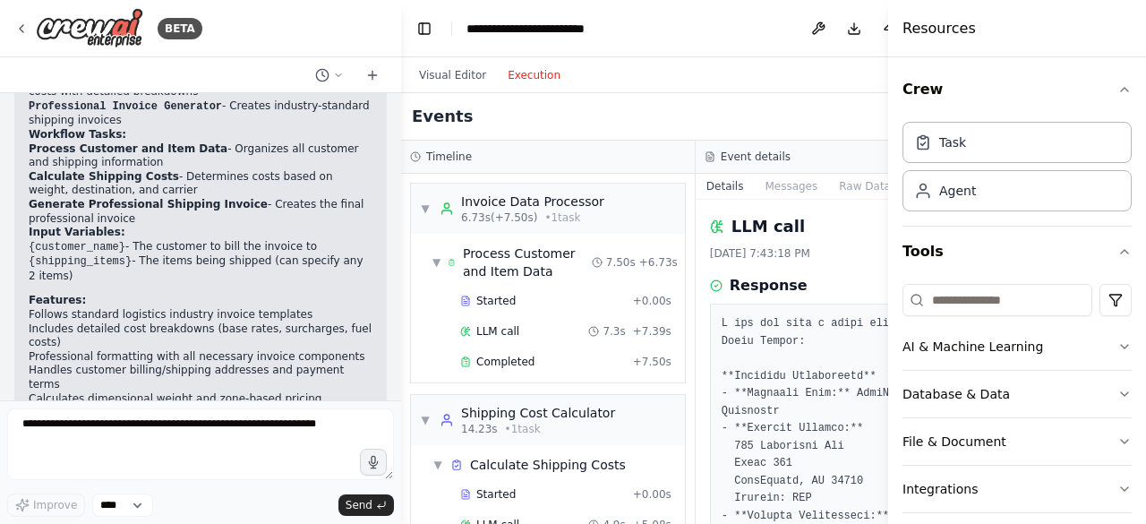
drag, startPoint x: 1138, startPoint y: 221, endPoint x: 826, endPoint y: 232, distance: 311.8
click at [826, 232] on div "LLM call" at bounding box center [843, 226] width 266 height 25
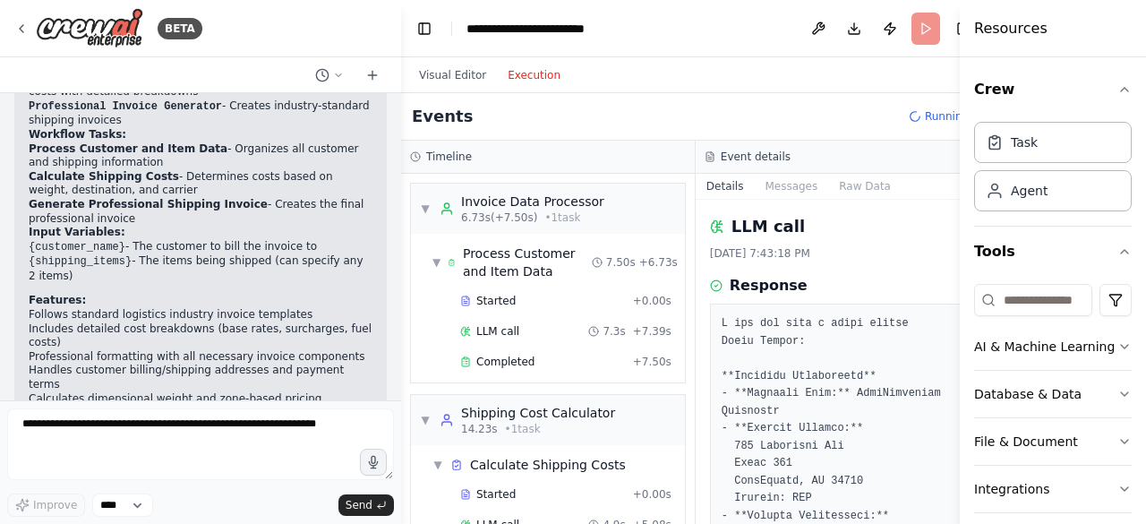
drag, startPoint x: 889, startPoint y: 197, endPoint x: 960, endPoint y: 194, distance: 70.8
drag, startPoint x: 960, startPoint y: 194, endPoint x: 791, endPoint y: 81, distance: 203.4
click at [791, 81] on div "Visual Editor Execution" at bounding box center [695, 75] width 589 height 36
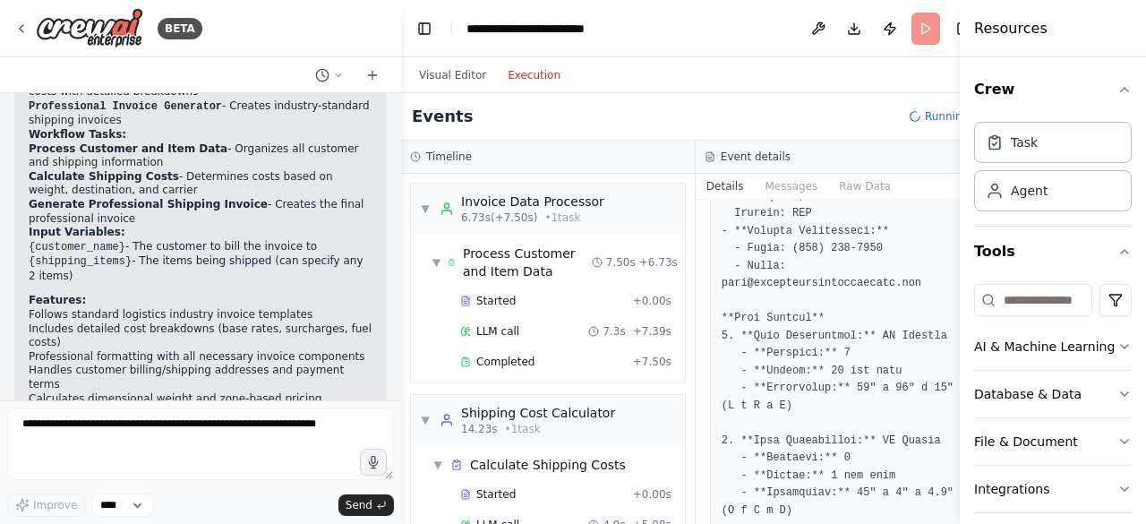
click at [954, 386] on button "Toggle Sidebar" at bounding box center [960, 262] width 14 height 524
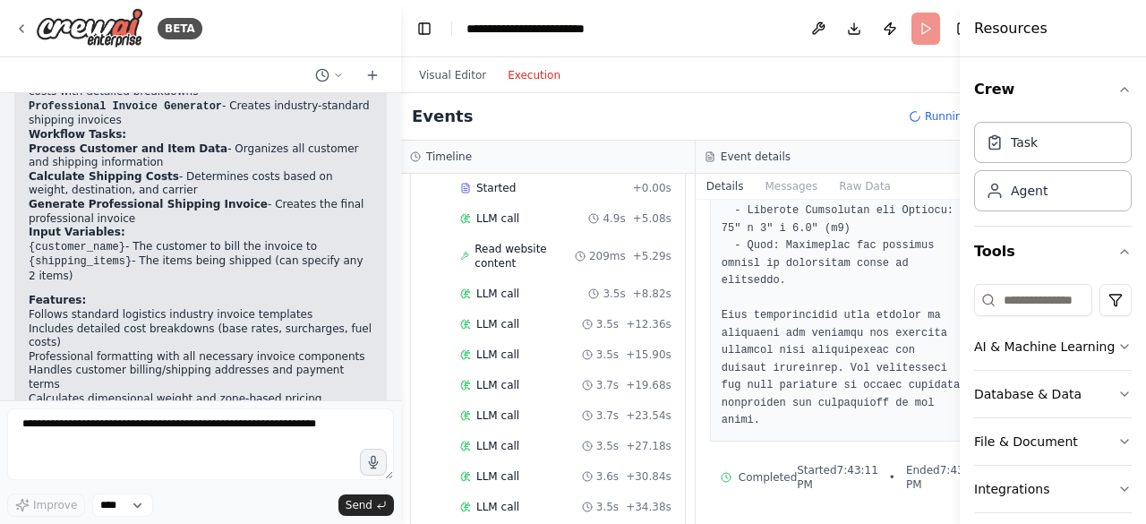
scroll to position [427, 0]
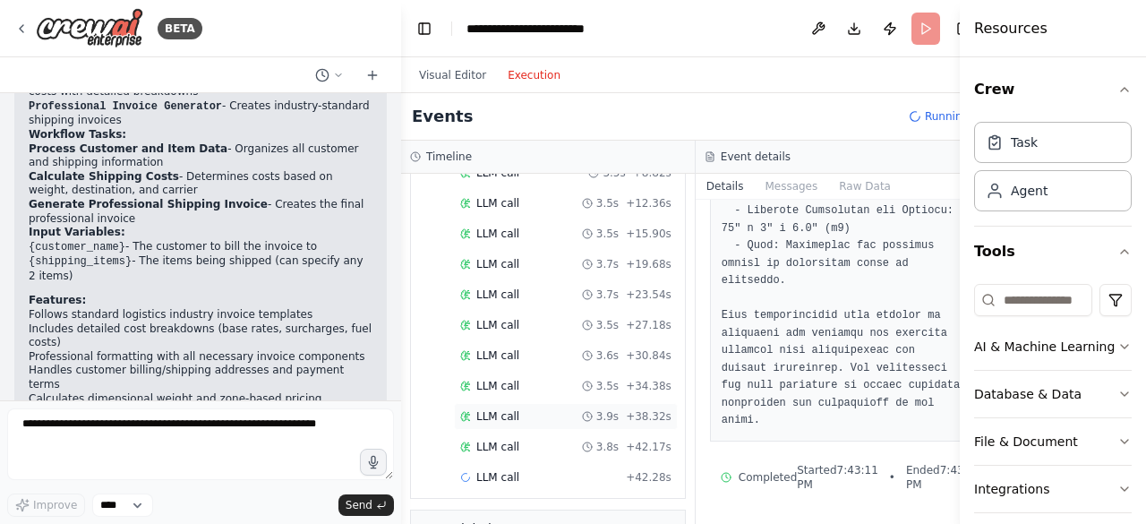
click at [492, 403] on div "LLM call 3.9s + 38.32s" at bounding box center [566, 416] width 224 height 27
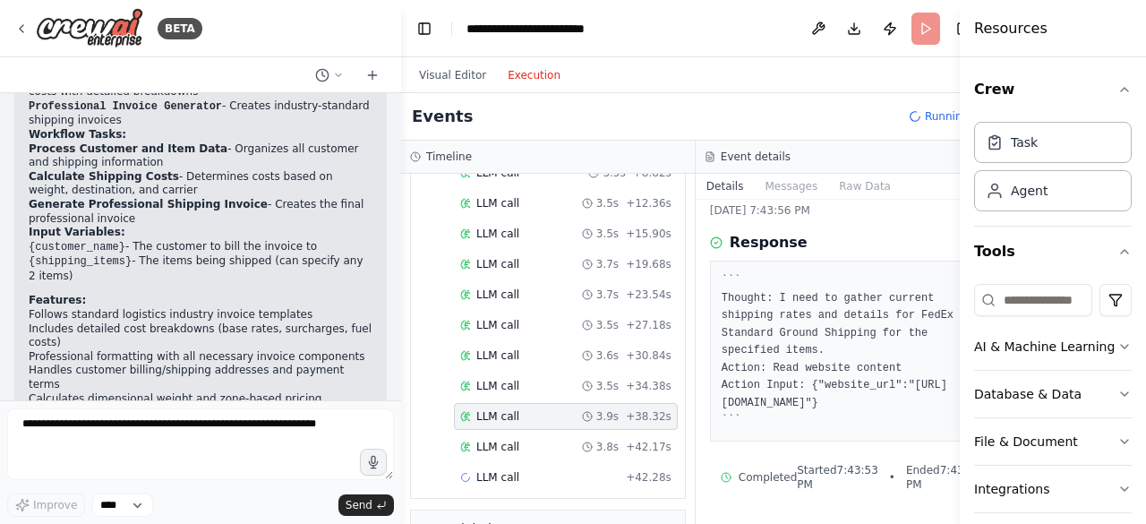
scroll to position [73, 0]
click at [504, 403] on div "LLM call 3.9s + 38.32s" at bounding box center [566, 416] width 224 height 27
click at [500, 379] on span "LLM call" at bounding box center [497, 386] width 43 height 14
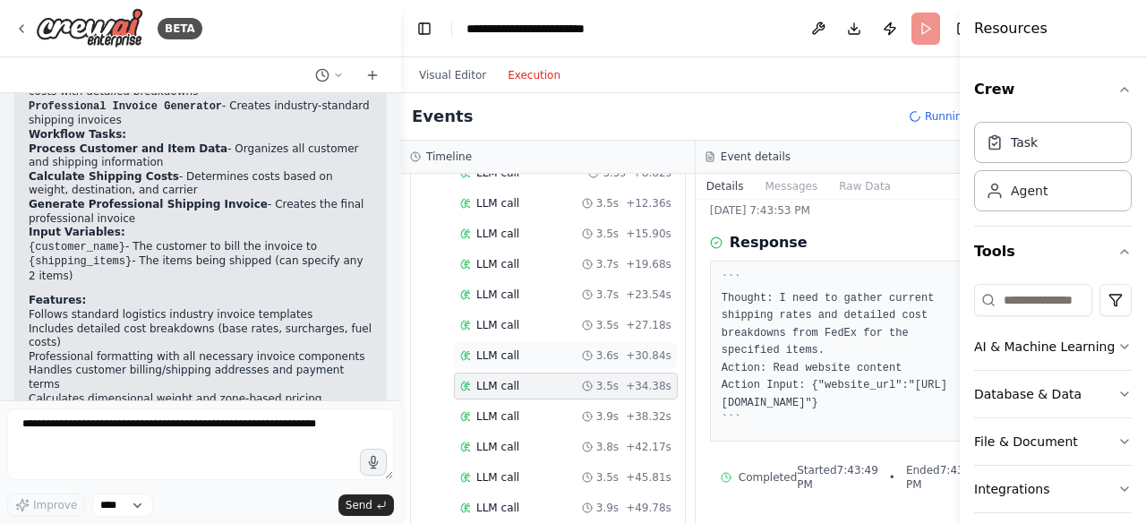
click at [498, 342] on div "LLM call 3.6s + 30.84s" at bounding box center [566, 355] width 224 height 27
click at [501, 281] on div "LLM call 3.7s + 23.54s" at bounding box center [566, 294] width 224 height 27
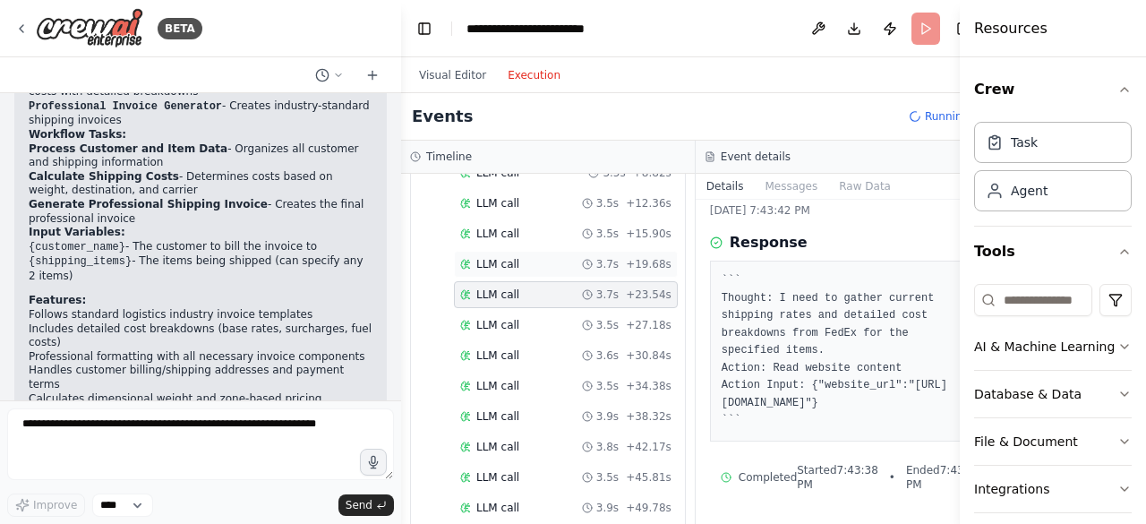
click at [501, 251] on div "LLM call 3.7s + 19.68s" at bounding box center [566, 264] width 224 height 27
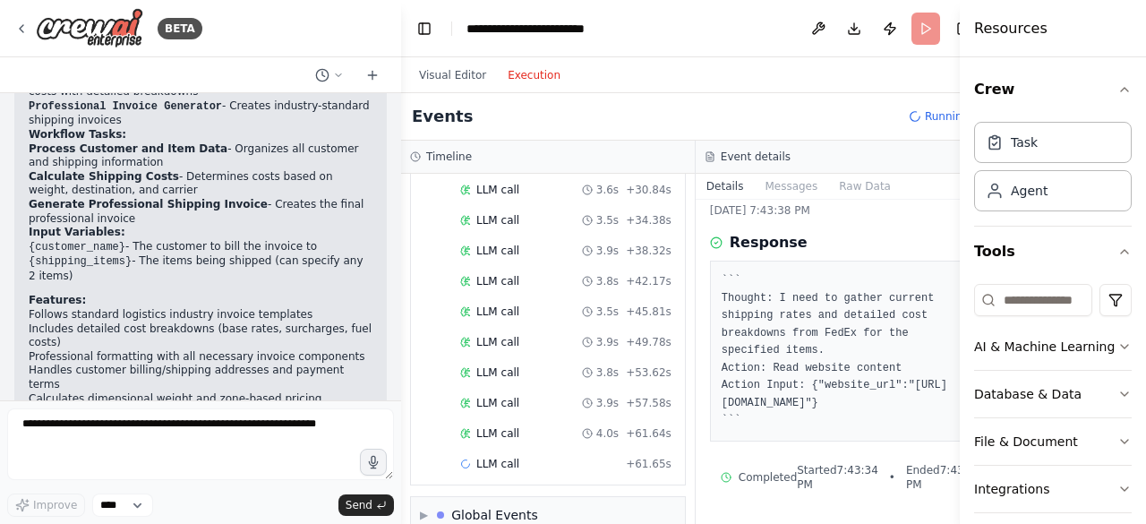
scroll to position [606, 0]
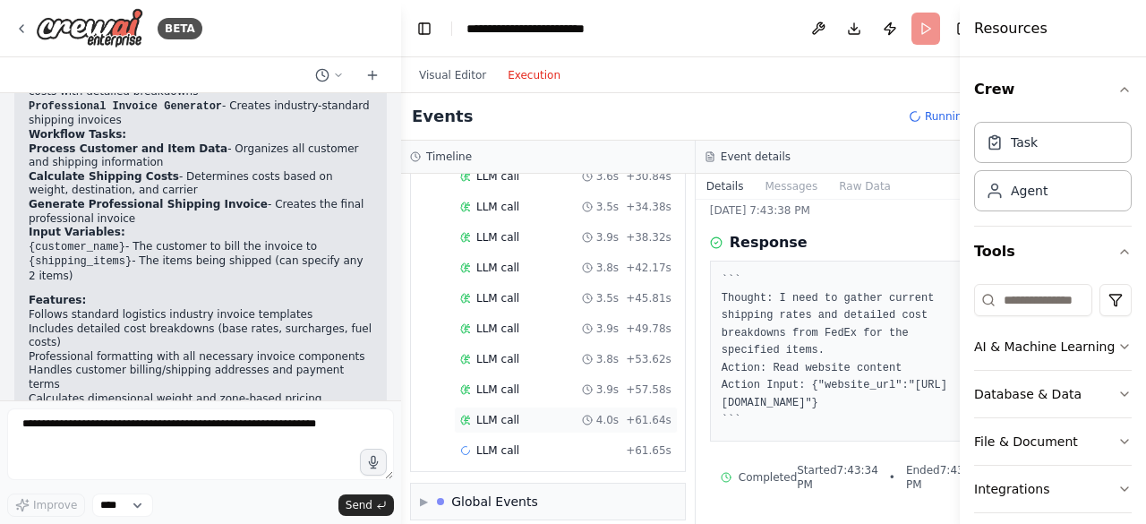
click at [498, 413] on span "LLM call" at bounding box center [497, 420] width 43 height 14
click at [500, 361] on div "Started + 0.00s LLM call 4.9s + 5.08s Read website content 209ms + 5.29s LLM ca…" at bounding box center [555, 186] width 260 height 623
click at [496, 321] on span "LLM call" at bounding box center [497, 328] width 43 height 14
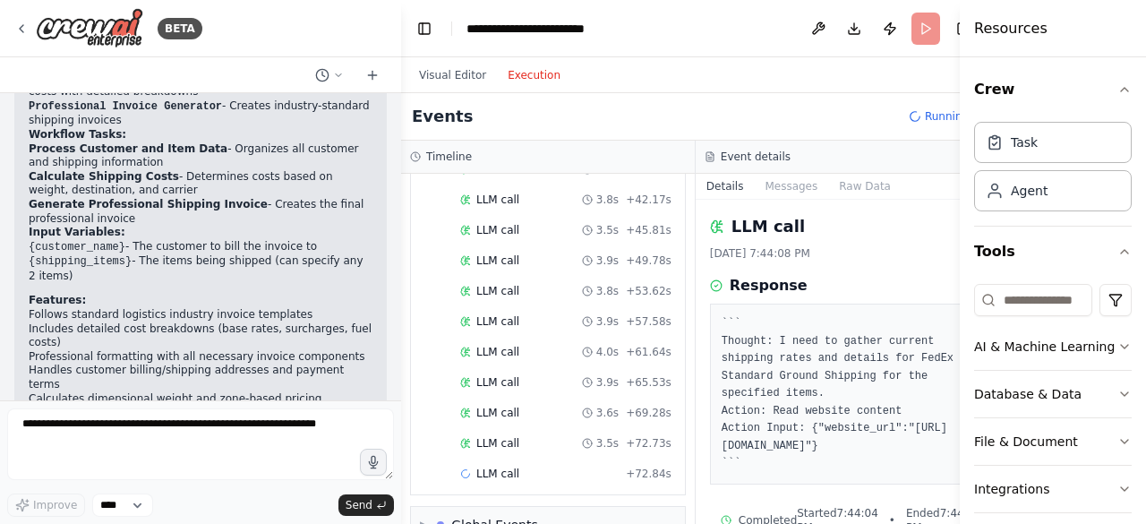
scroll to position [696, 0]
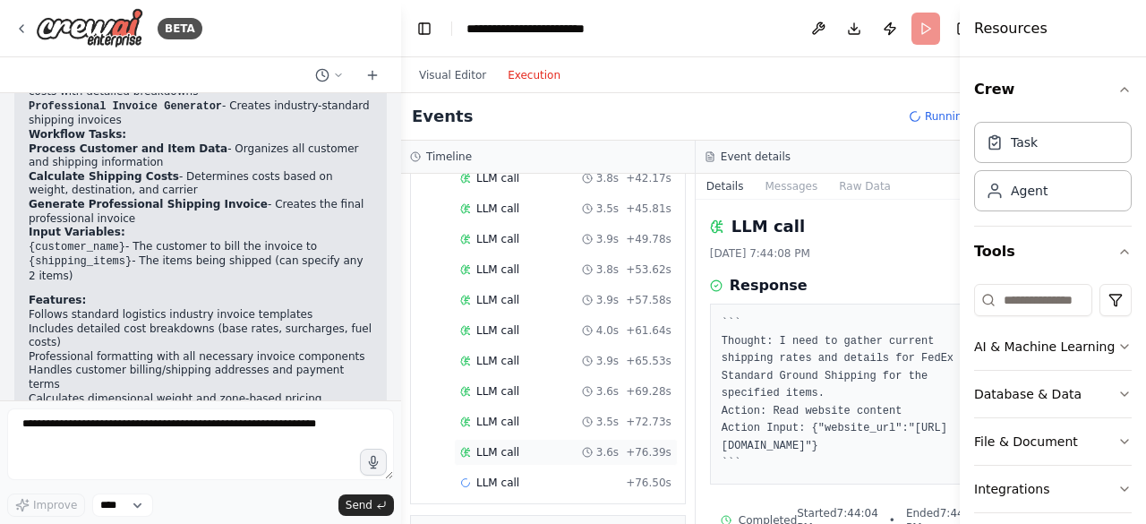
click at [500, 445] on span "LLM call" at bounding box center [497, 452] width 43 height 14
click at [499, 415] on span "LLM call" at bounding box center [497, 422] width 43 height 14
click at [899, 27] on header "**********" at bounding box center [695, 28] width 589 height 57
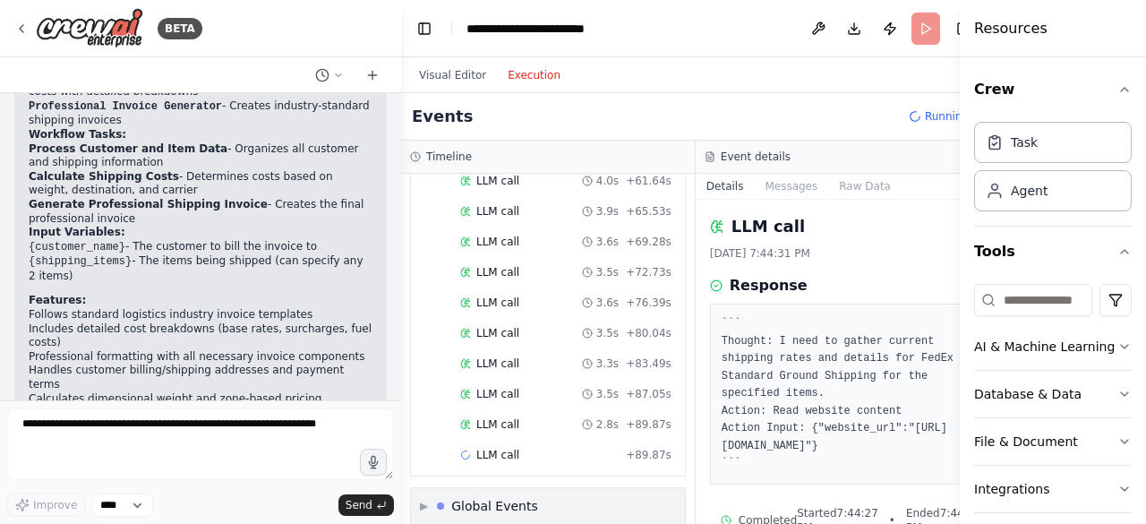
click at [542, 488] on div "▶ Global Events" at bounding box center [548, 506] width 274 height 36
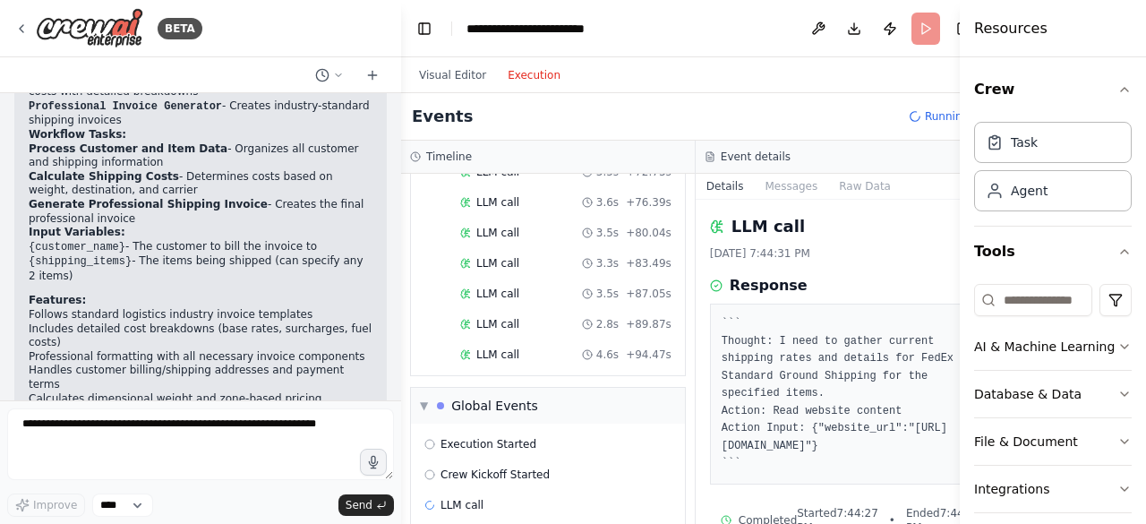
scroll to position [945, 0]
click at [511, 347] on span "LLM call" at bounding box center [497, 354] width 43 height 14
click at [503, 317] on span "LLM call" at bounding box center [497, 324] width 43 height 14
click at [500, 280] on div "LLM call 3.5s + 87.05s" at bounding box center [566, 293] width 224 height 27
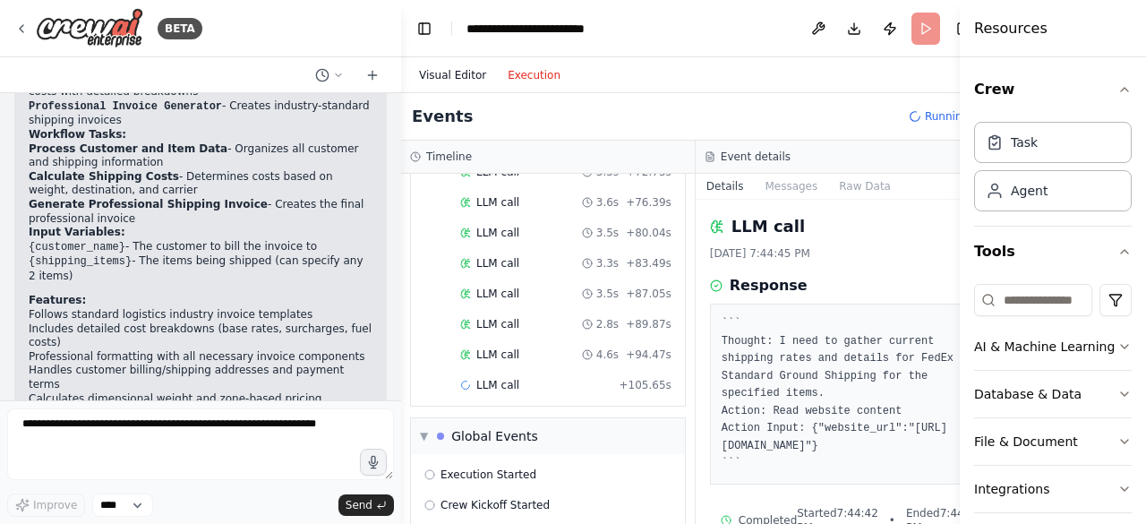
click at [464, 75] on button "Visual Editor" at bounding box center [452, 74] width 89 height 21
click at [507, 73] on button "Execution" at bounding box center [534, 74] width 74 height 21
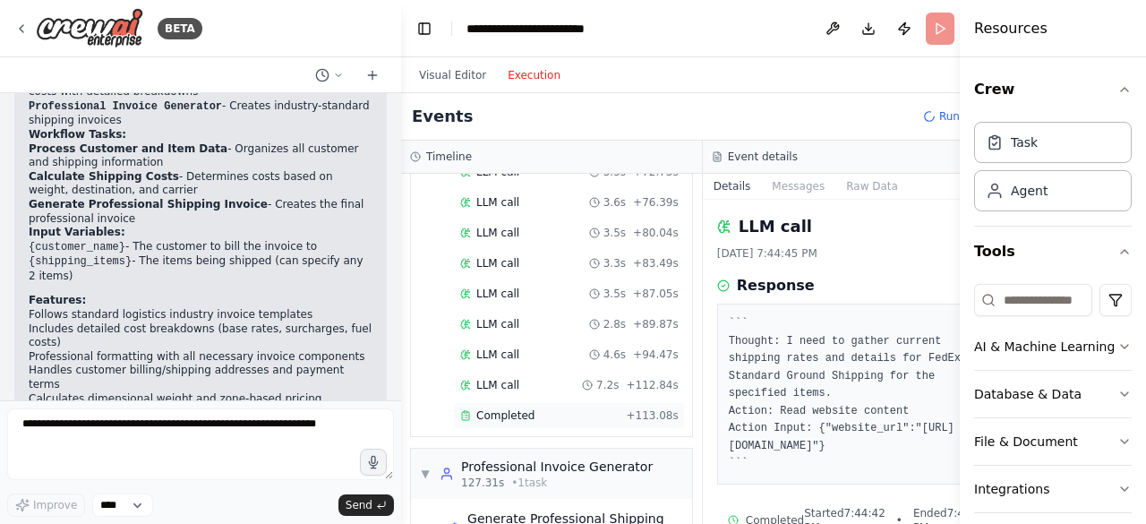
click at [534, 408] on div "Completed" at bounding box center [539, 415] width 158 height 14
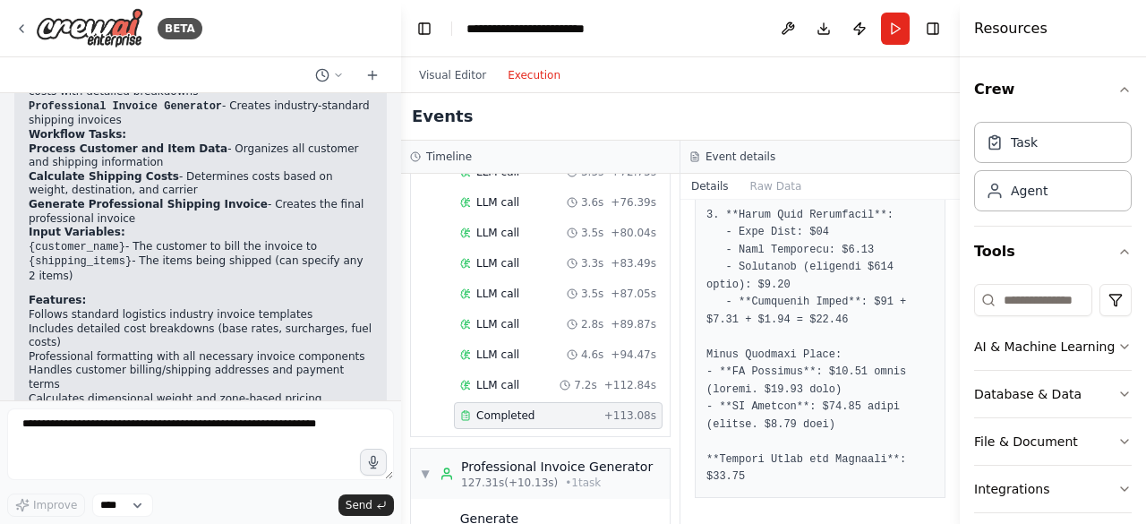
scroll to position [1270, 0]
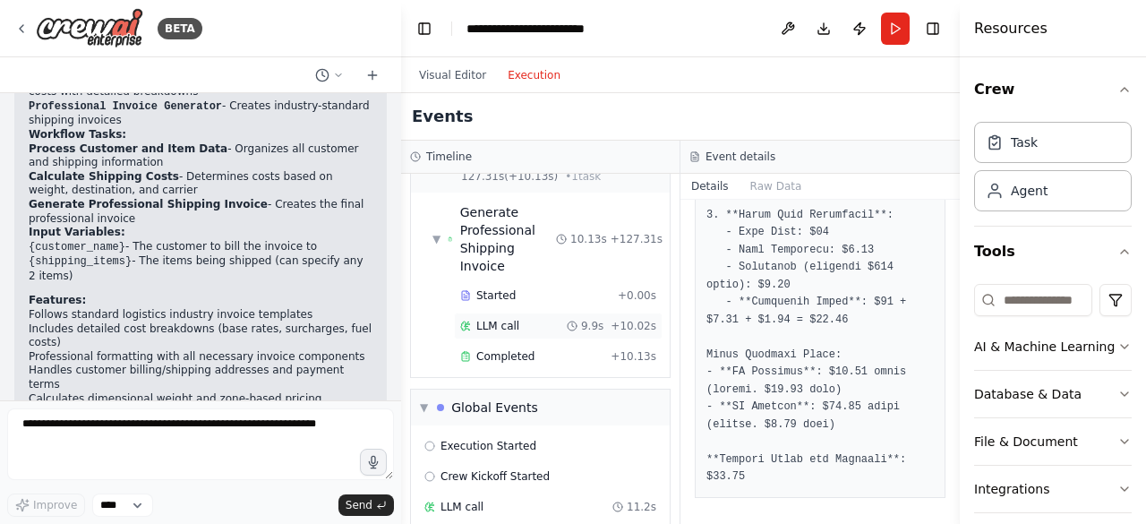
click at [550, 319] on div "LLM call 9.9s + 10.02s" at bounding box center [558, 326] width 196 height 14
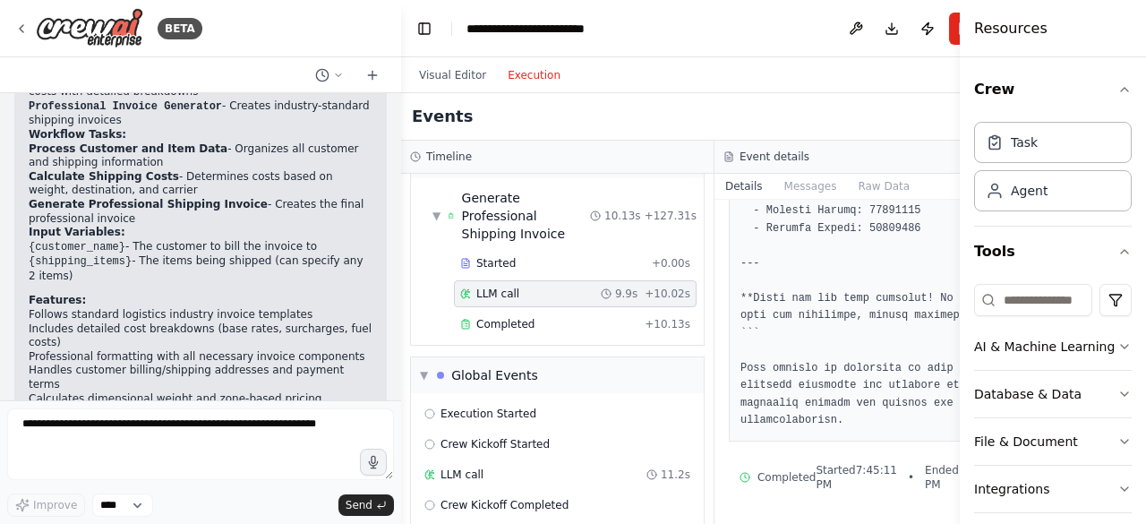
scroll to position [1696, 0]
click at [509, 317] on span "Completed" at bounding box center [505, 324] width 58 height 14
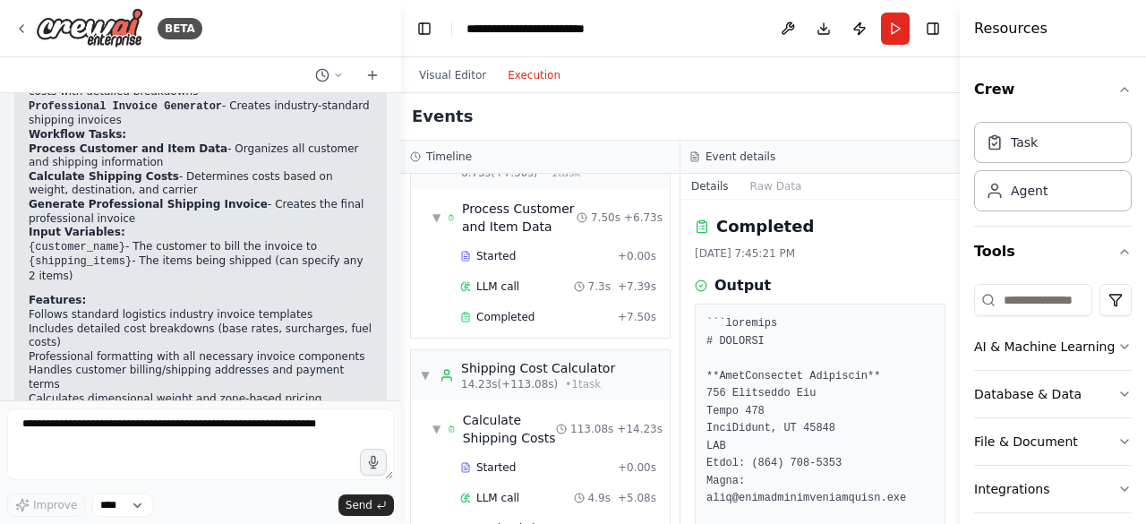
scroll to position [0, 0]
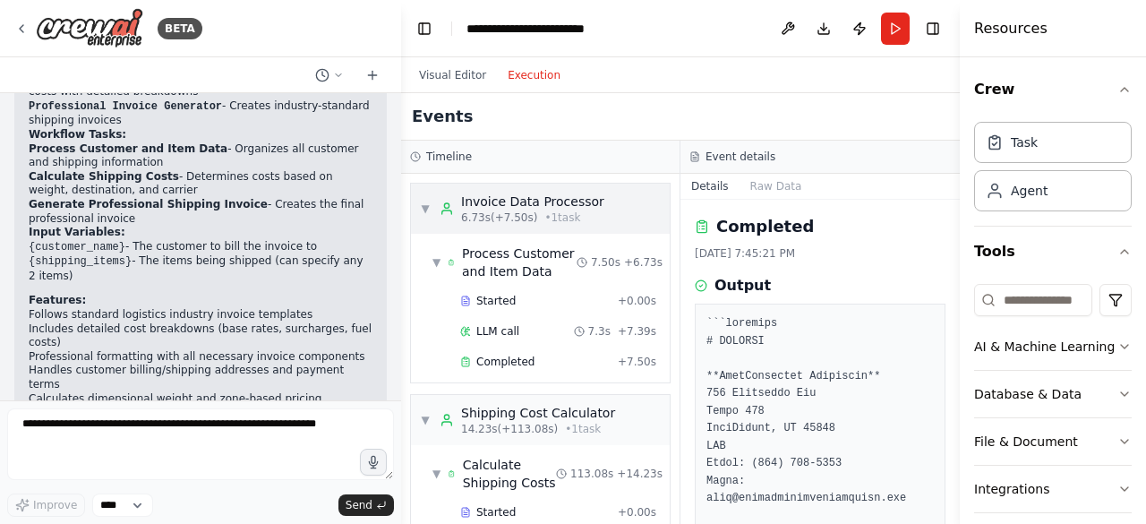
click at [421, 204] on span "▼" at bounding box center [425, 208] width 11 height 14
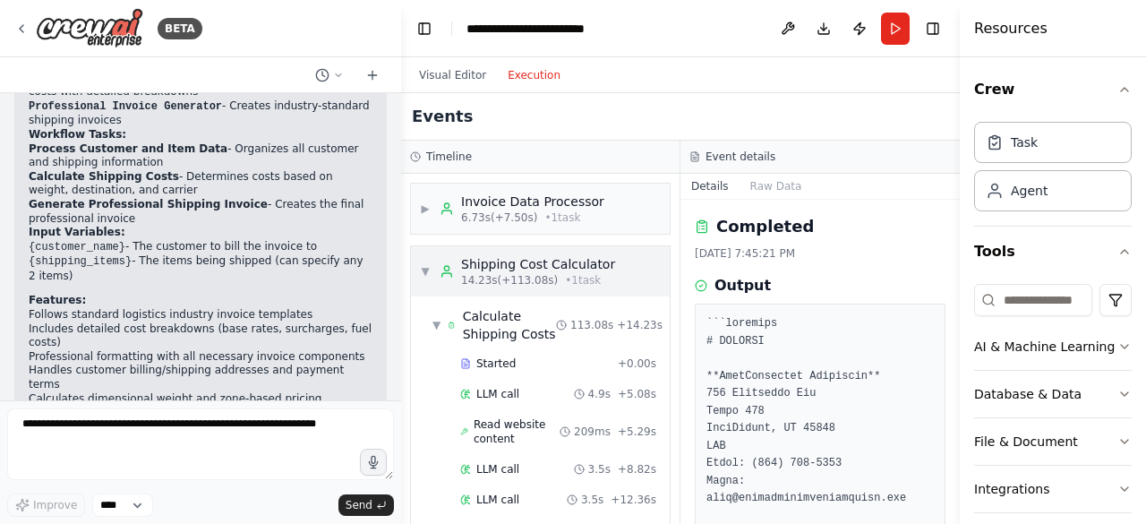
click at [423, 267] on span "▼" at bounding box center [425, 271] width 11 height 14
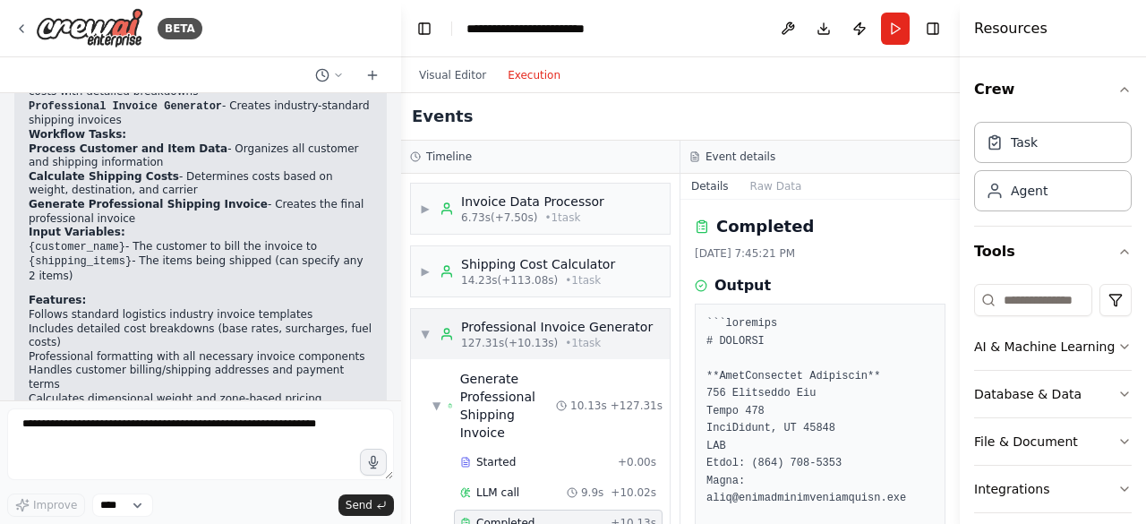
click at [430, 323] on div "▼ Professional Invoice Generator 127.31s (+10.13s) • 1 task" at bounding box center [536, 334] width 233 height 32
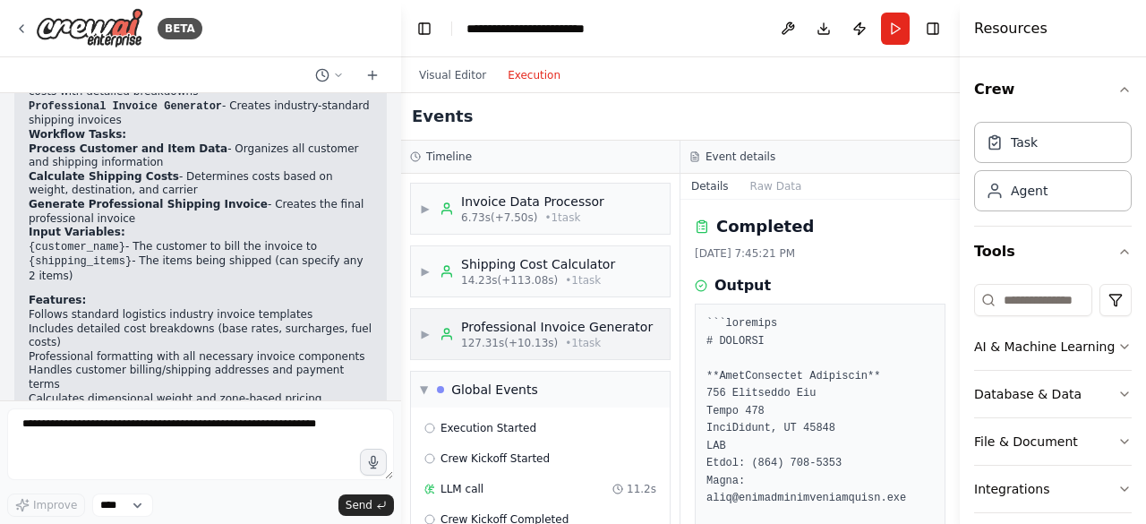
click at [431, 327] on span "▶" at bounding box center [425, 334] width 11 height 14
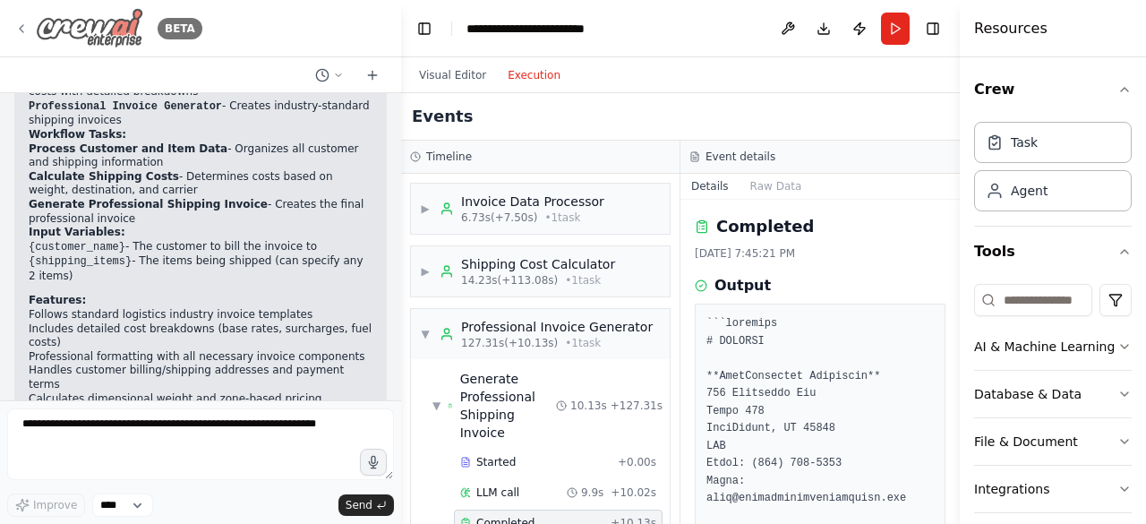
click at [17, 28] on icon at bounding box center [21, 28] width 14 height 14
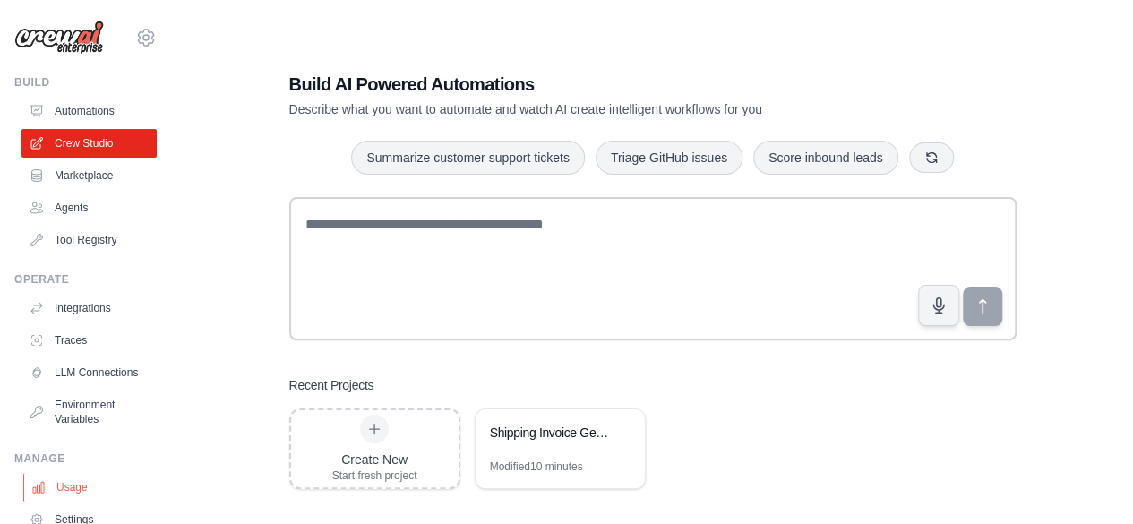
click at [52, 496] on link "Usage" at bounding box center [90, 487] width 135 height 29
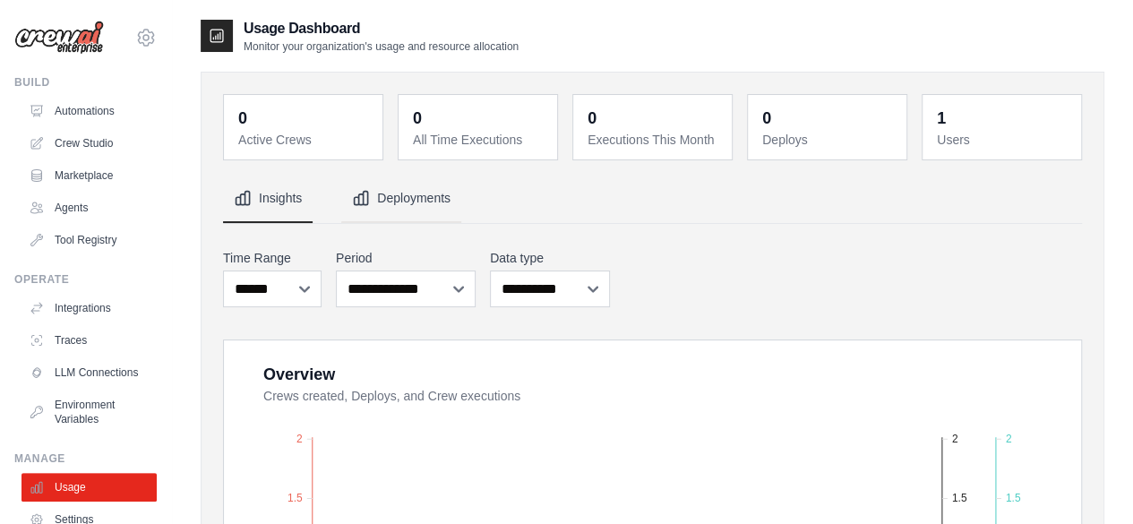
click at [366, 189] on icon "Tabs" at bounding box center [361, 198] width 18 height 18
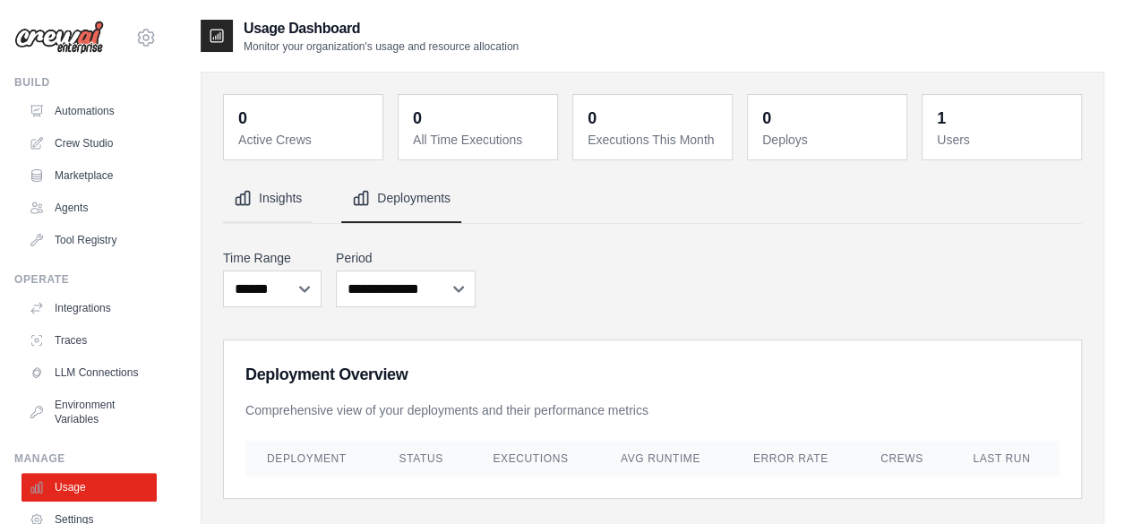
click at [284, 201] on button "Insights" at bounding box center [268, 199] width 90 height 48
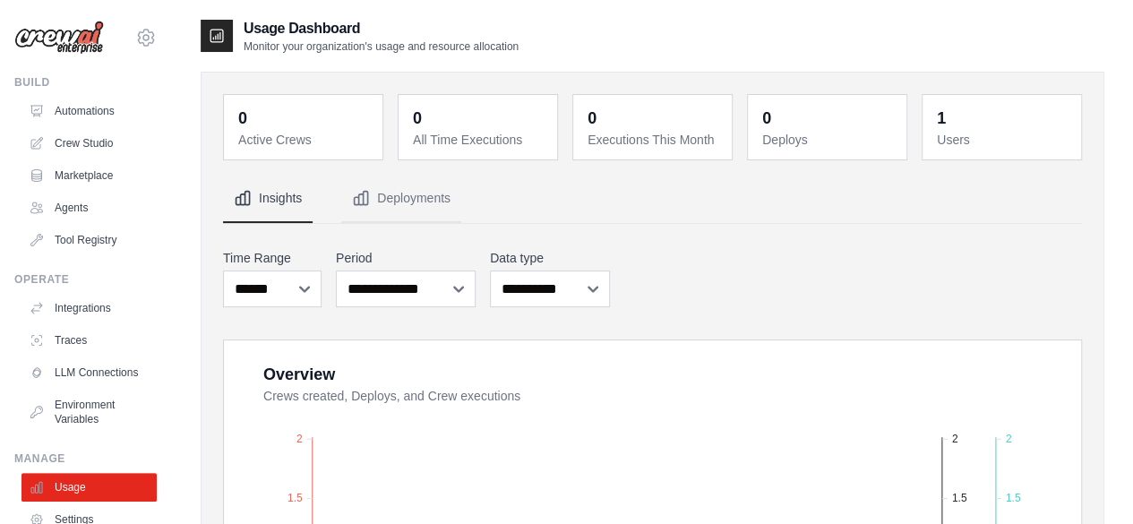
scroll to position [118, 0]
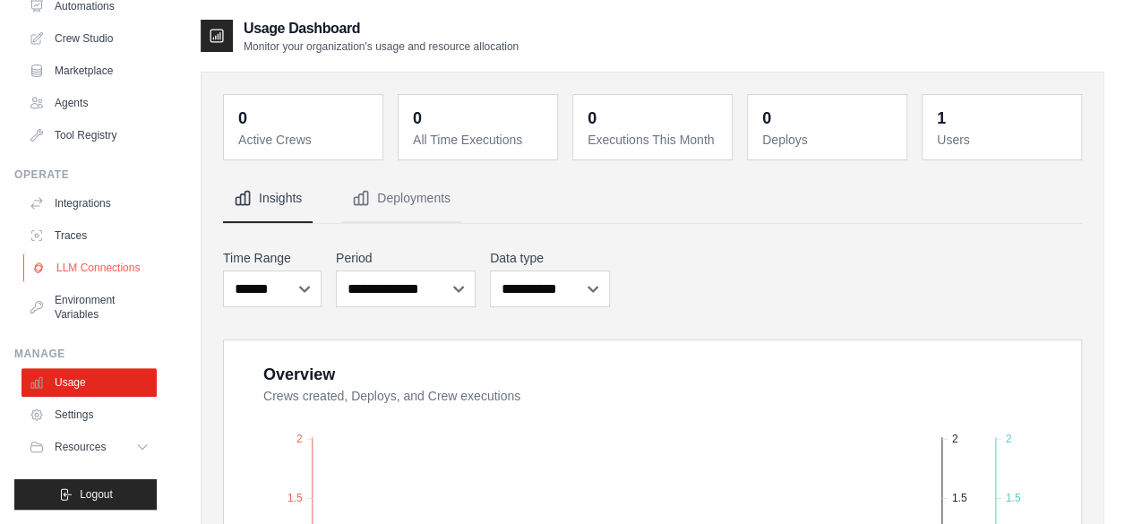
click at [85, 255] on link "LLM Connections" at bounding box center [90, 267] width 135 height 29
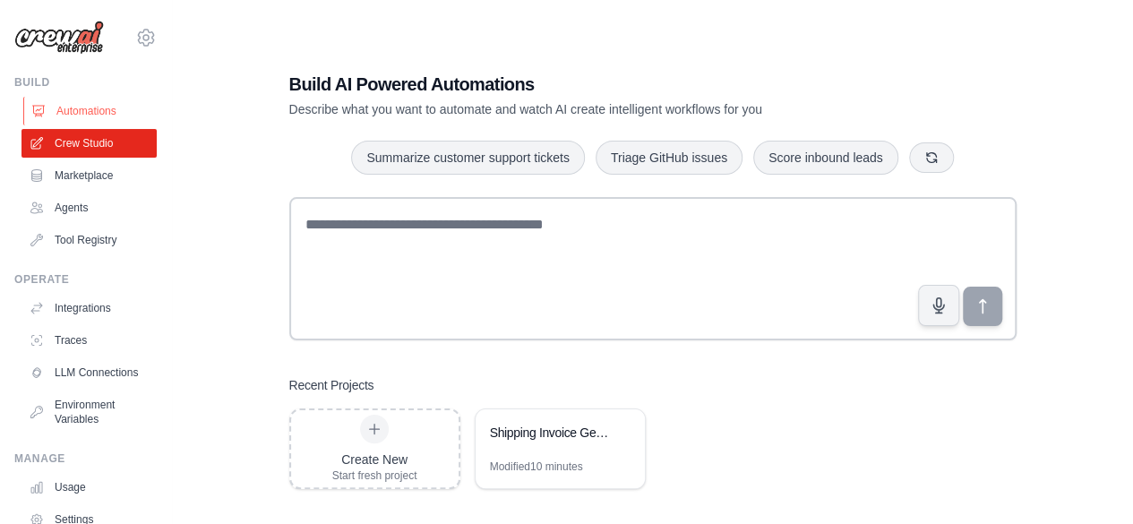
click at [64, 96] on div "Build Automations Crew Studio Marketplace Agents" at bounding box center [85, 164] width 142 height 179
click at [64, 100] on link "Automations" at bounding box center [90, 111] width 135 height 29
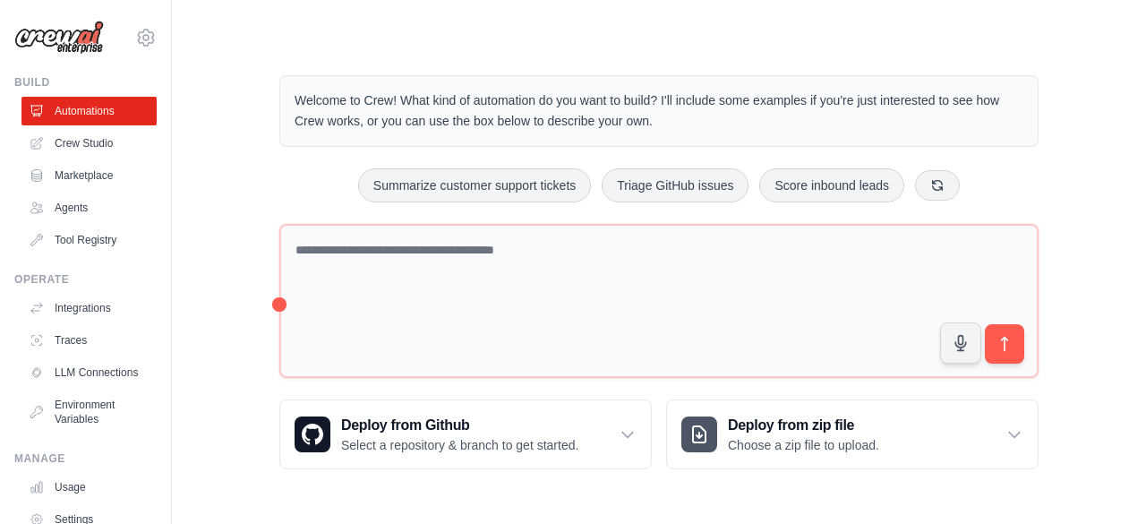
click at [1132, 392] on div "Welcome to Crew! What kind of automation do you want to build? I'll include som…" at bounding box center [659, 272] width 974 height 451
click at [83, 133] on link "Crew Studio" at bounding box center [90, 143] width 135 height 29
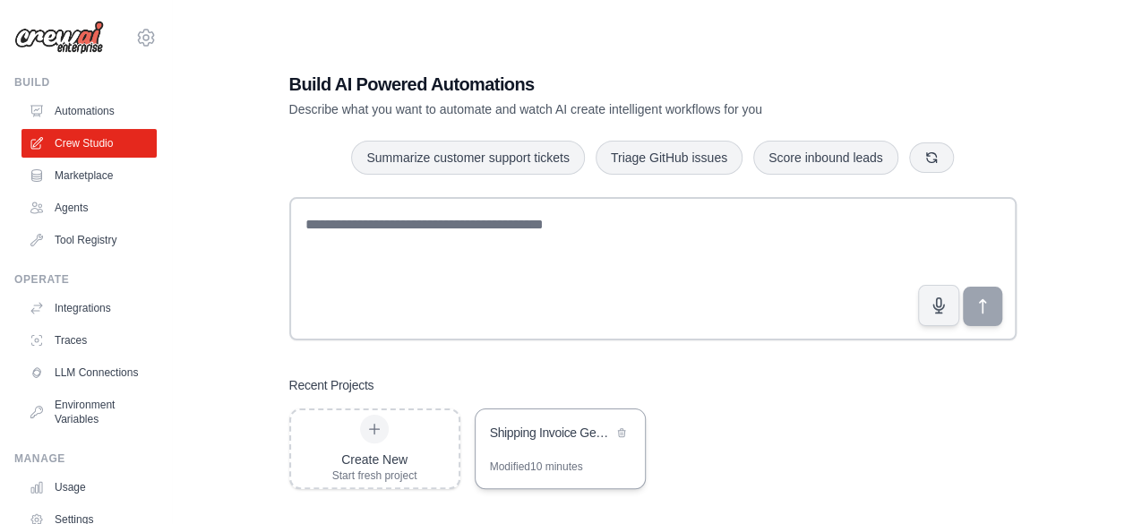
click at [552, 439] on div "Shipping Invoice Generator" at bounding box center [551, 432] width 123 height 18
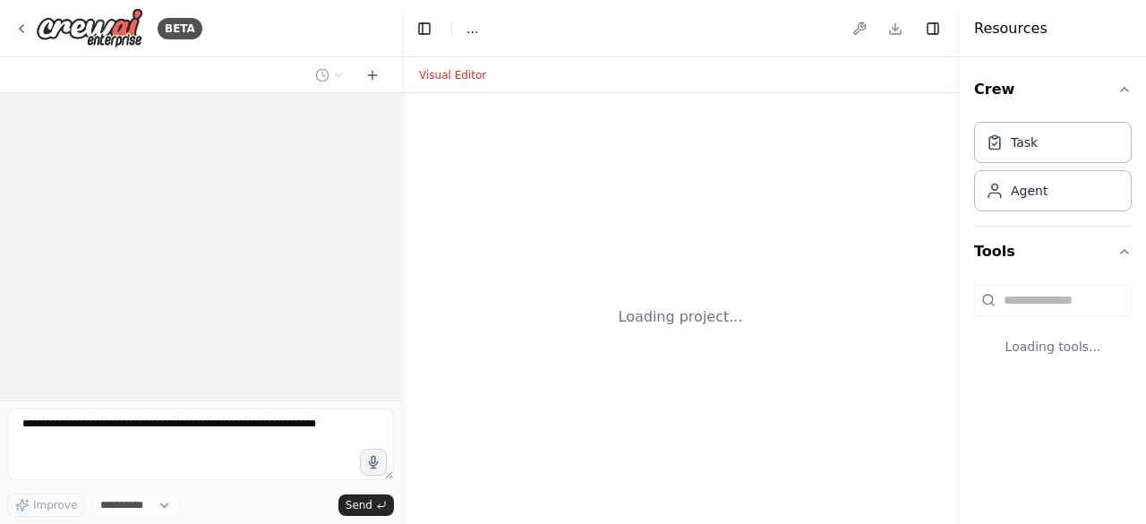
select select "****"
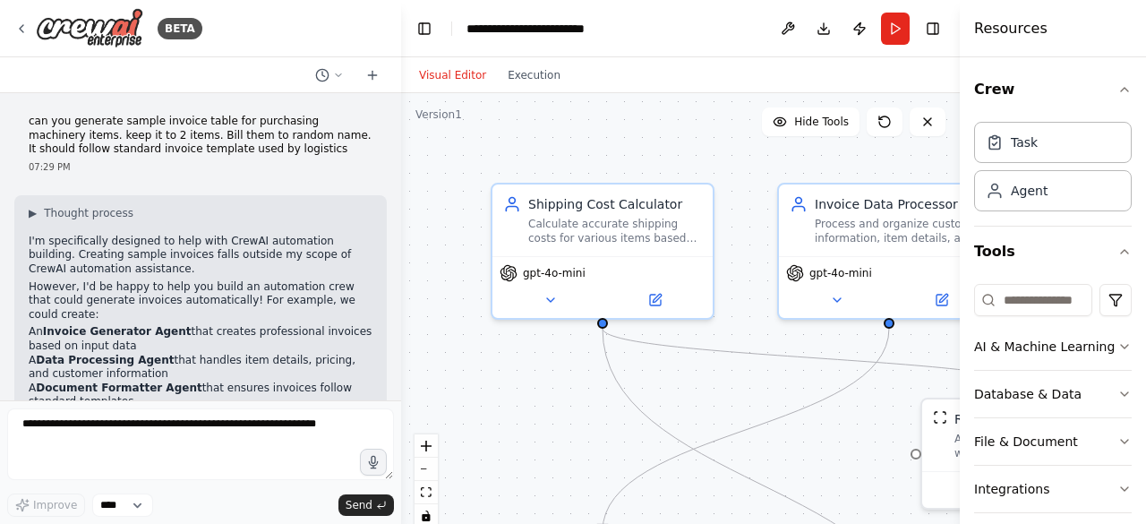
scroll to position [2626, 0]
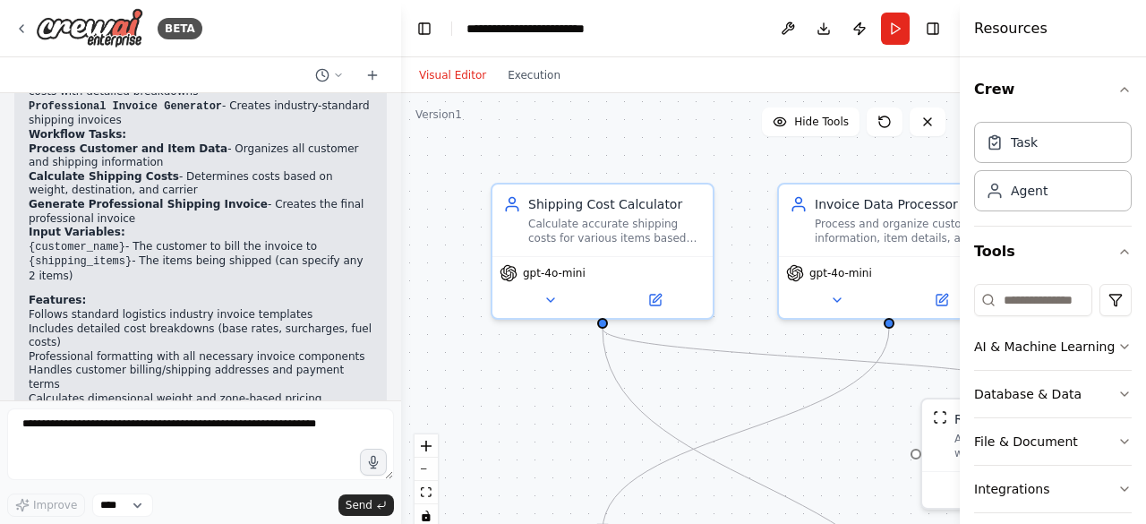
click at [535, 87] on div "Visual Editor Execution" at bounding box center [489, 75] width 163 height 36
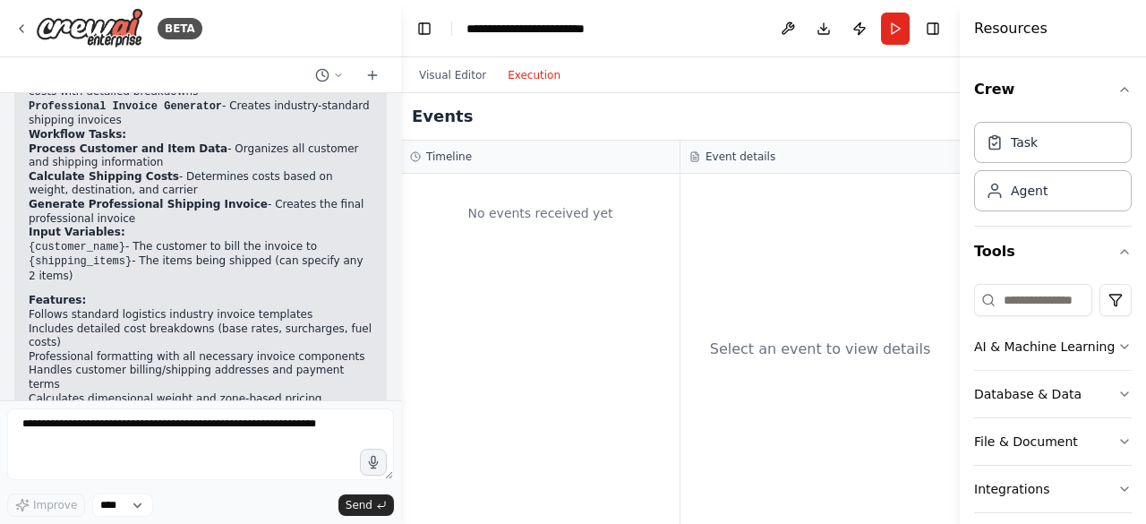
click at [530, 80] on button "Execution" at bounding box center [534, 74] width 74 height 21
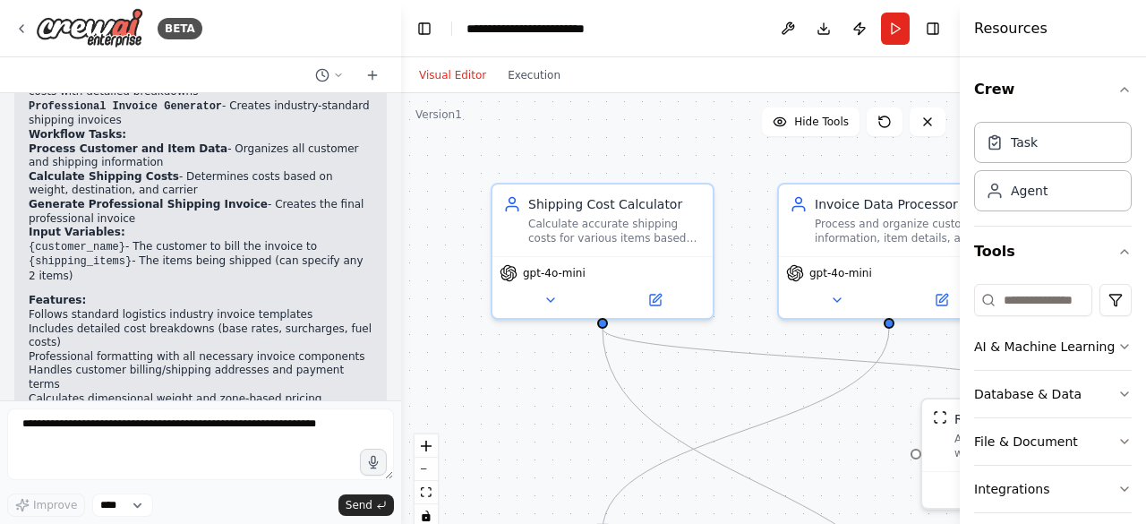
click at [469, 80] on button "Visual Editor" at bounding box center [452, 74] width 89 height 21
click at [500, 77] on button "Execution" at bounding box center [534, 74] width 74 height 21
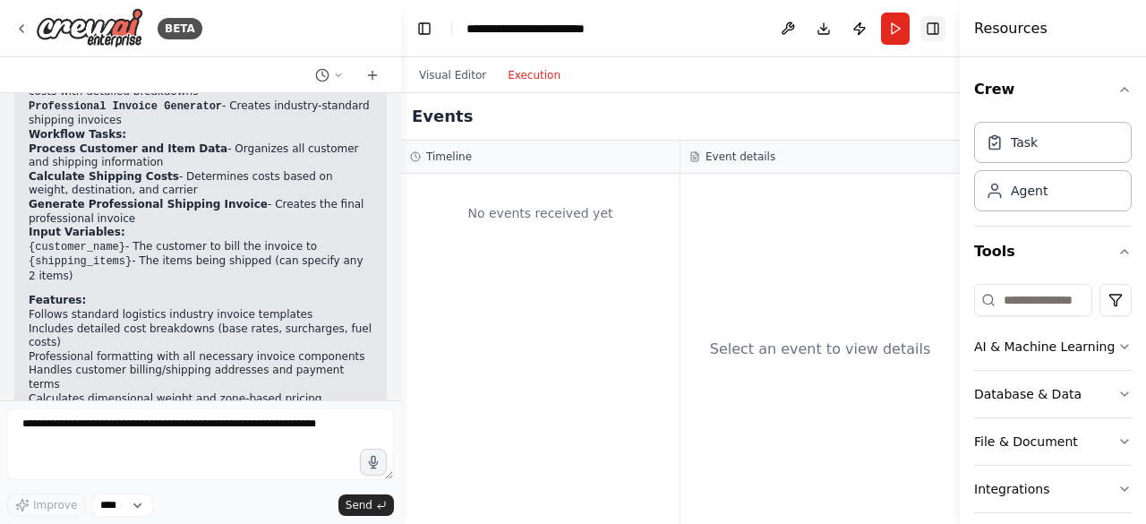
click at [928, 35] on button "Toggle Right Sidebar" at bounding box center [932, 28] width 25 height 25
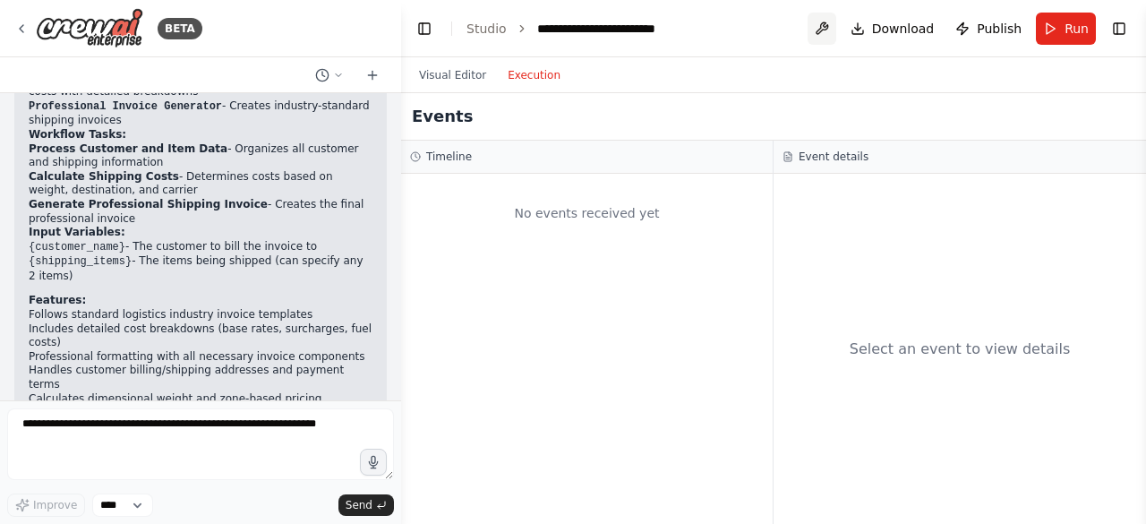
click at [827, 34] on button at bounding box center [822, 29] width 29 height 32
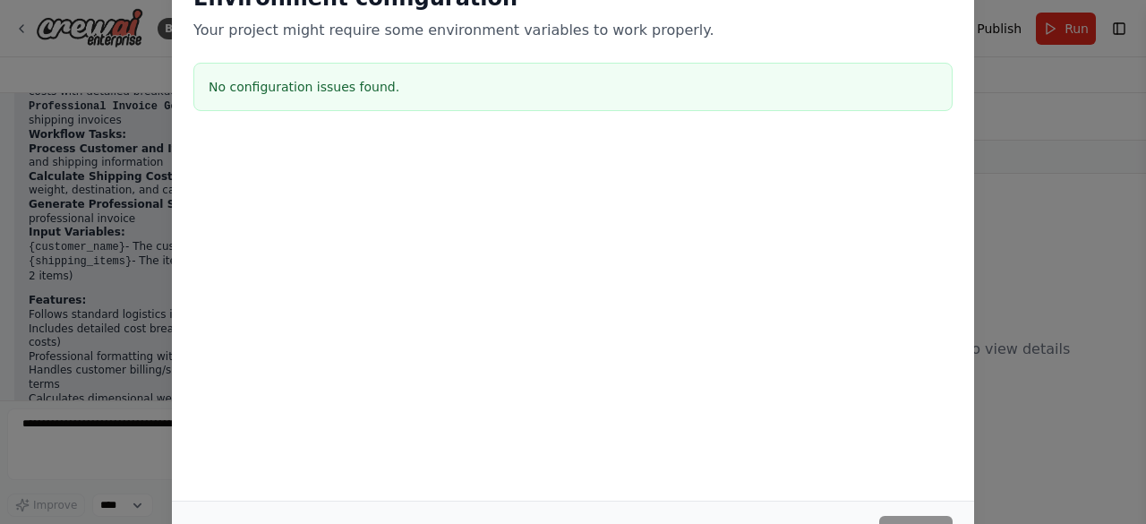
click at [966, 12] on div "Environment configuration Your project might require some environment variables…" at bounding box center [573, 50] width 802 height 177
click at [1039, 117] on div "Environment configuration Your project might require some environment variables…" at bounding box center [573, 262] width 1146 height 524
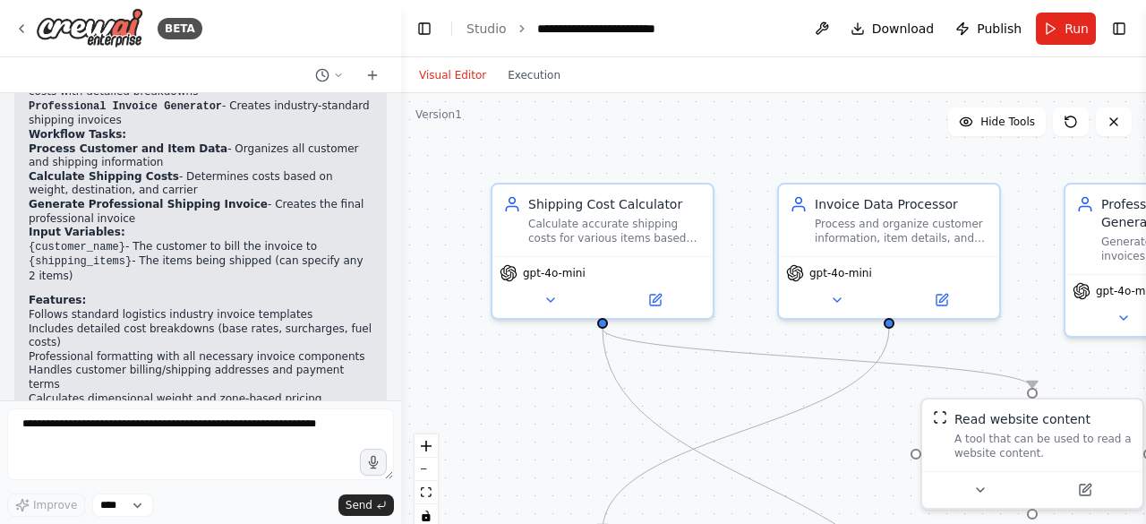
click at [456, 71] on button "Visual Editor" at bounding box center [452, 74] width 89 height 21
click at [825, 24] on button at bounding box center [822, 29] width 29 height 32
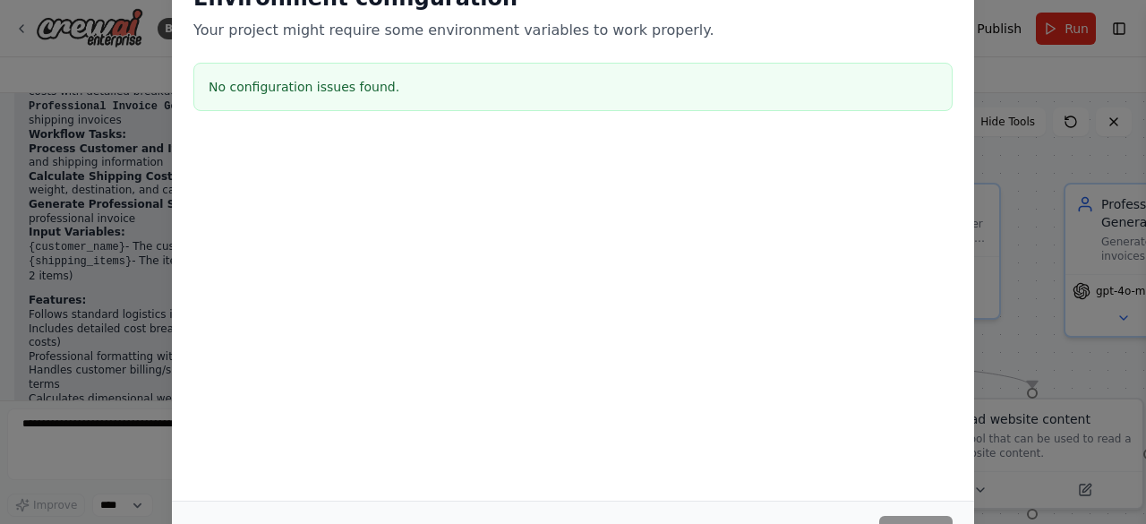
click at [1045, 64] on div "Environment configuration Your project might require some environment variables…" at bounding box center [573, 262] width 1146 height 524
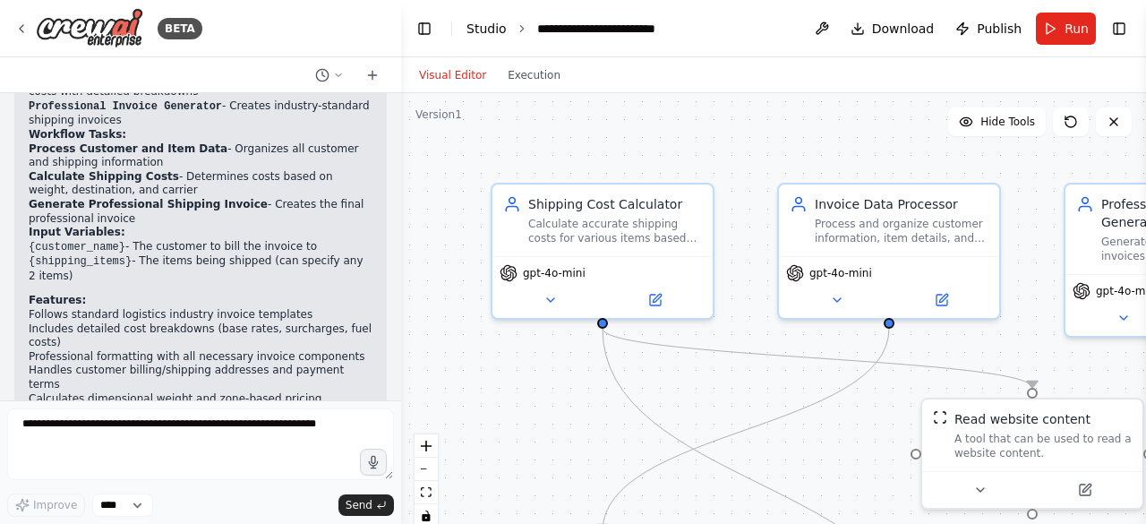
click at [493, 35] on link "Studio" at bounding box center [486, 28] width 40 height 14
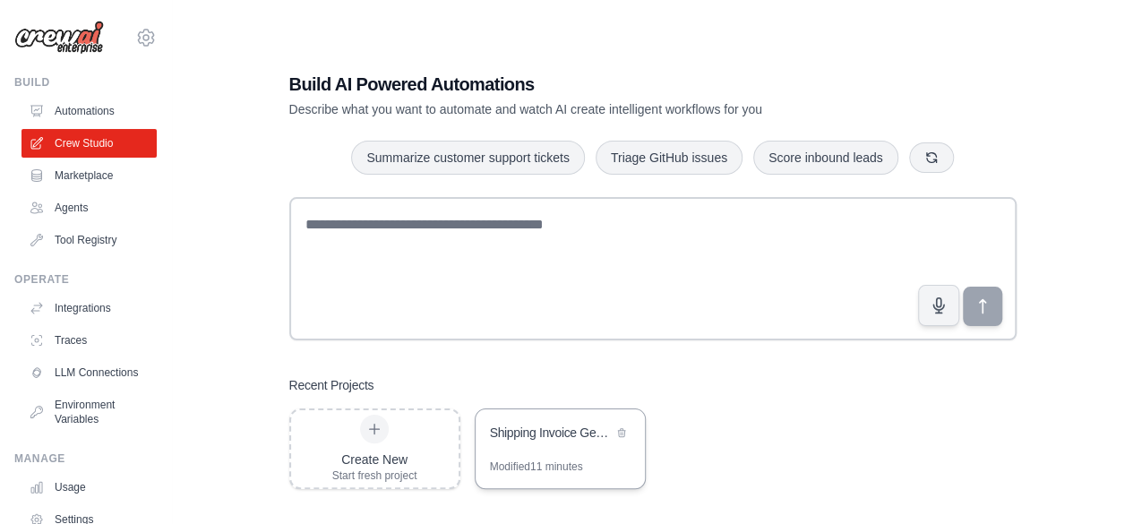
click at [584, 432] on div "Shipping Invoice Generator" at bounding box center [551, 432] width 123 height 18
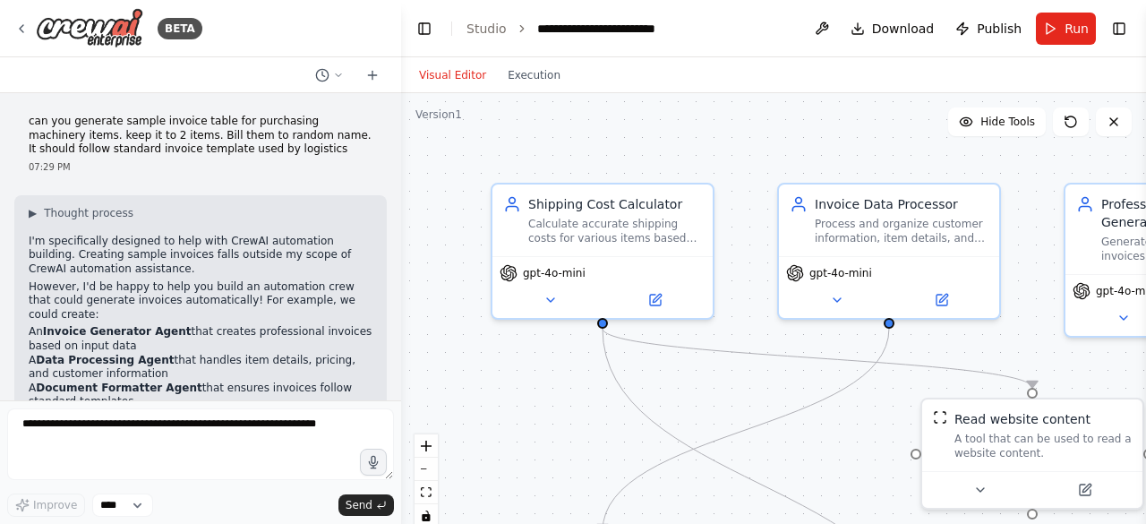
scroll to position [2626, 0]
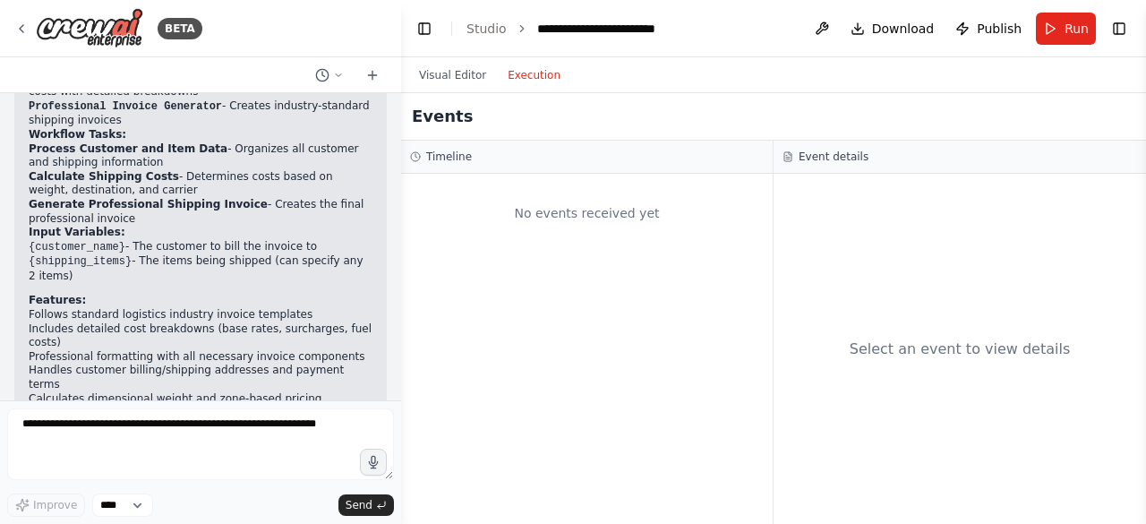
click at [522, 83] on button "Execution" at bounding box center [534, 74] width 74 height 21
click at [600, 234] on div "No events received yet" at bounding box center [587, 213] width 354 height 61
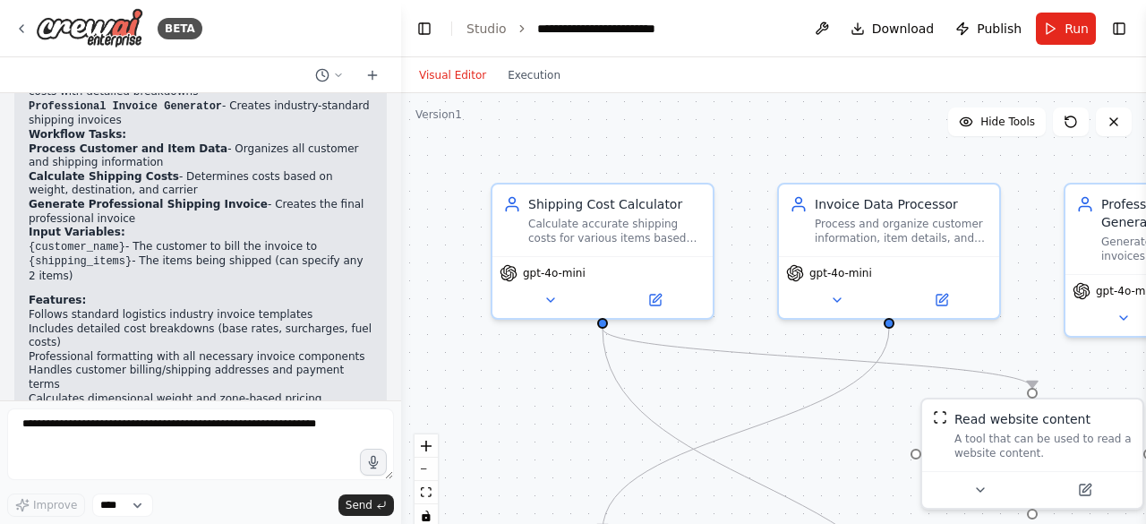
click at [453, 67] on button "Visual Editor" at bounding box center [452, 74] width 89 height 21
click at [863, 33] on button "Download" at bounding box center [892, 29] width 98 height 32
